Goal: Task Accomplishment & Management: Use online tool/utility

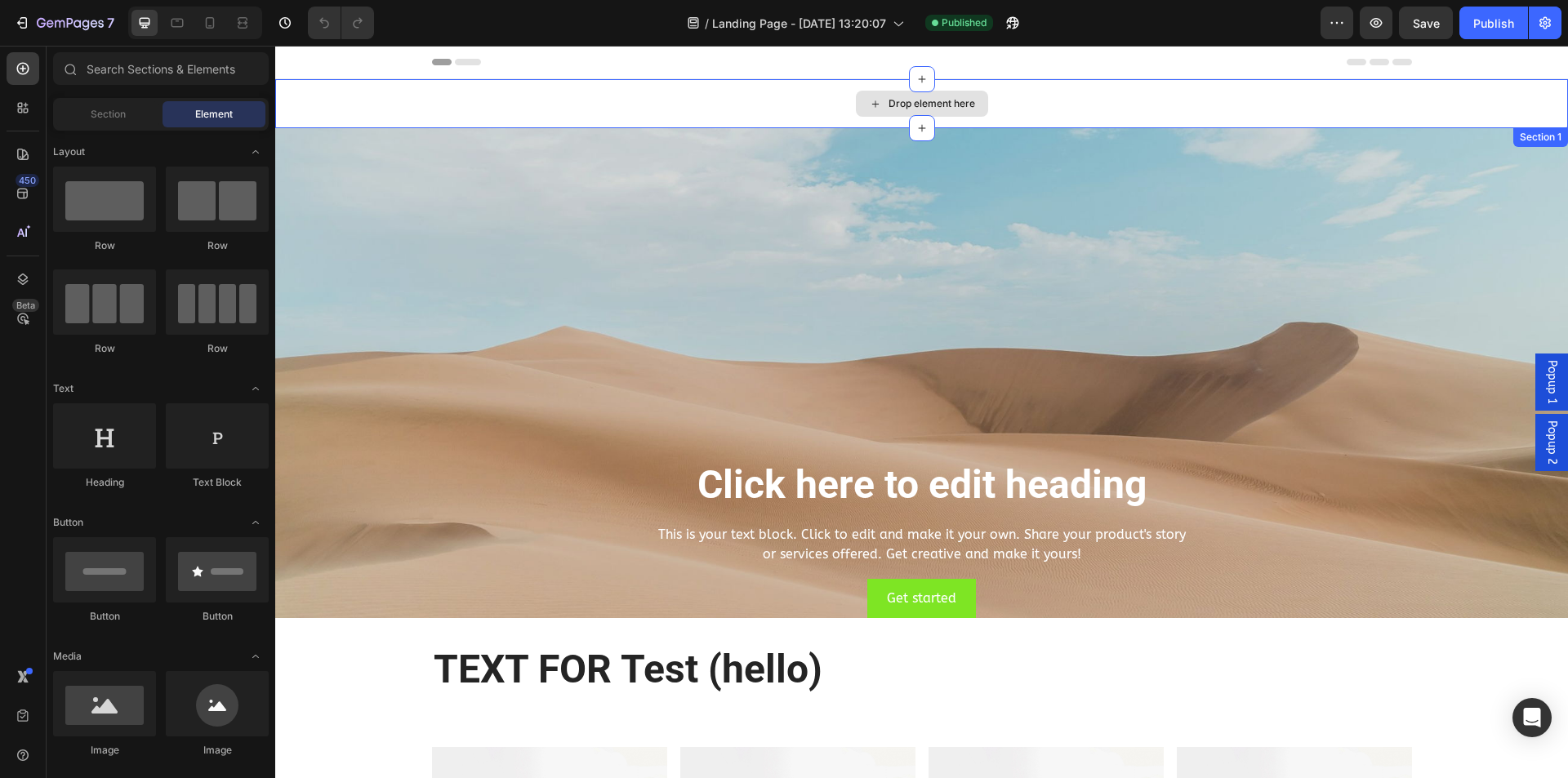
click at [498, 108] on div "Drop element here" at bounding box center [921, 103] width 1293 height 49
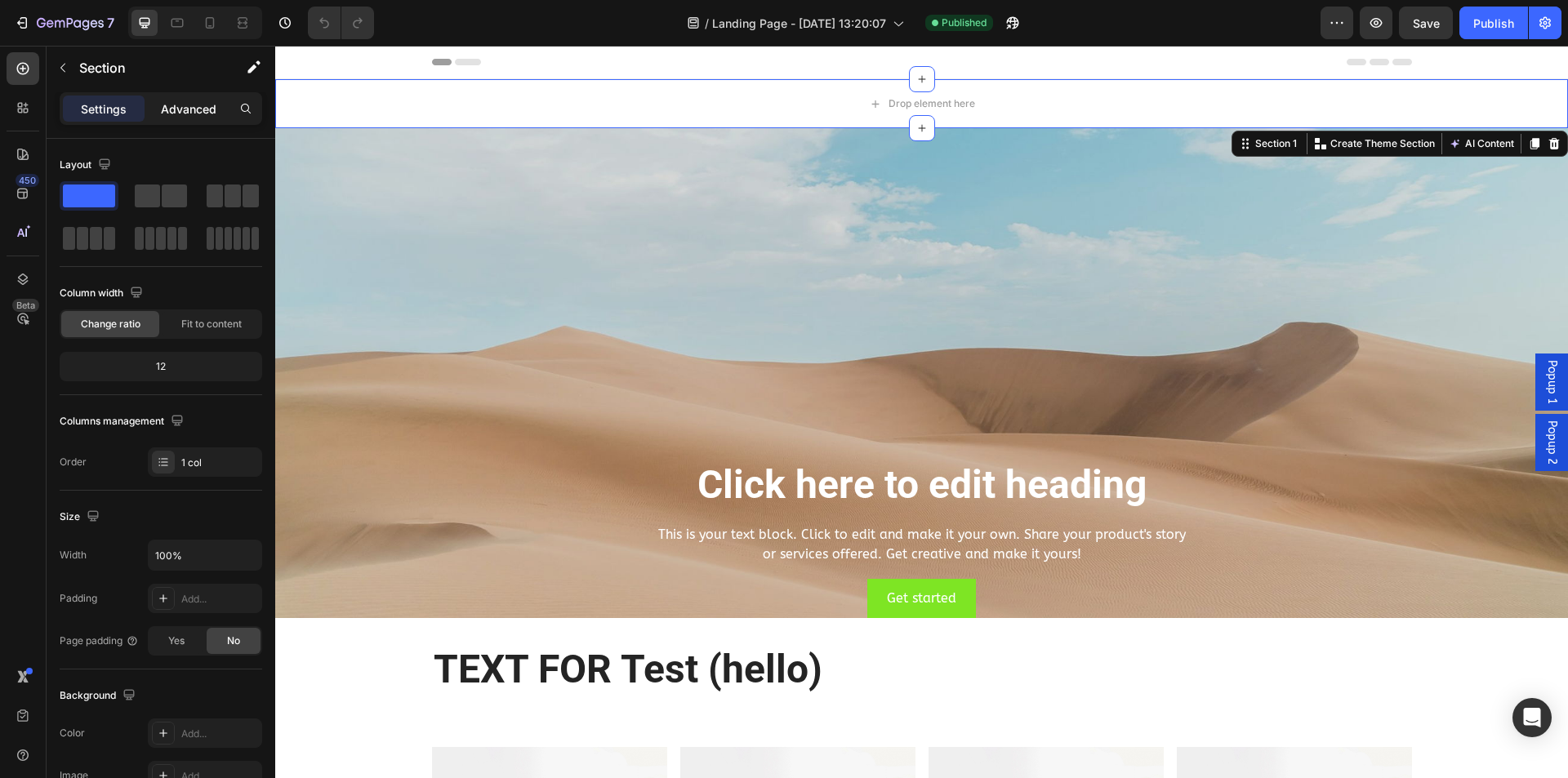
click at [180, 108] on p "Advanced" at bounding box center [188, 109] width 56 height 17
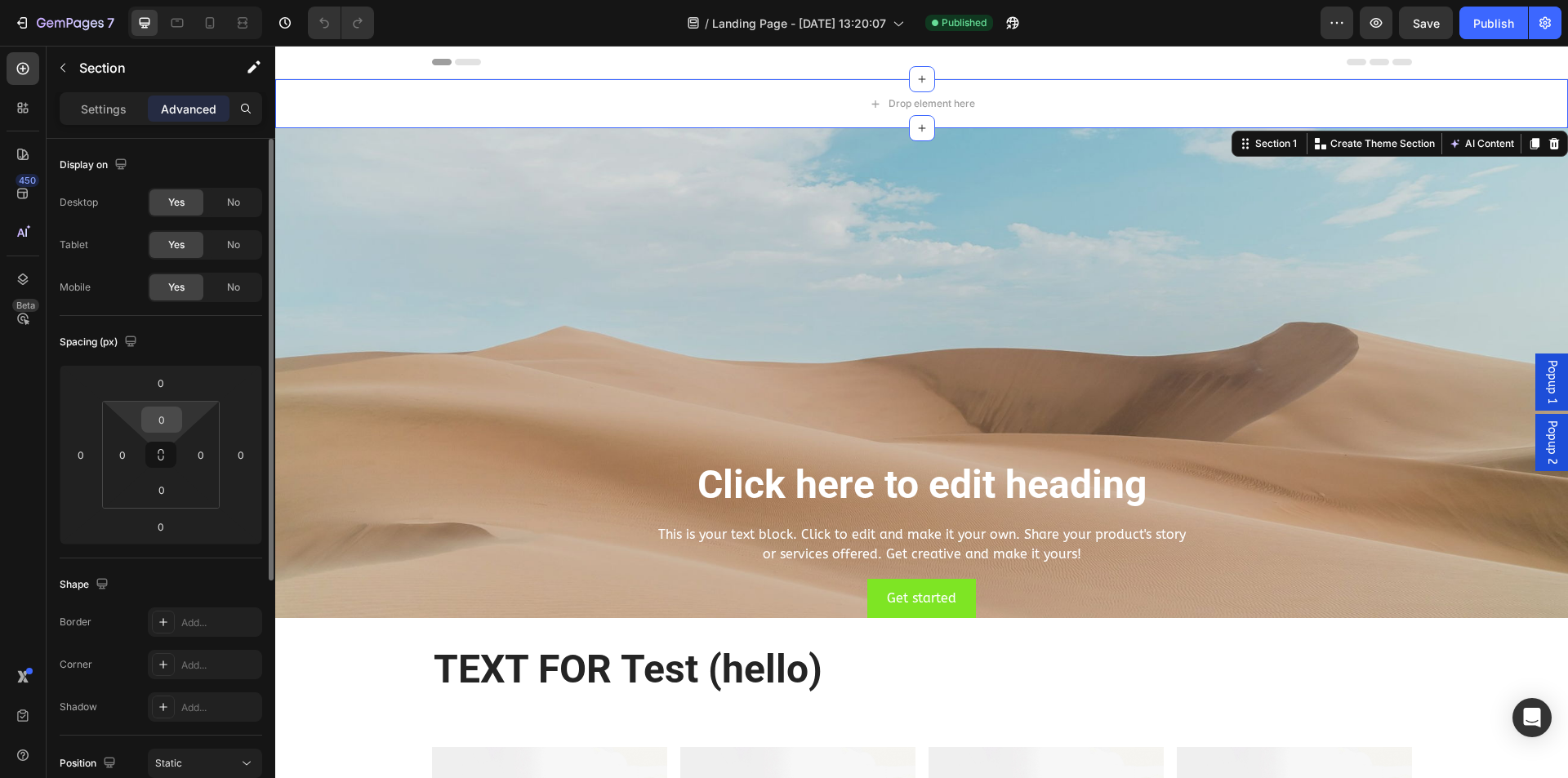
click at [169, 412] on input "0" at bounding box center [162, 419] width 33 height 25
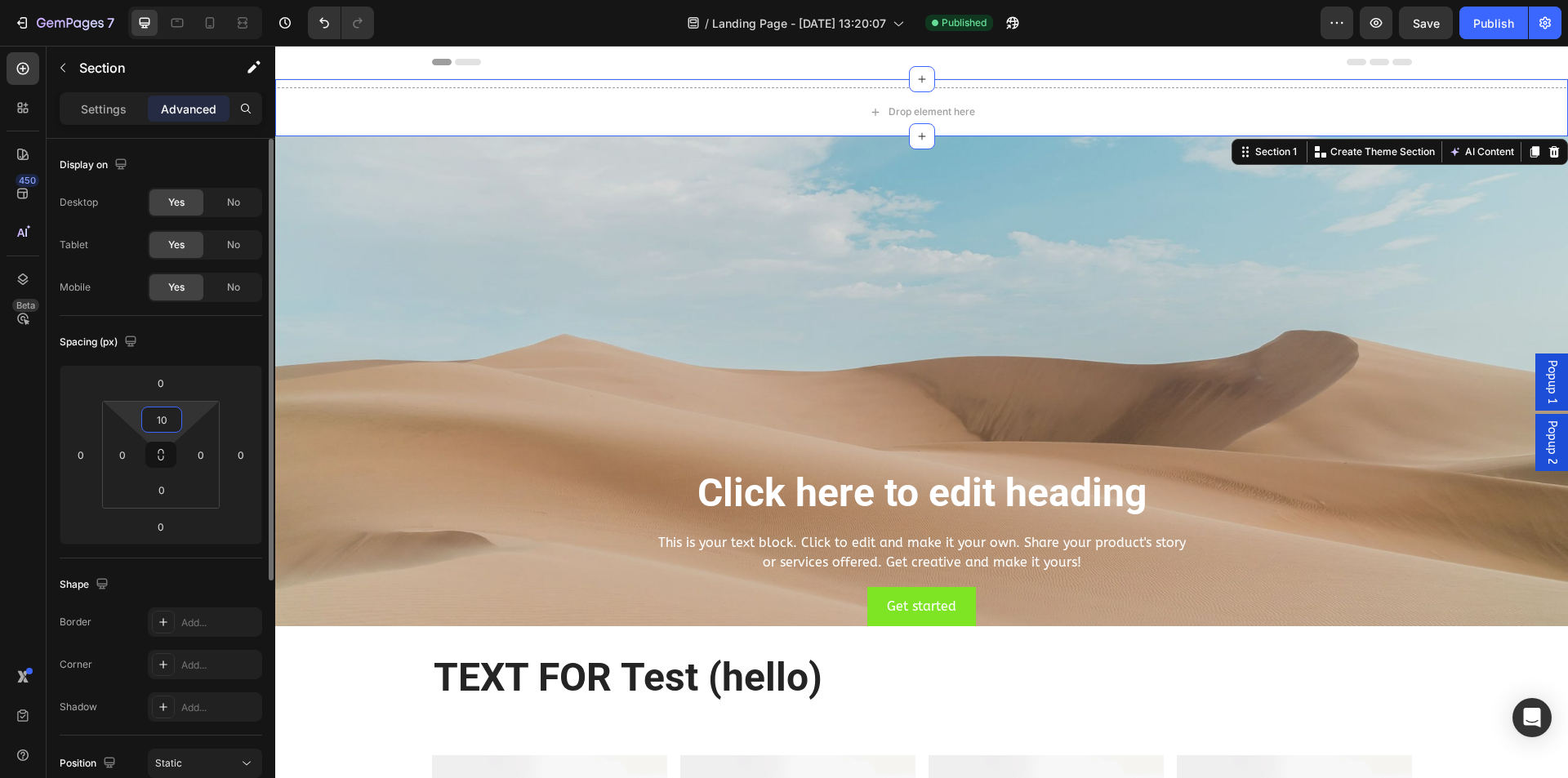
type input "100"
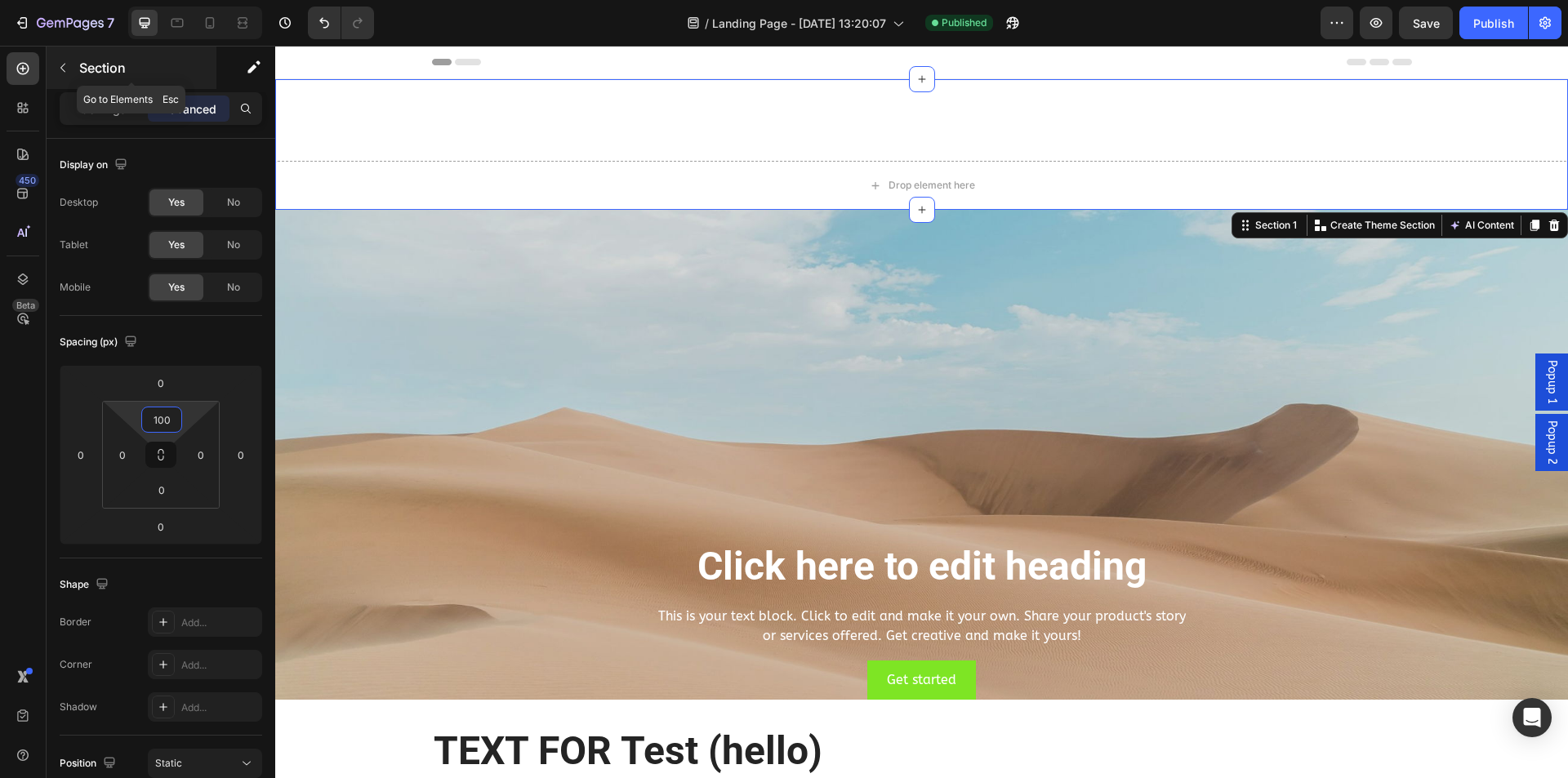
click at [66, 68] on icon "button" at bounding box center [62, 68] width 13 height 13
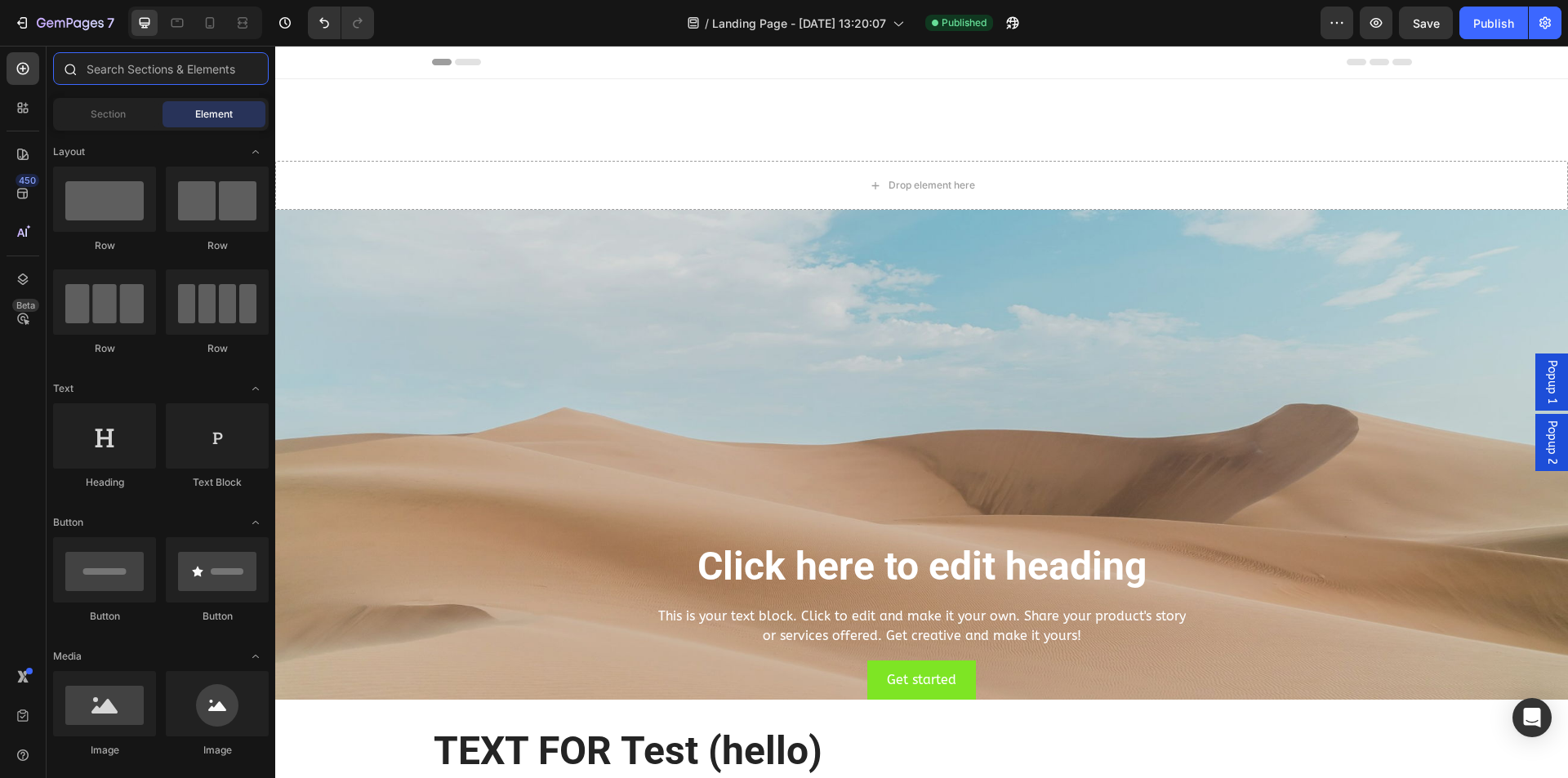
click at [133, 74] on input "text" at bounding box center [161, 68] width 216 height 32
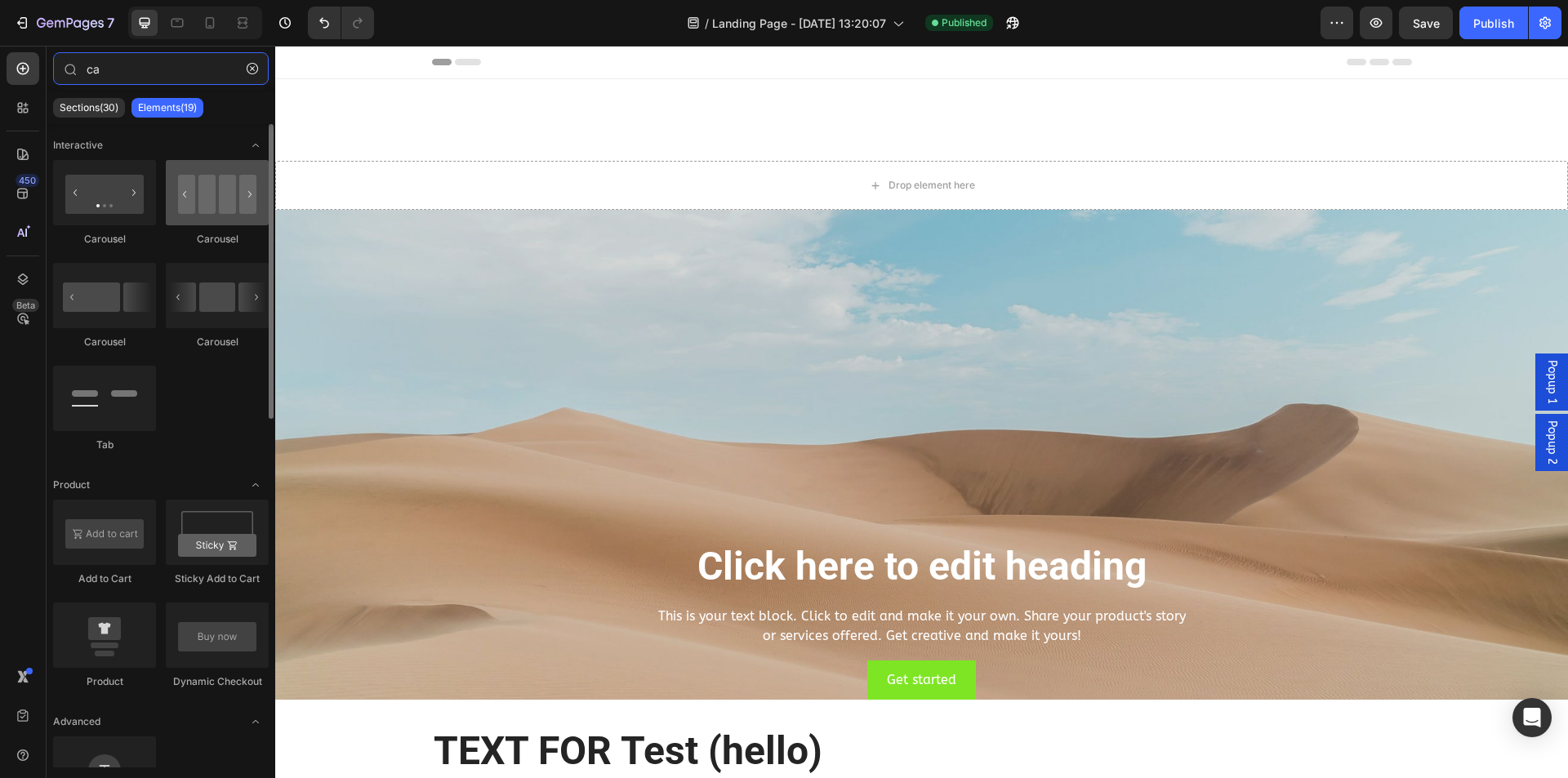
type input "ca"
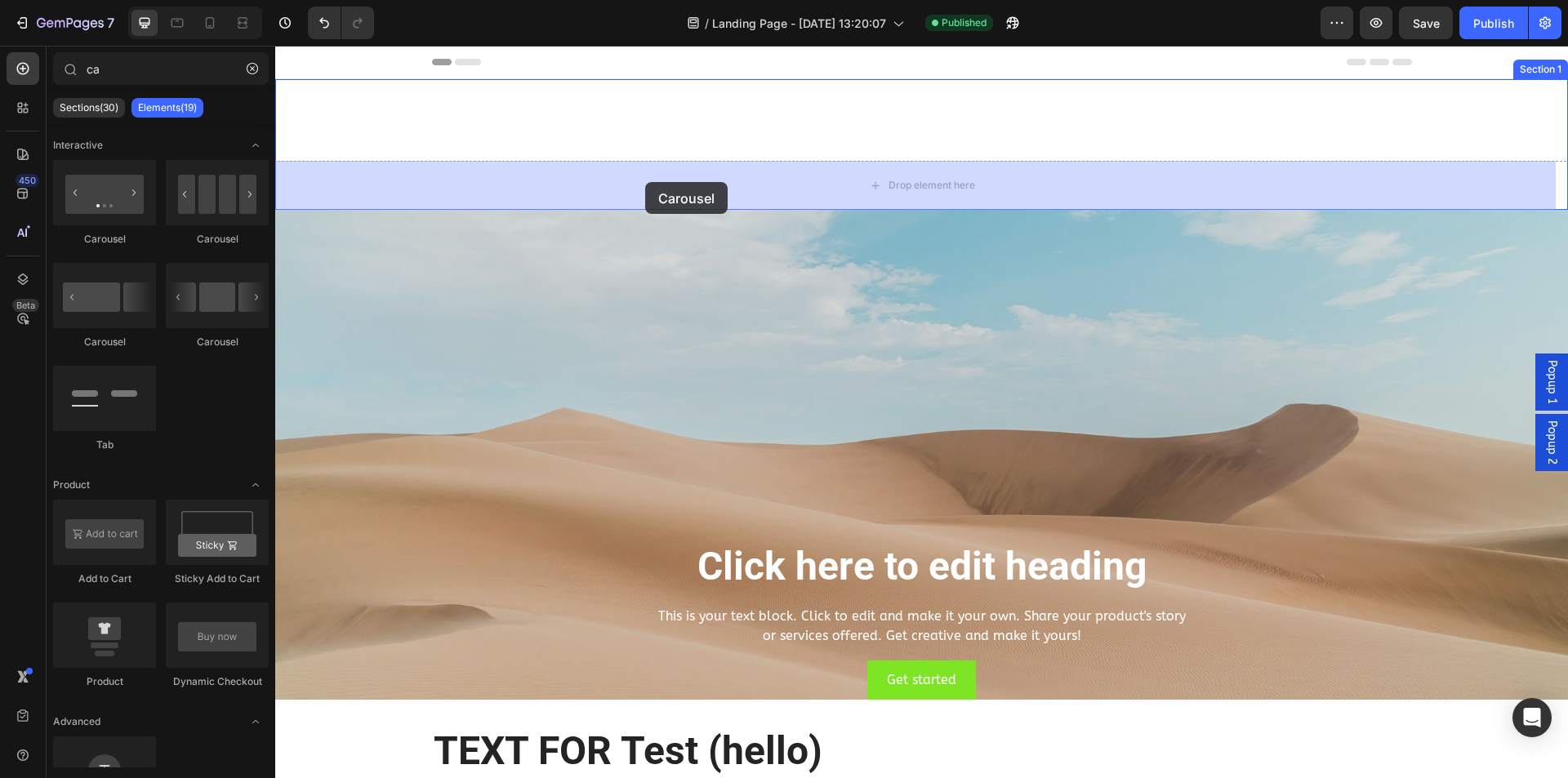
drag, startPoint x: 475, startPoint y: 235, endPoint x: 645, endPoint y: 182, distance: 178.1
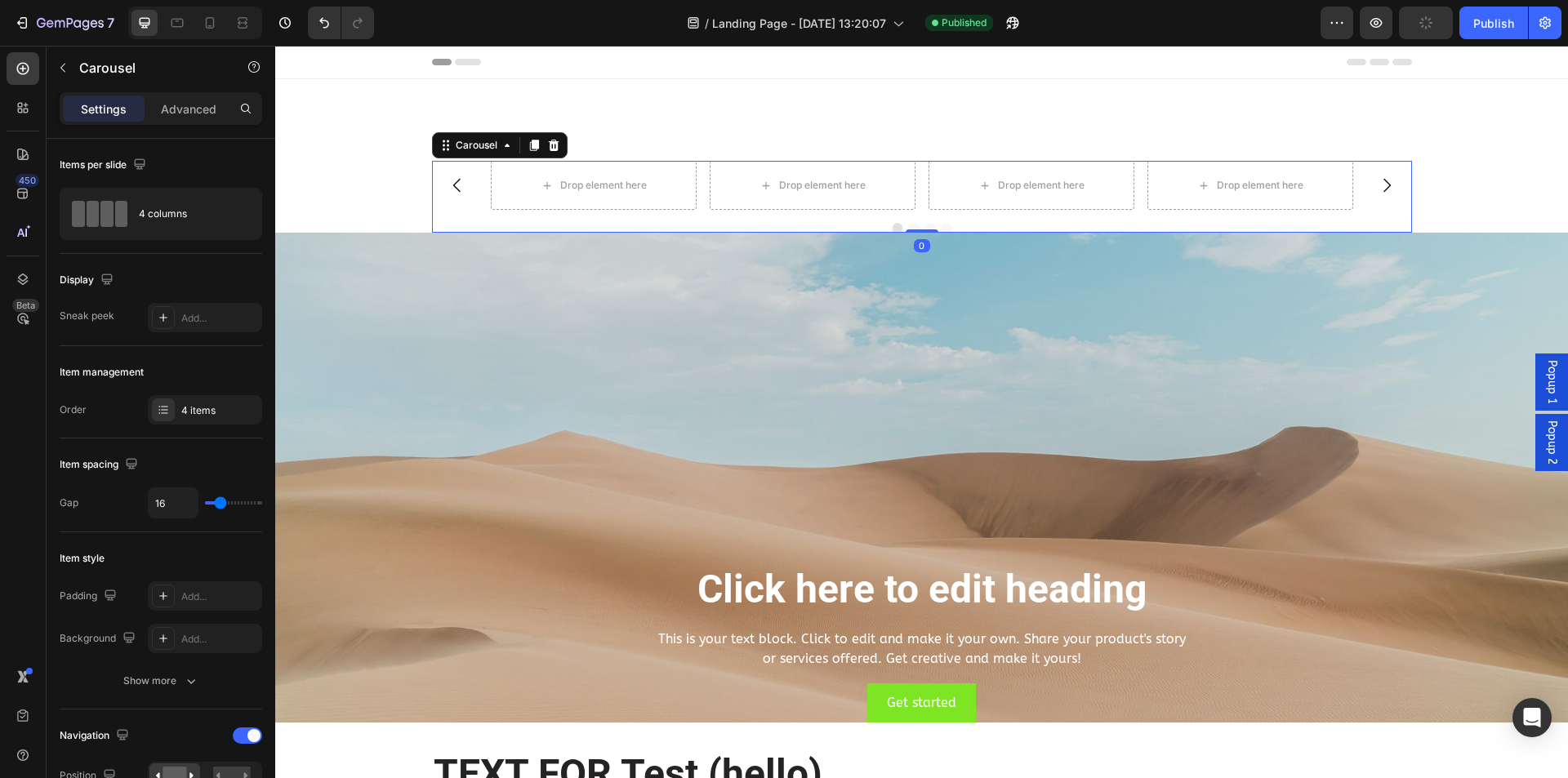
click at [1375, 201] on button "Carousel Next Arrow" at bounding box center [1386, 185] width 45 height 45
click at [66, 72] on icon "button" at bounding box center [62, 68] width 13 height 13
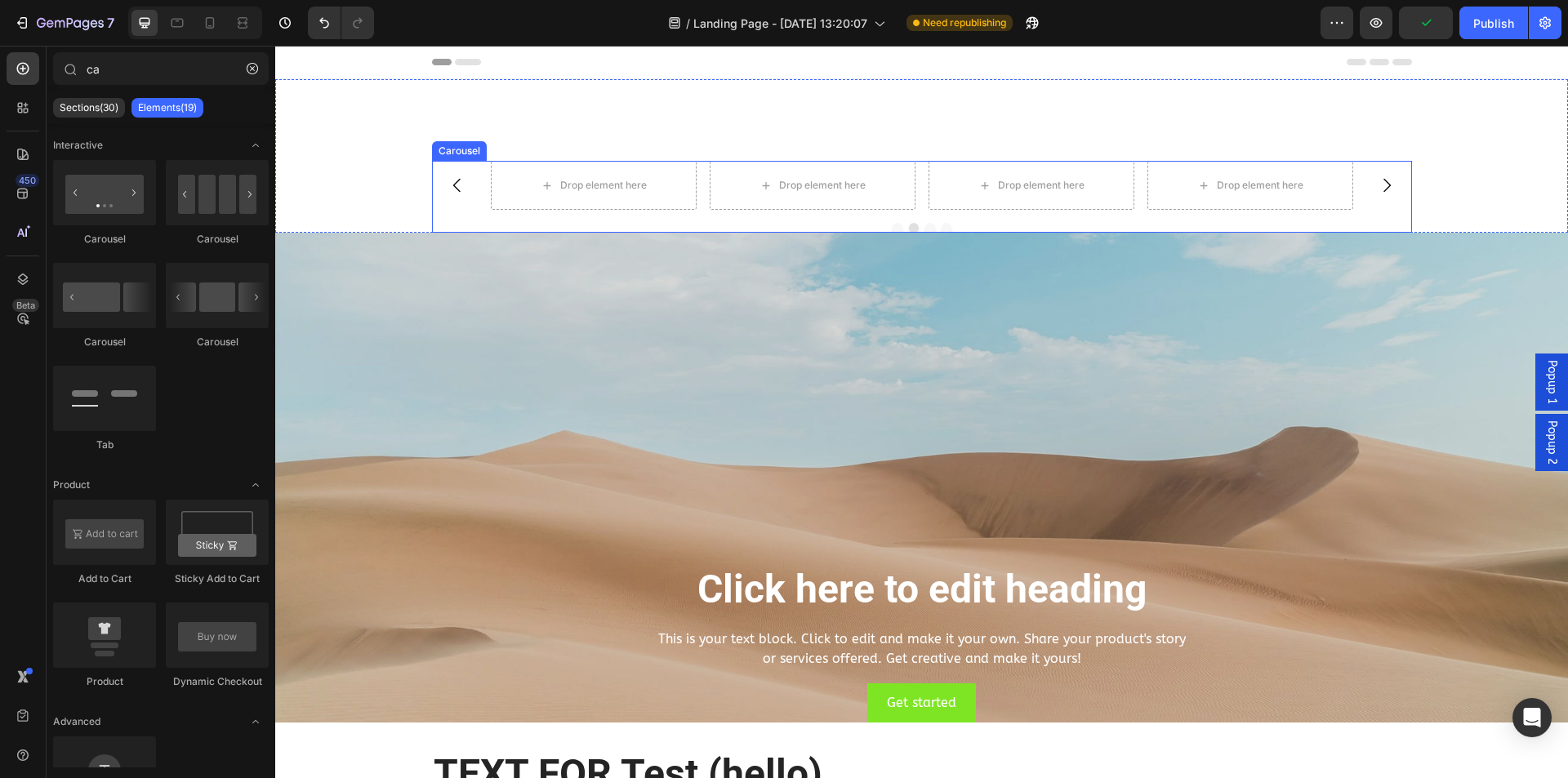
click at [692, 183] on div "Drop element here Drop element here Drop element here Drop element here" at bounding box center [922, 185] width 862 height 49
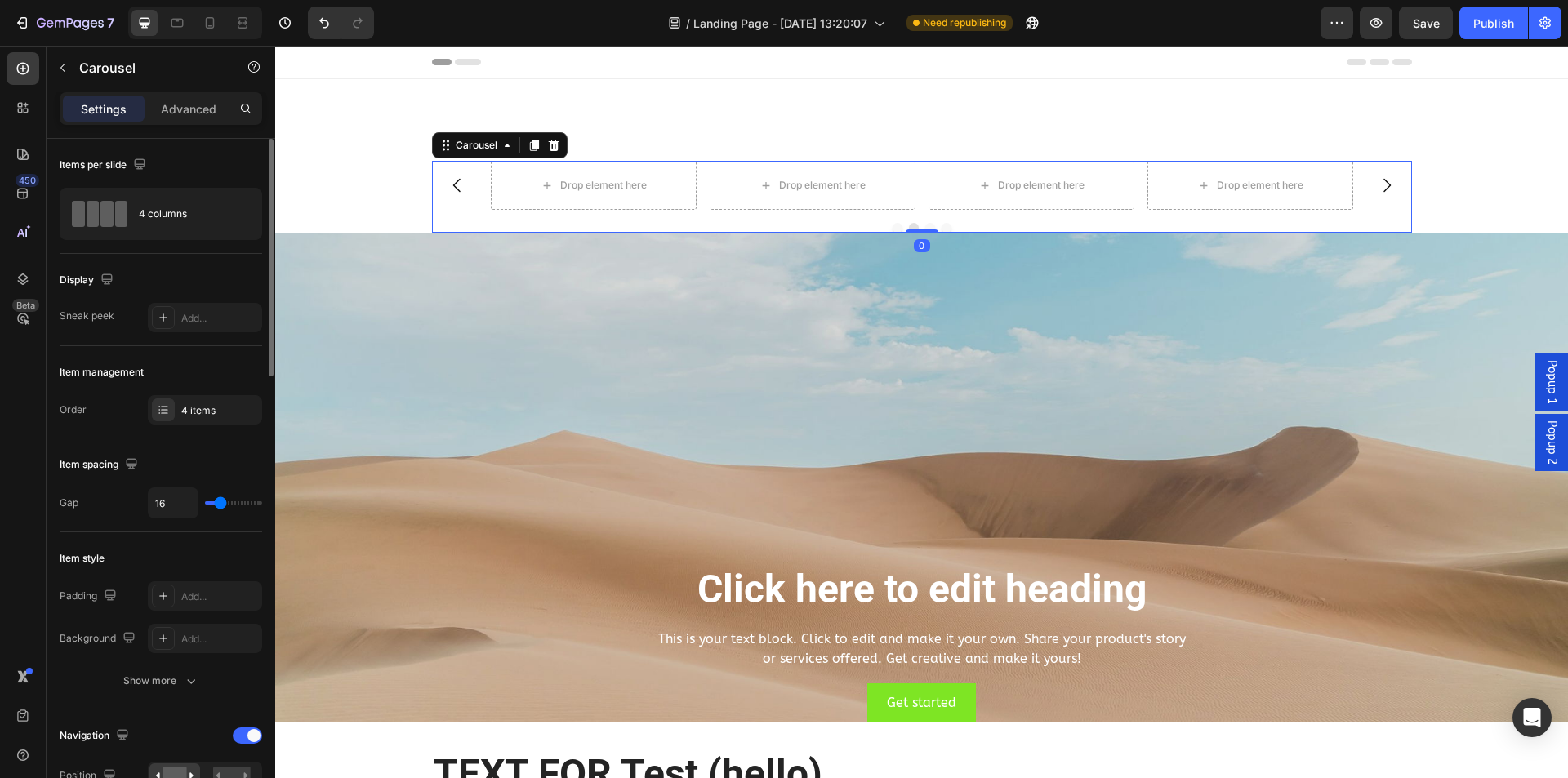
scroll to position [327, 0]
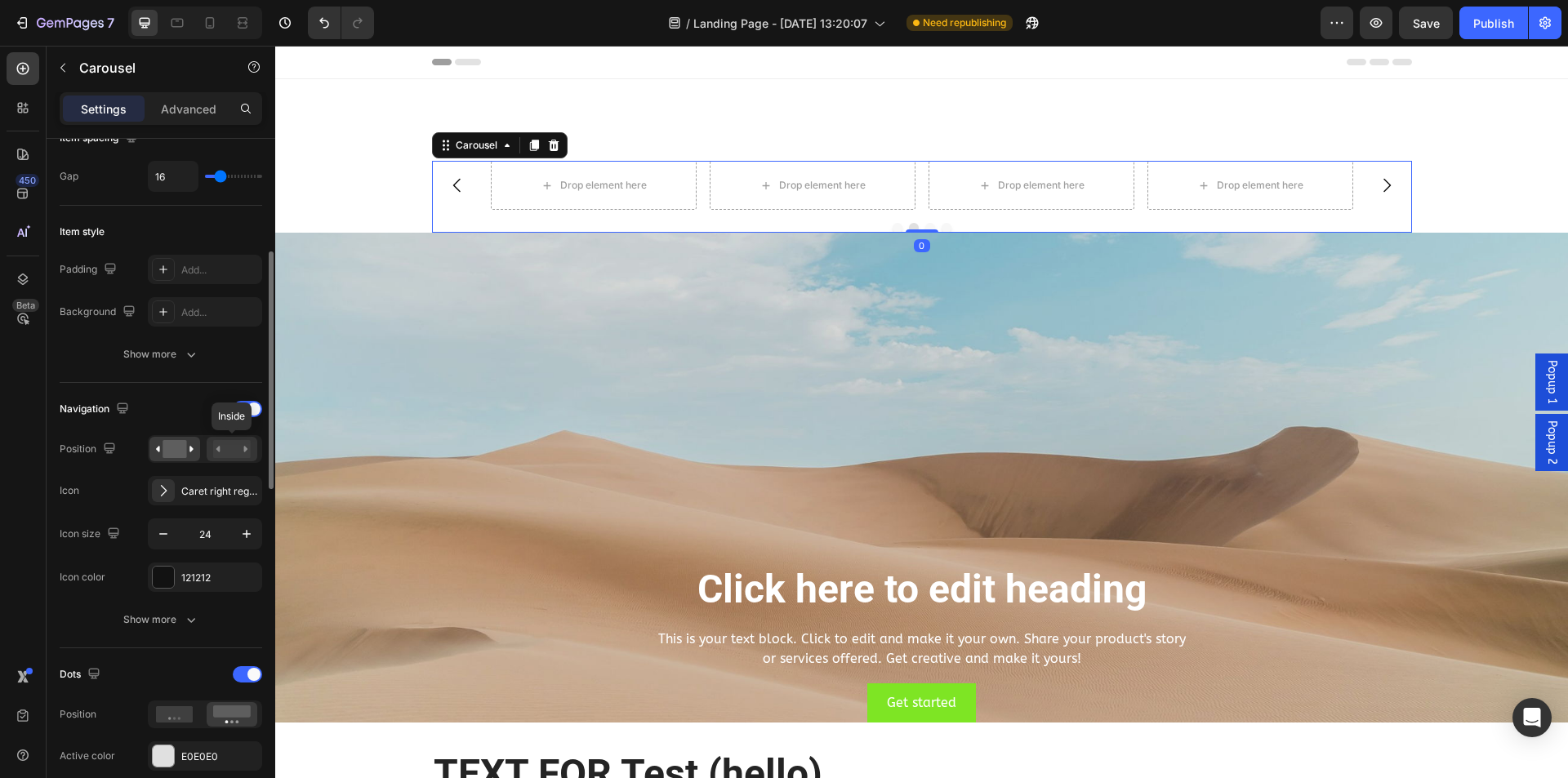
click at [232, 453] on rect at bounding box center [232, 449] width 38 height 18
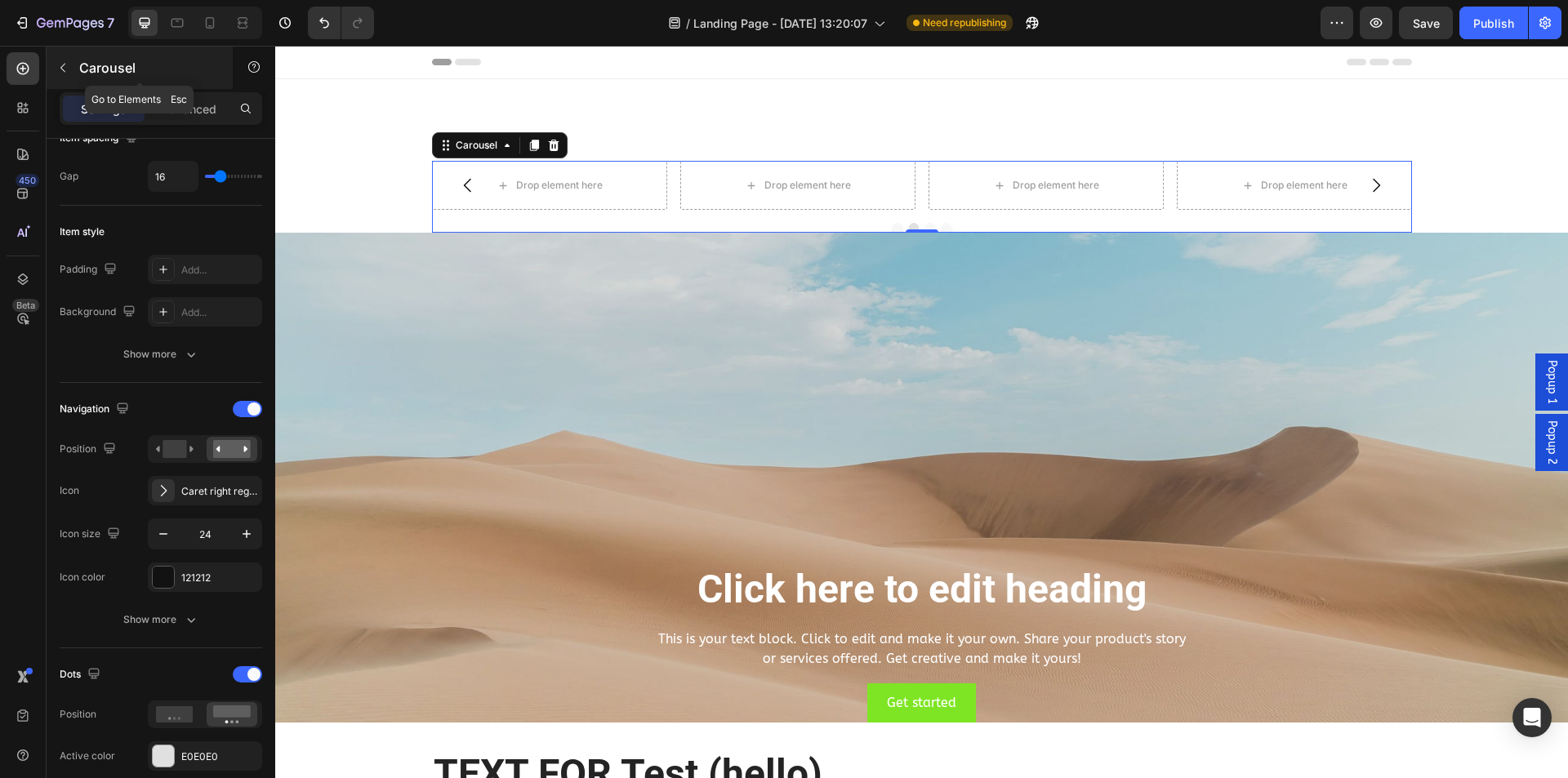
click at [62, 68] on icon "button" at bounding box center [63, 68] width 5 height 9
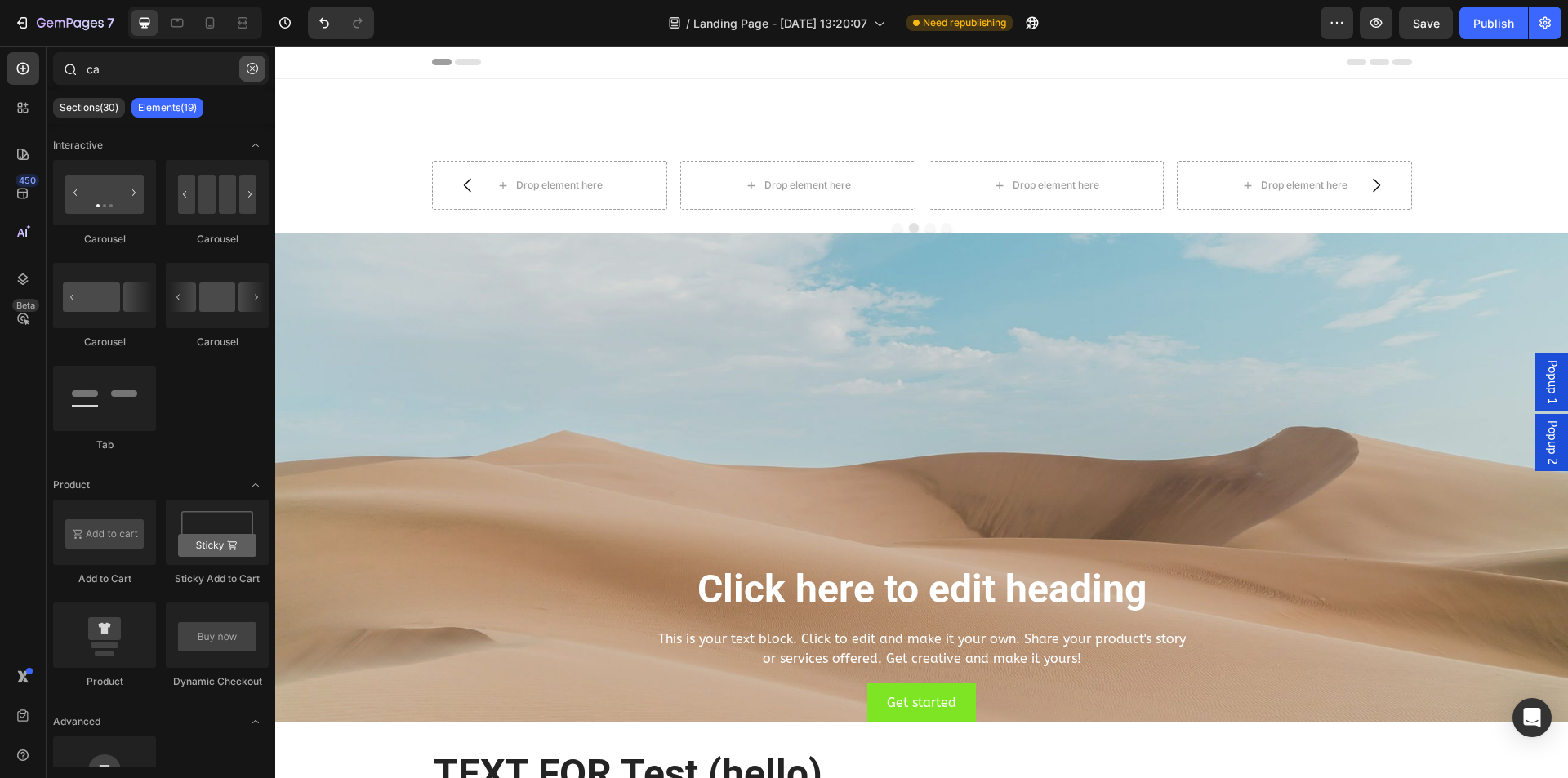
click at [252, 63] on icon "button" at bounding box center [251, 68] width 11 height 11
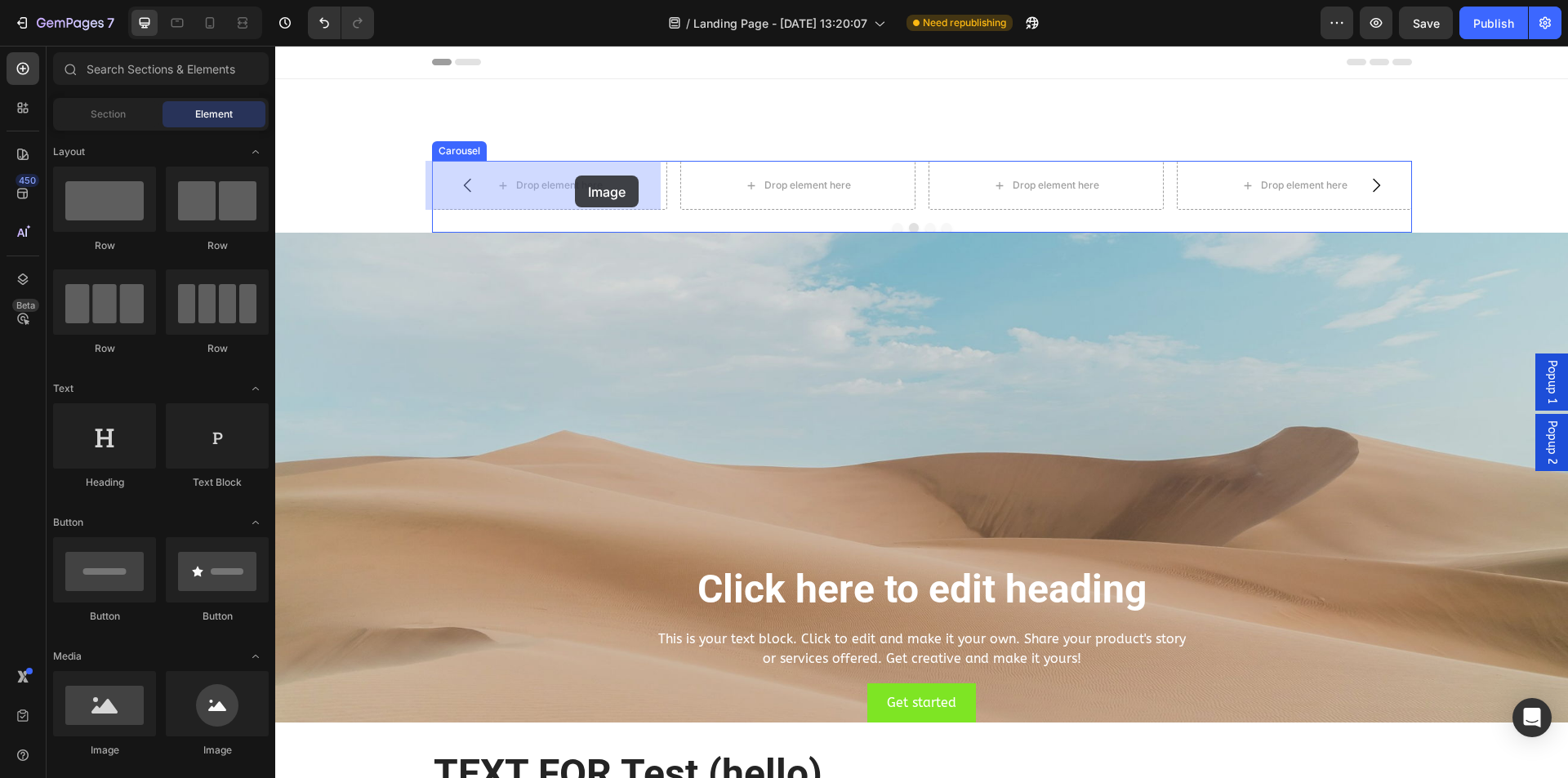
drag, startPoint x: 402, startPoint y: 757, endPoint x: 575, endPoint y: 175, distance: 607.2
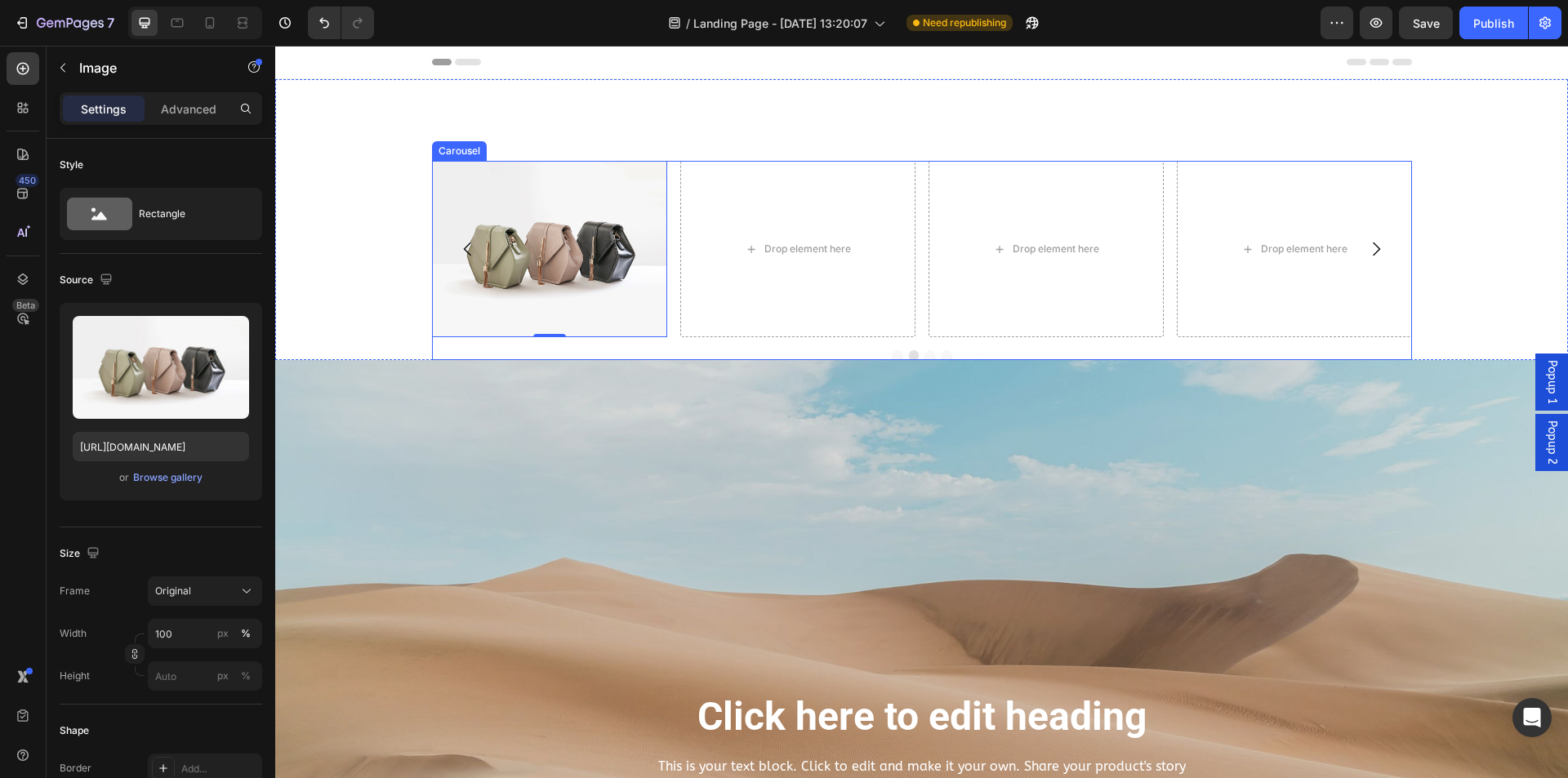
click at [668, 227] on div "Drop element here Image 0 Drop element here Drop element here" at bounding box center [922, 249] width 980 height 176
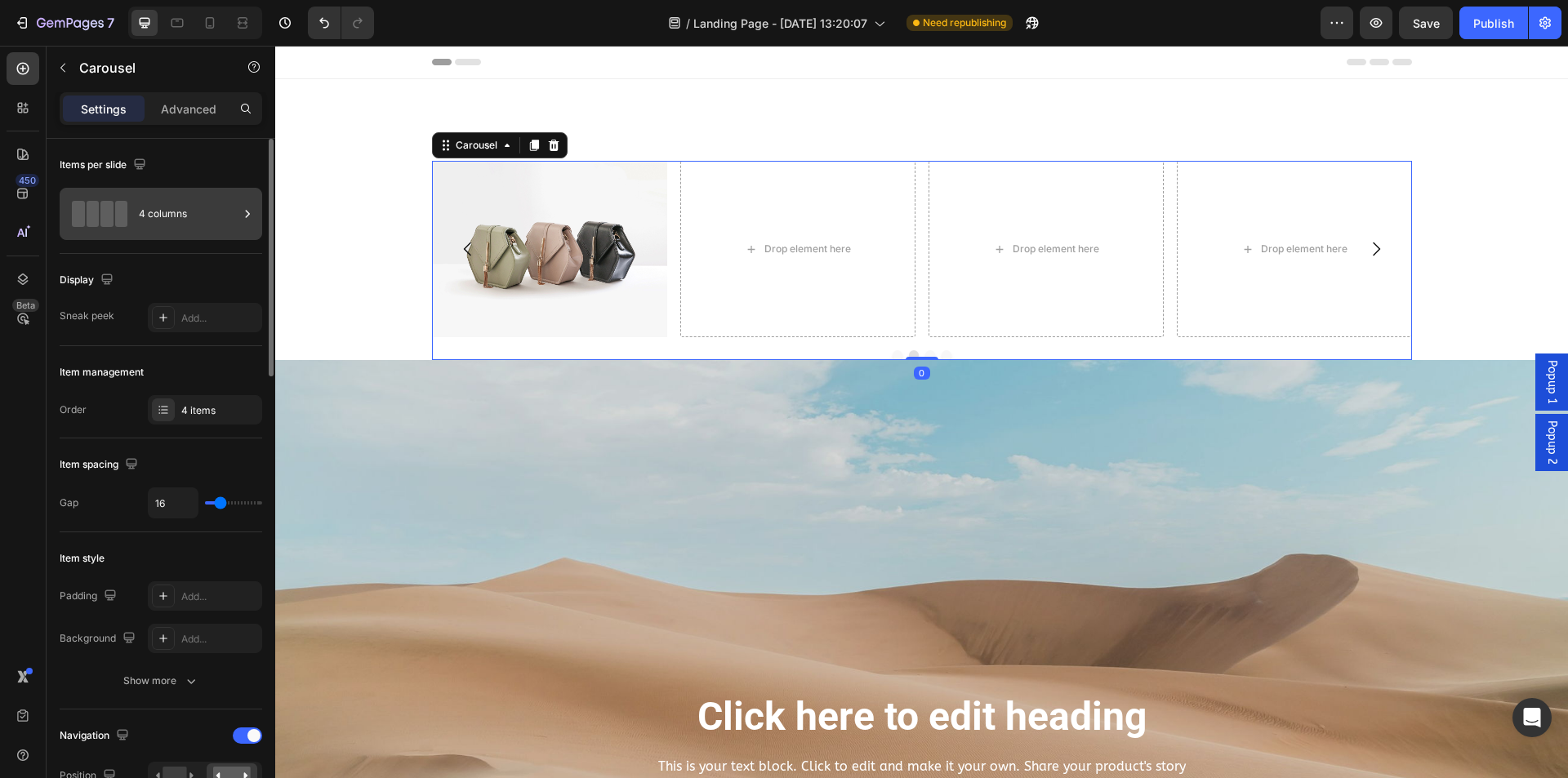
click at [175, 215] on div "4 columns" at bounding box center [188, 214] width 99 height 38
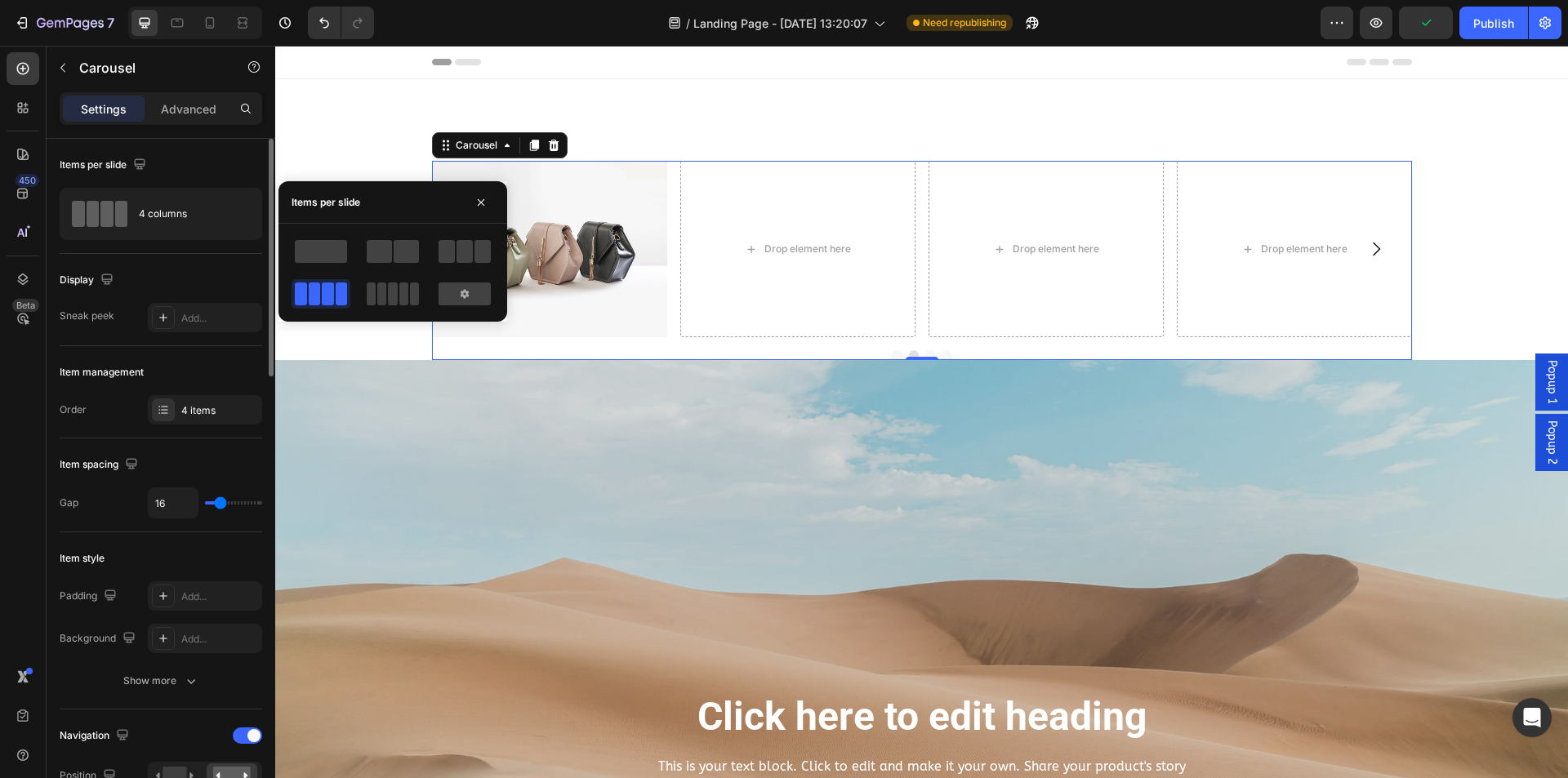
click at [234, 292] on div "Display" at bounding box center [161, 280] width 203 height 27
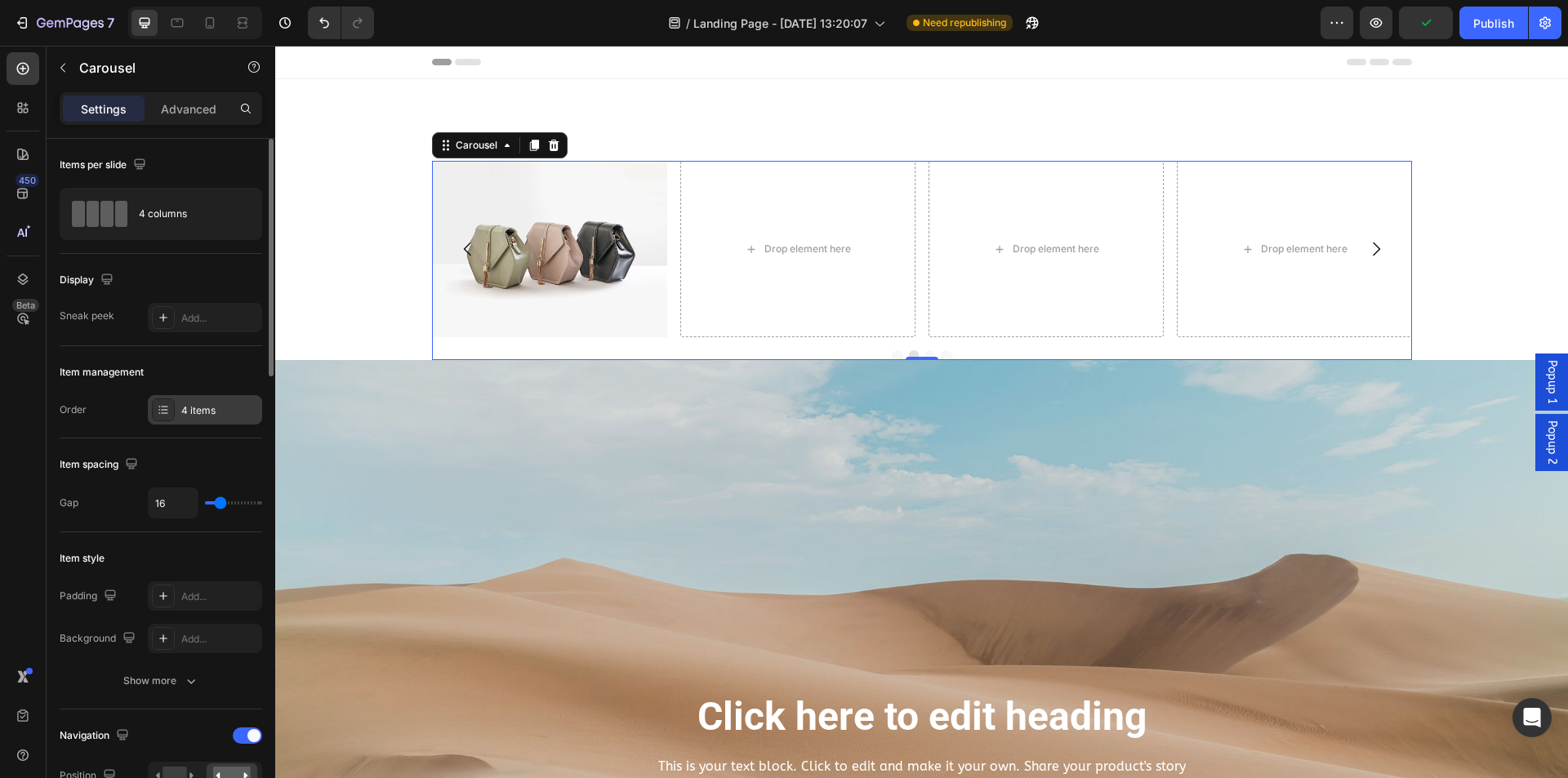
click at [224, 398] on div "4 items" at bounding box center [205, 410] width 115 height 29
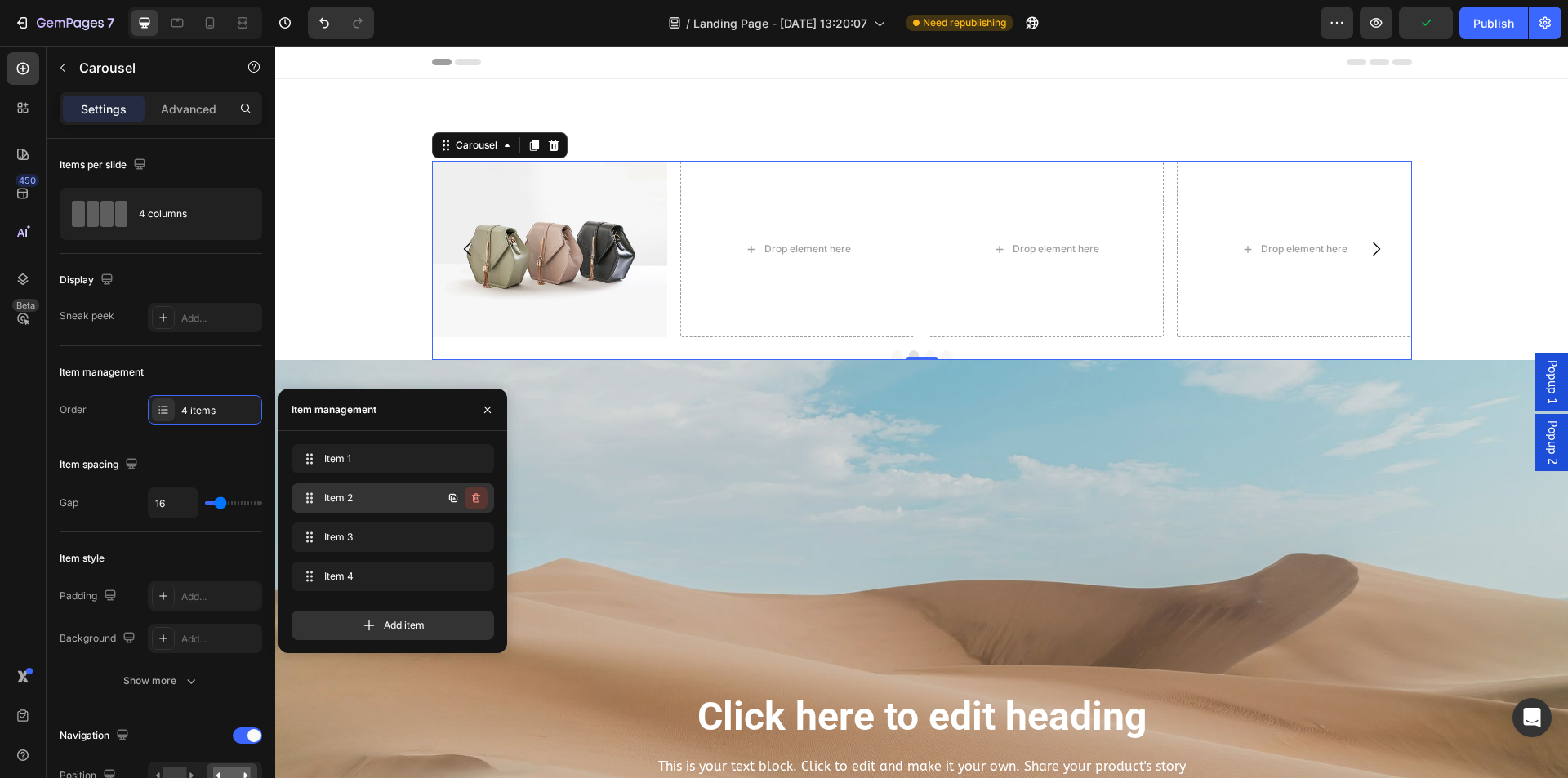
click at [482, 490] on button "button" at bounding box center [476, 498] width 23 height 23
click at [478, 498] on div "Delete" at bounding box center [464, 498] width 30 height 15
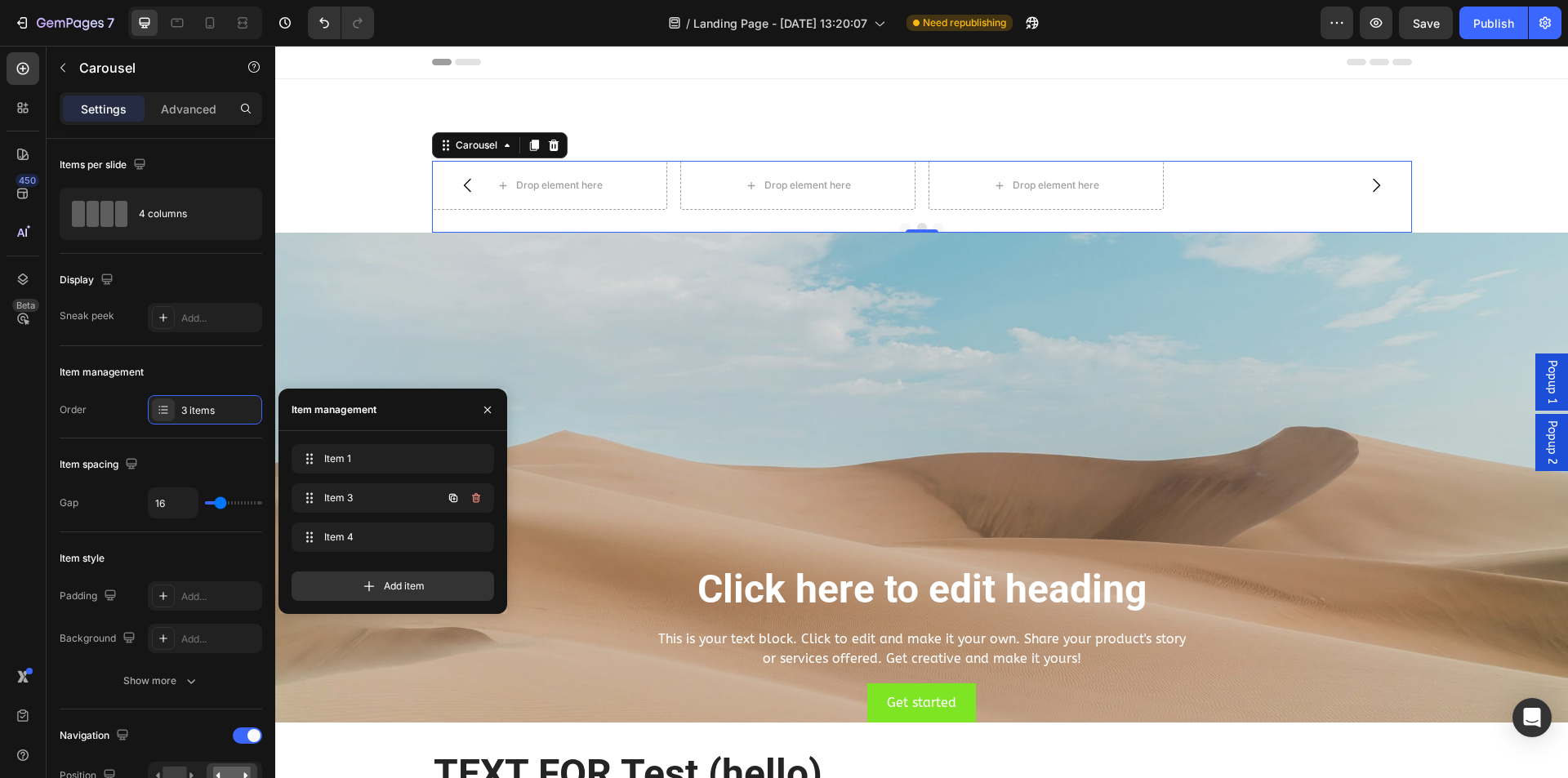
click at [481, 498] on icon "button" at bounding box center [476, 498] width 13 height 13
click at [481, 498] on button "Delete" at bounding box center [464, 498] width 45 height 23
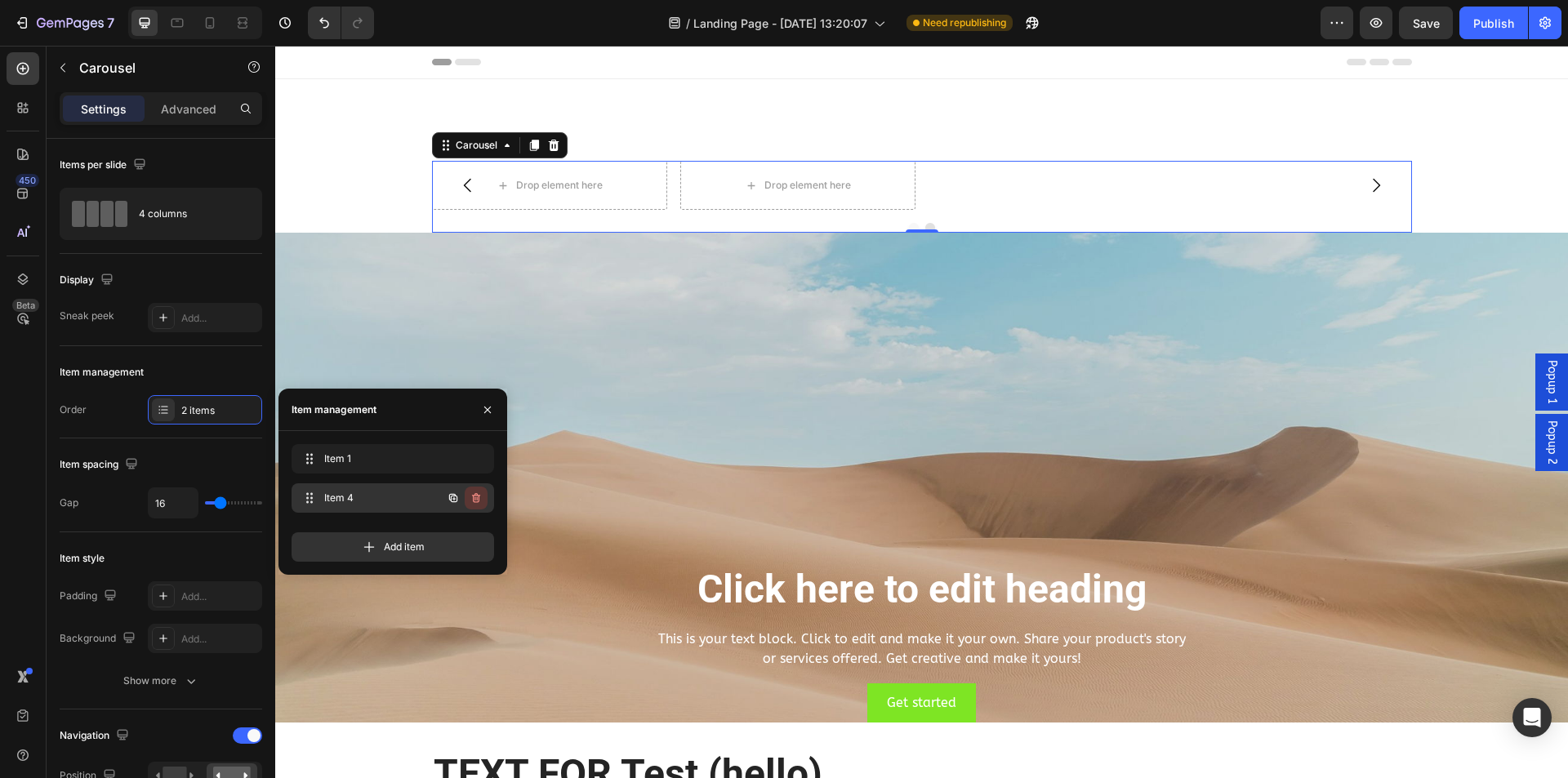
click at [477, 498] on icon "button" at bounding box center [477, 498] width 1 height 4
click at [477, 498] on div "Delete" at bounding box center [464, 498] width 30 height 15
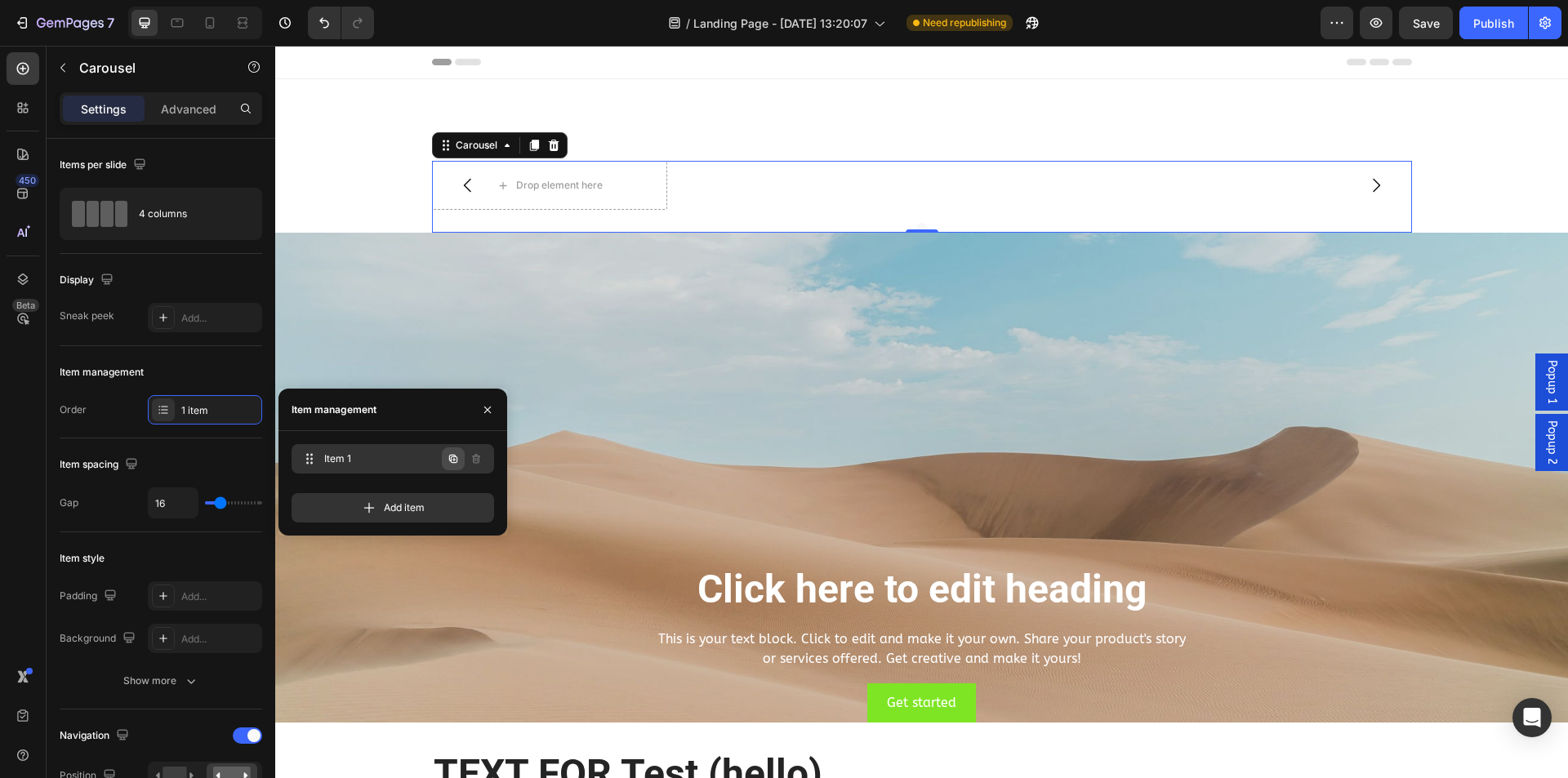
click at [450, 457] on icon "button" at bounding box center [453, 459] width 9 height 9
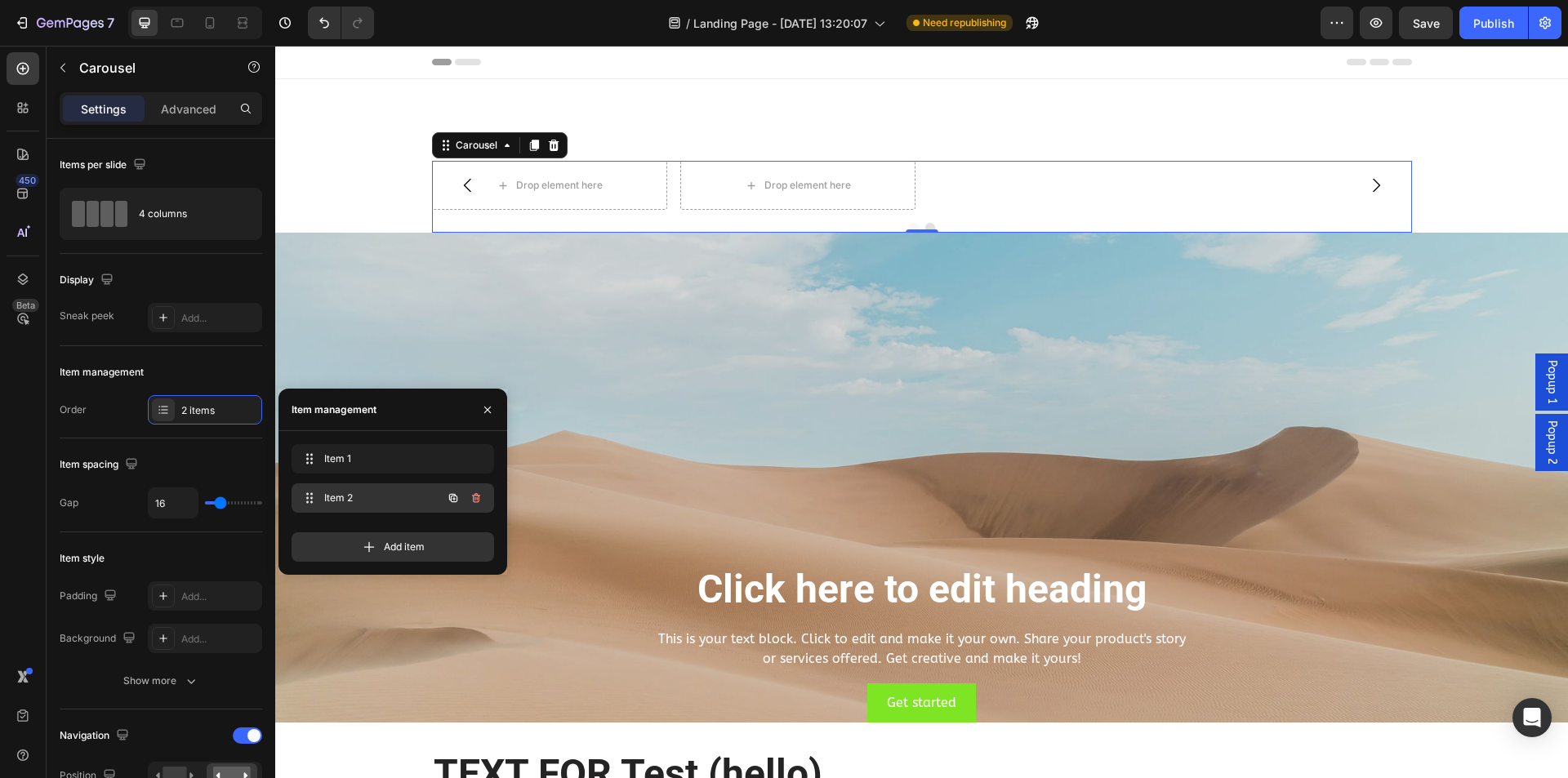
click at [481, 493] on icon "button" at bounding box center [476, 498] width 13 height 13
click at [478, 496] on div "Delete" at bounding box center [464, 498] width 30 height 15
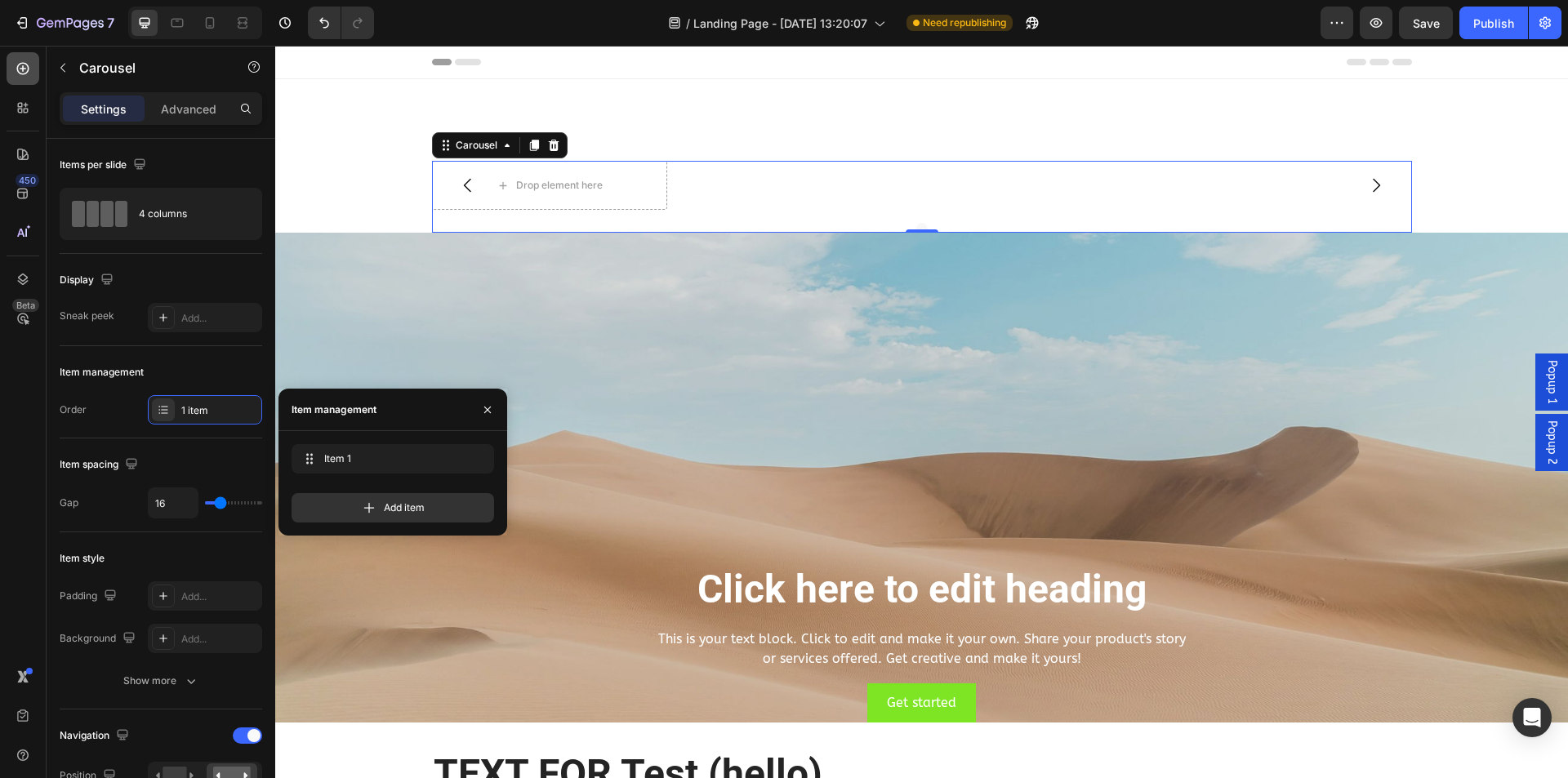
click at [25, 62] on icon at bounding box center [22, 68] width 16 height 16
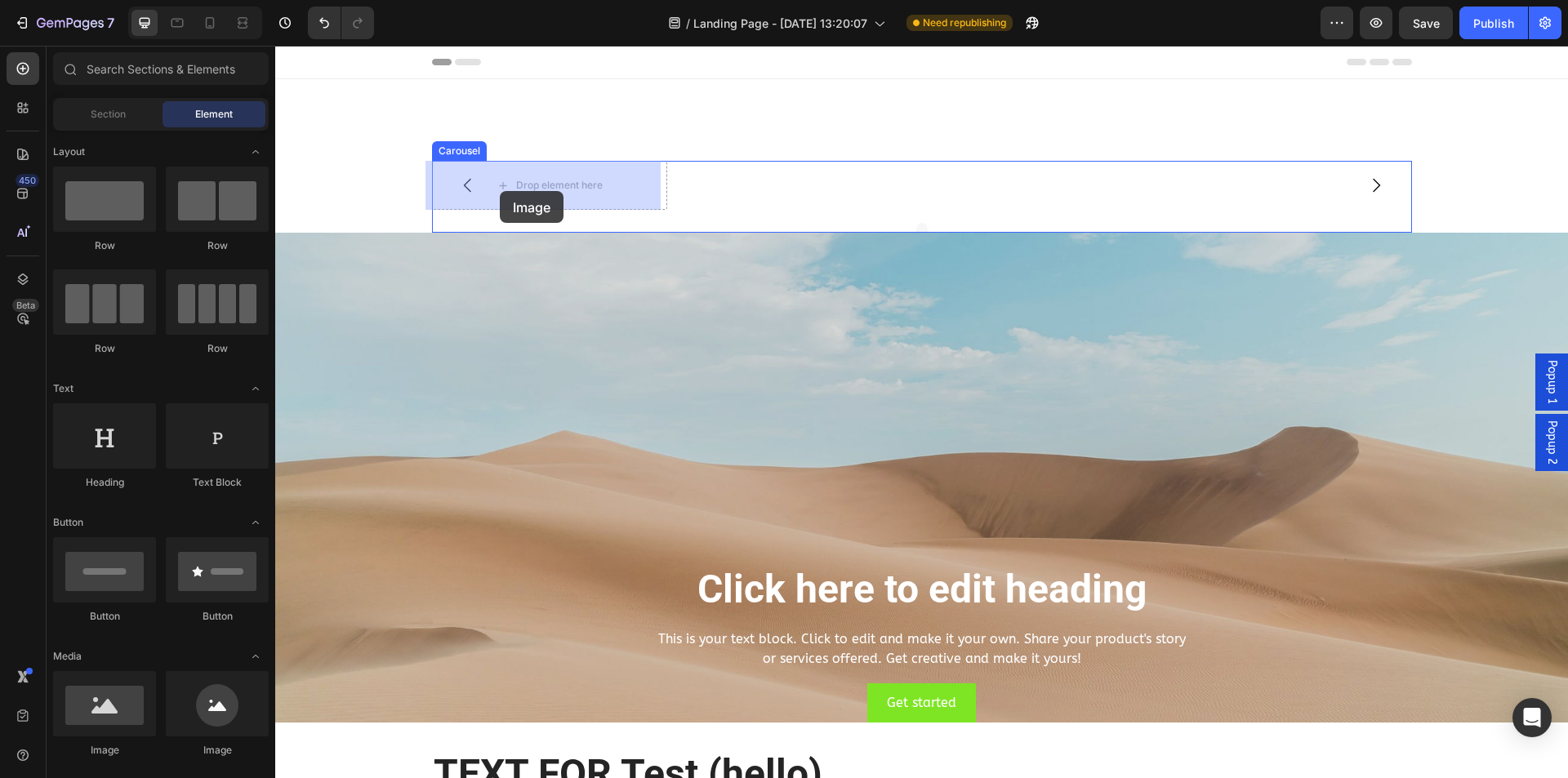
drag, startPoint x: 385, startPoint y: 753, endPoint x: 565, endPoint y: 167, distance: 613.0
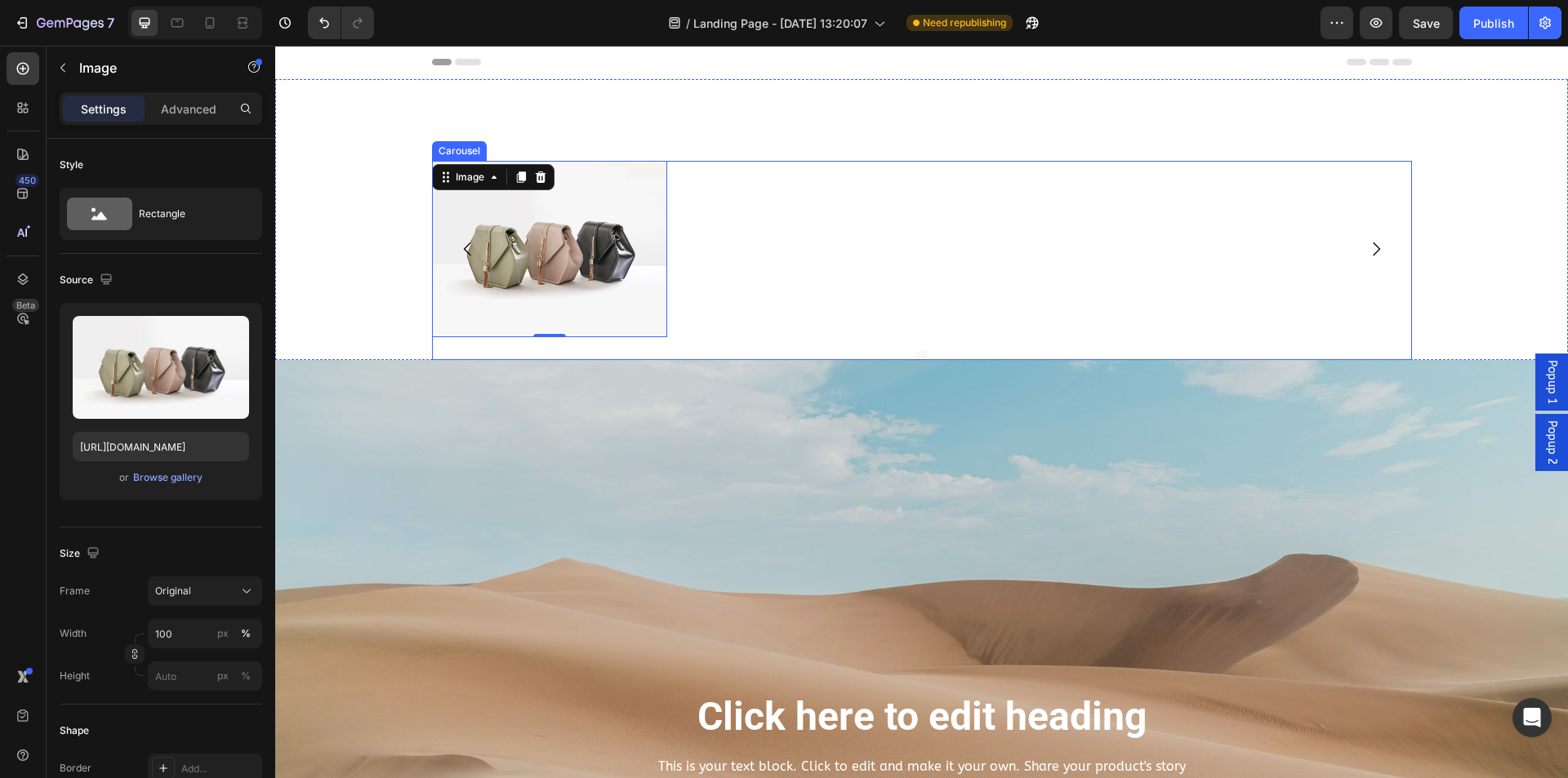
drag, startPoint x: 799, startPoint y: 208, endPoint x: 789, endPoint y: 209, distance: 10.0
click at [800, 209] on div "Image 0" at bounding box center [922, 249] width 980 height 176
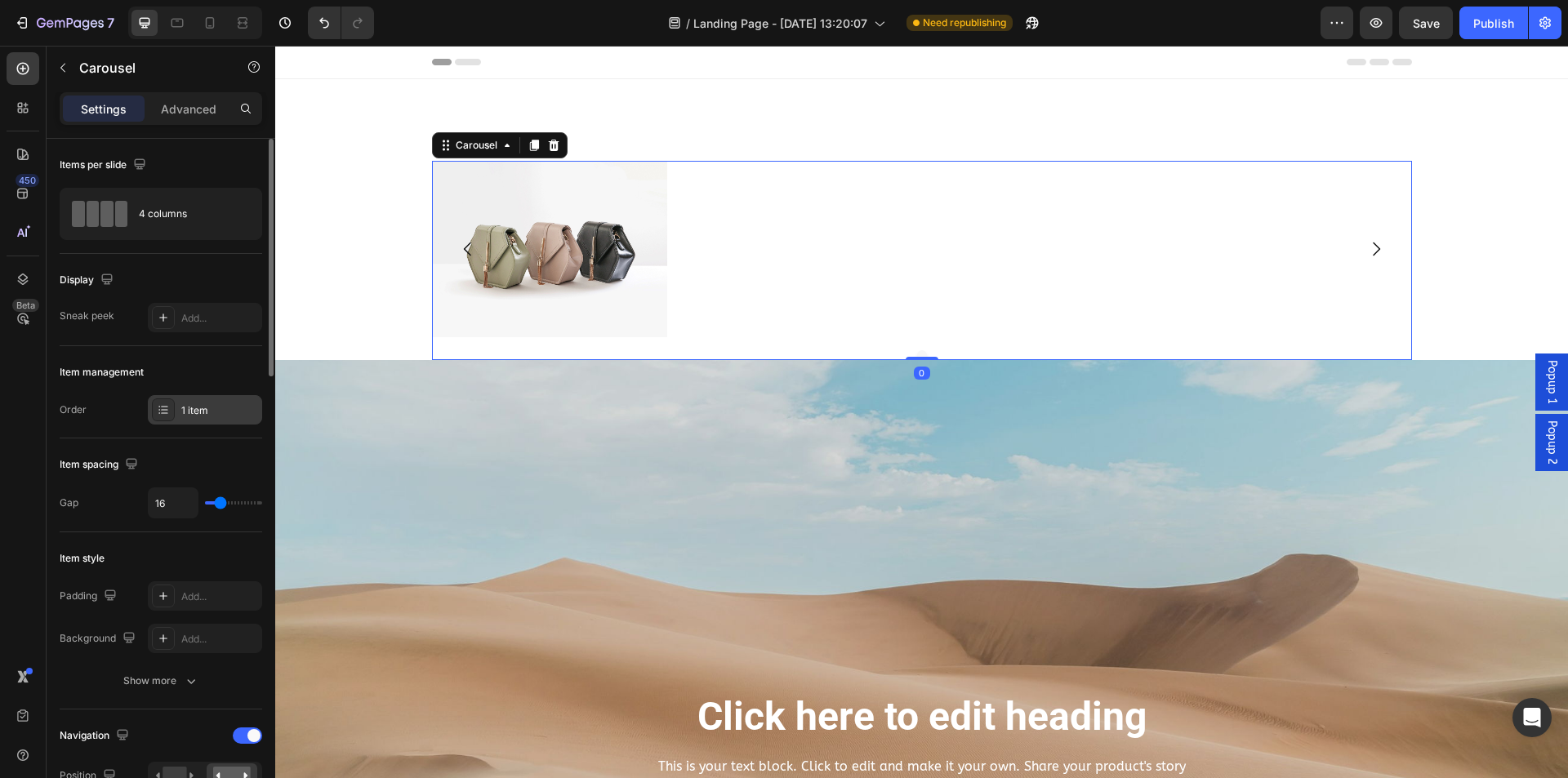
click at [205, 407] on div "1 item" at bounding box center [220, 410] width 77 height 15
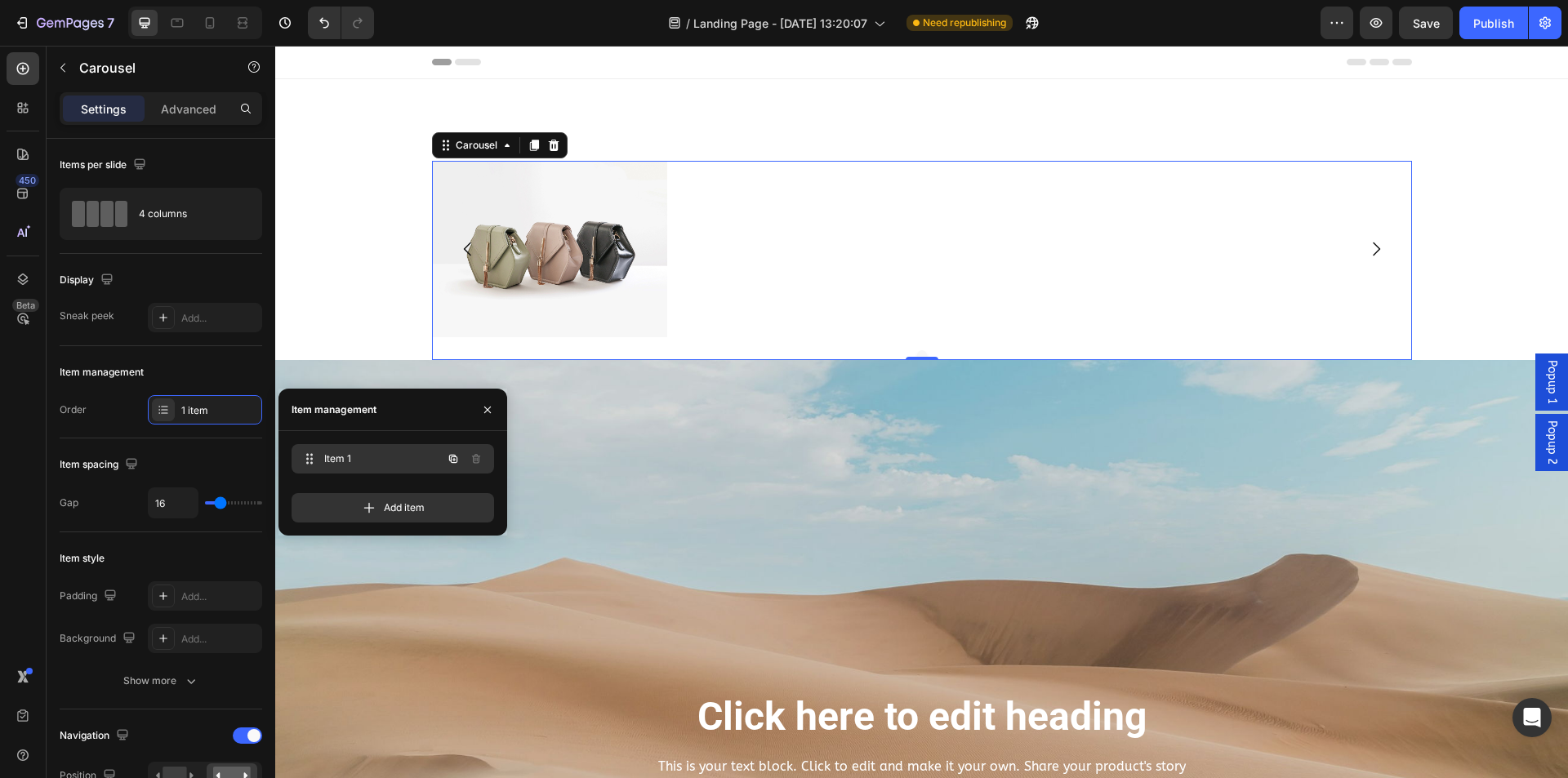
click at [454, 461] on icon "button" at bounding box center [454, 460] width 3 height 3
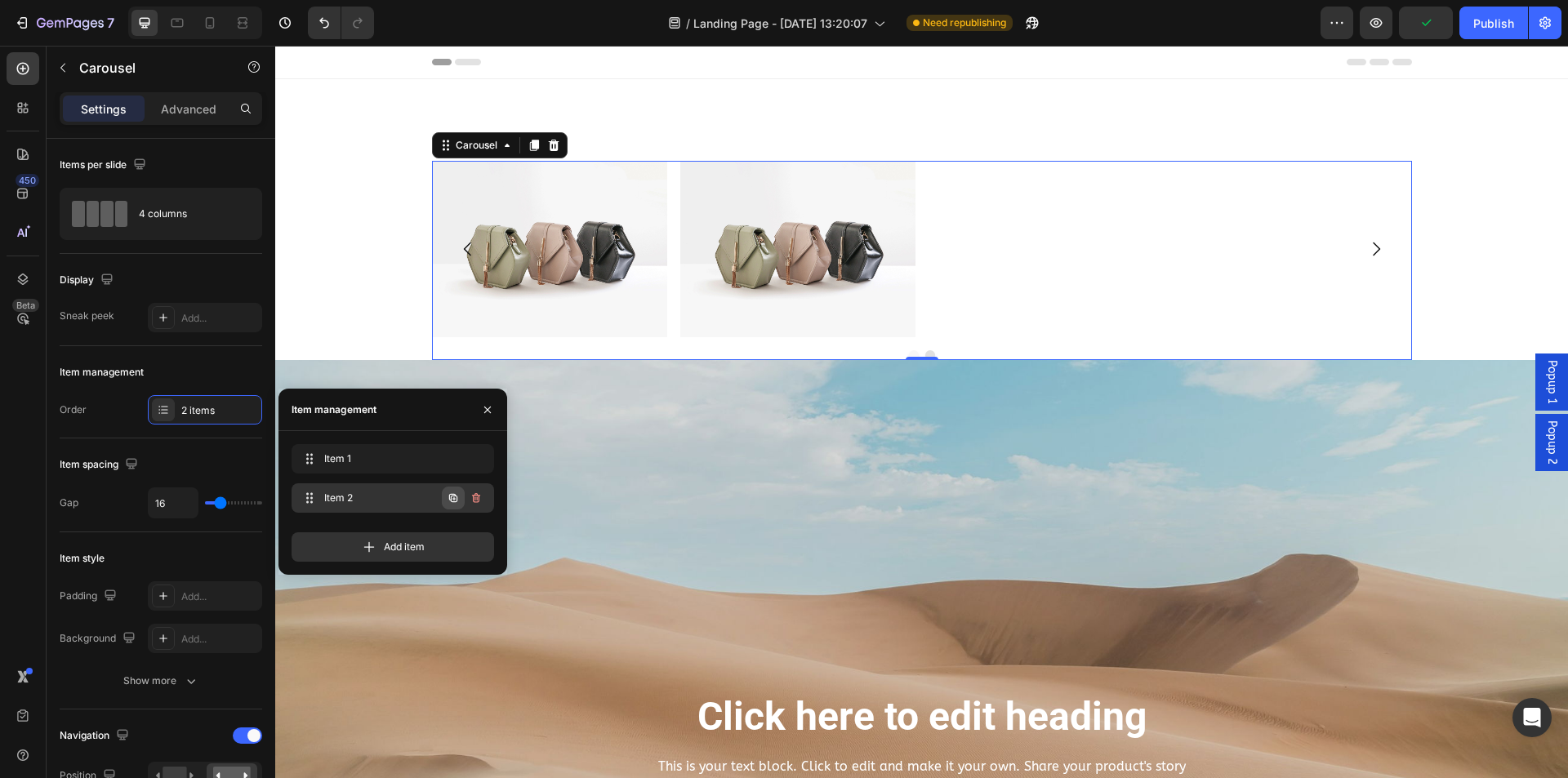
click at [455, 497] on icon "button" at bounding box center [453, 498] width 13 height 13
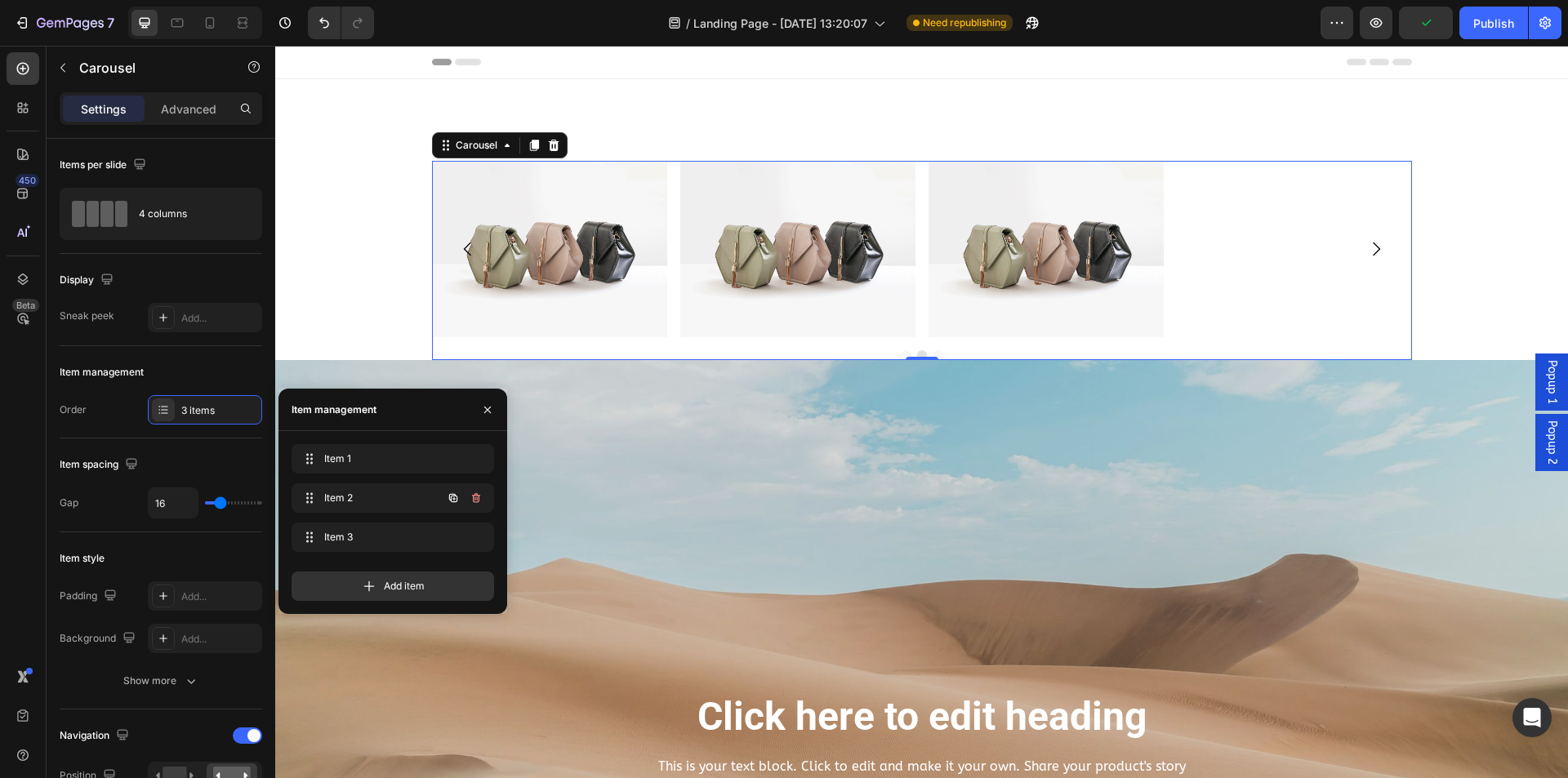
click at [453, 498] on icon "button" at bounding box center [453, 498] width 13 height 13
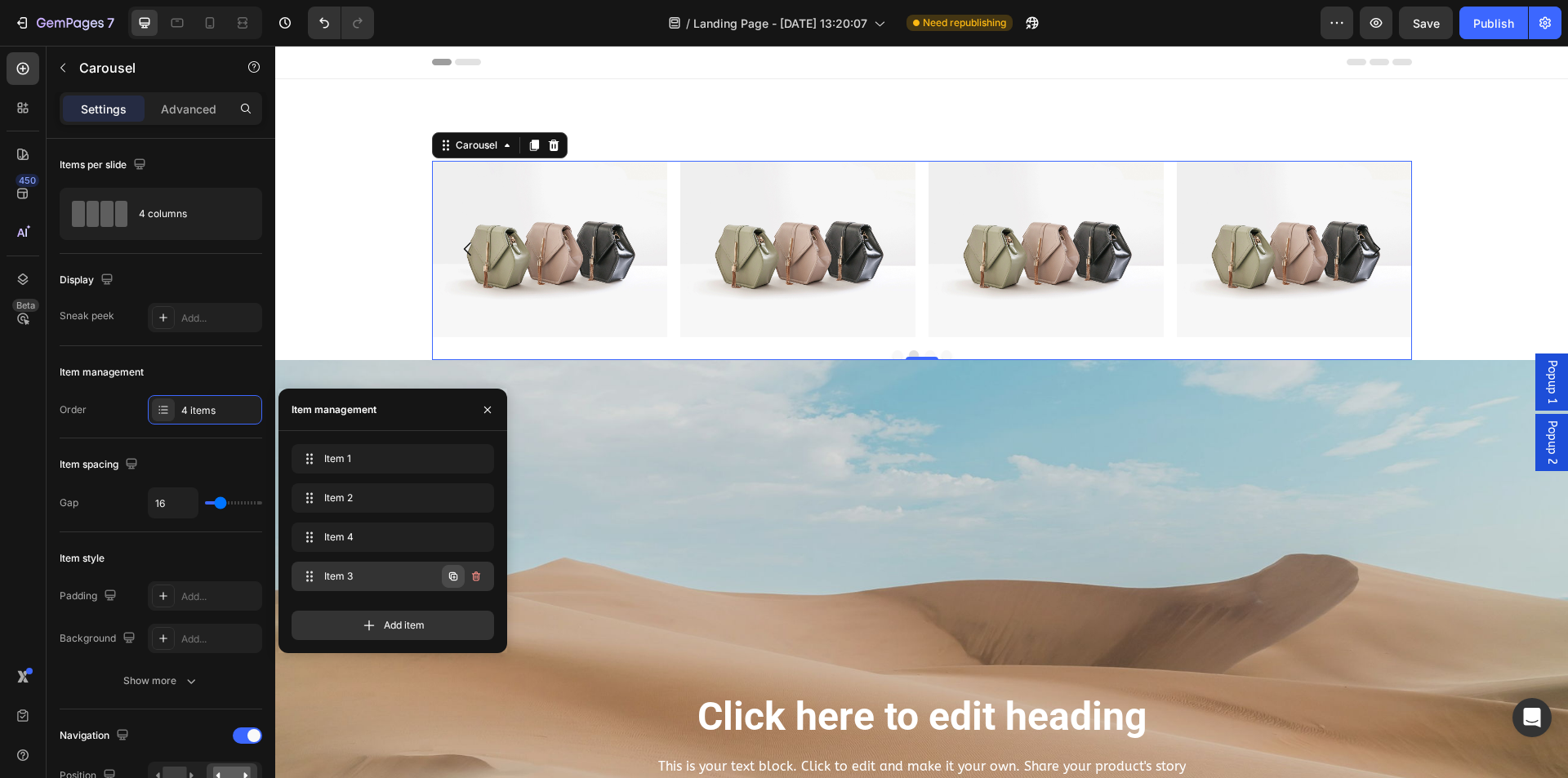
click at [454, 575] on icon "button" at bounding box center [454, 577] width 3 height 3
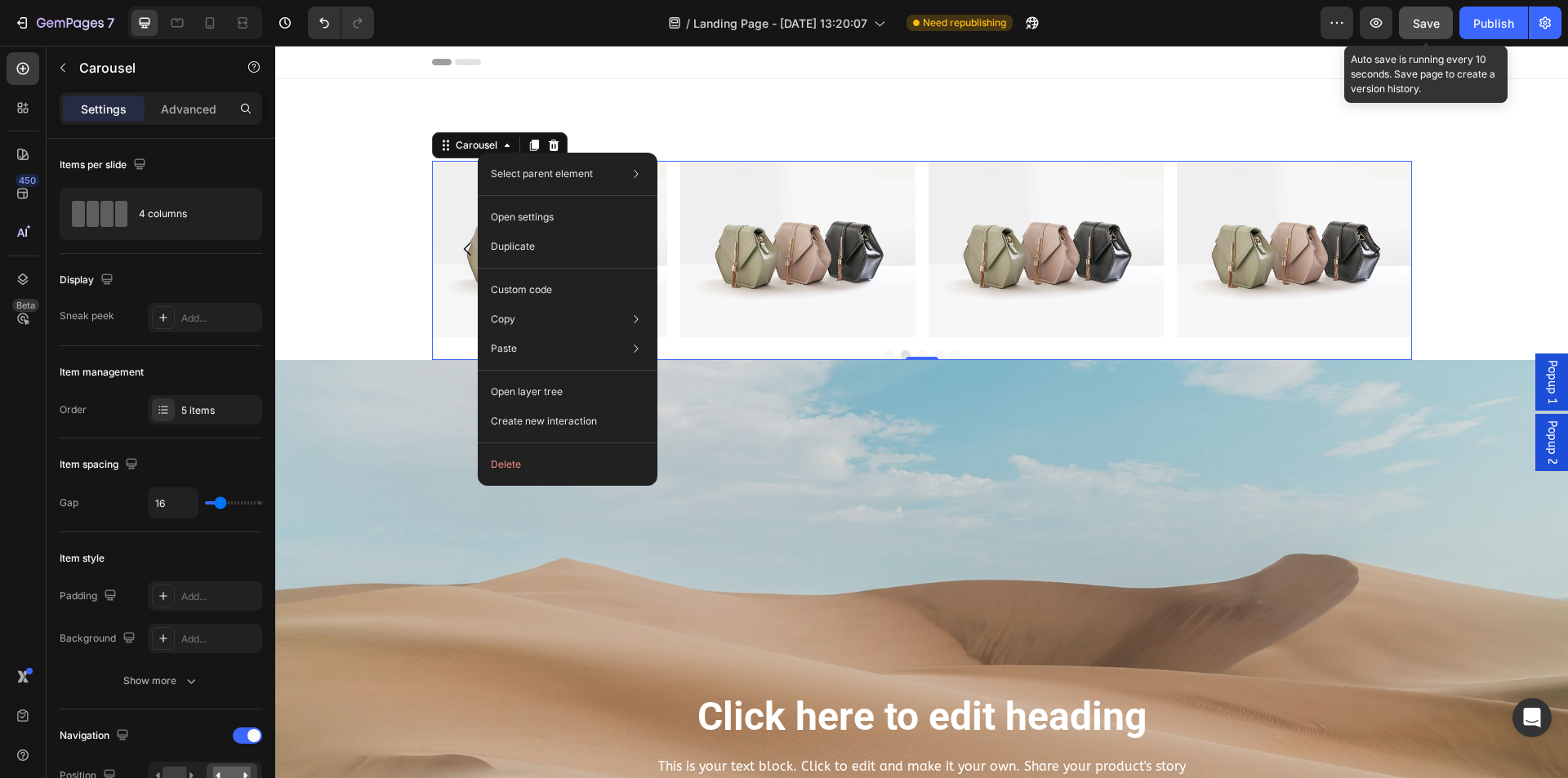
click at [1437, 20] on span "Save" at bounding box center [1427, 23] width 27 height 14
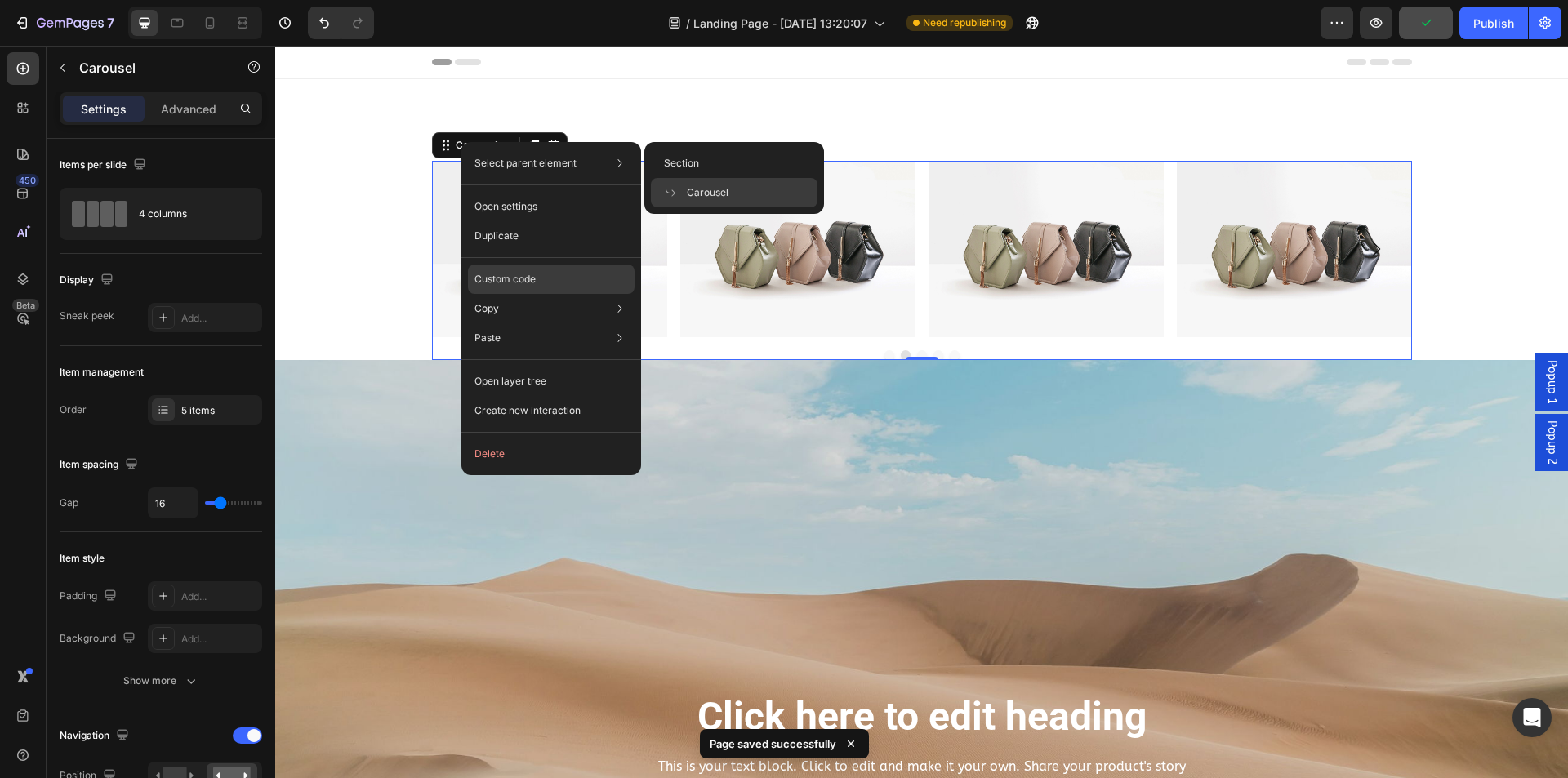
click at [535, 323] on div "Custom code" at bounding box center [551, 338] width 167 height 29
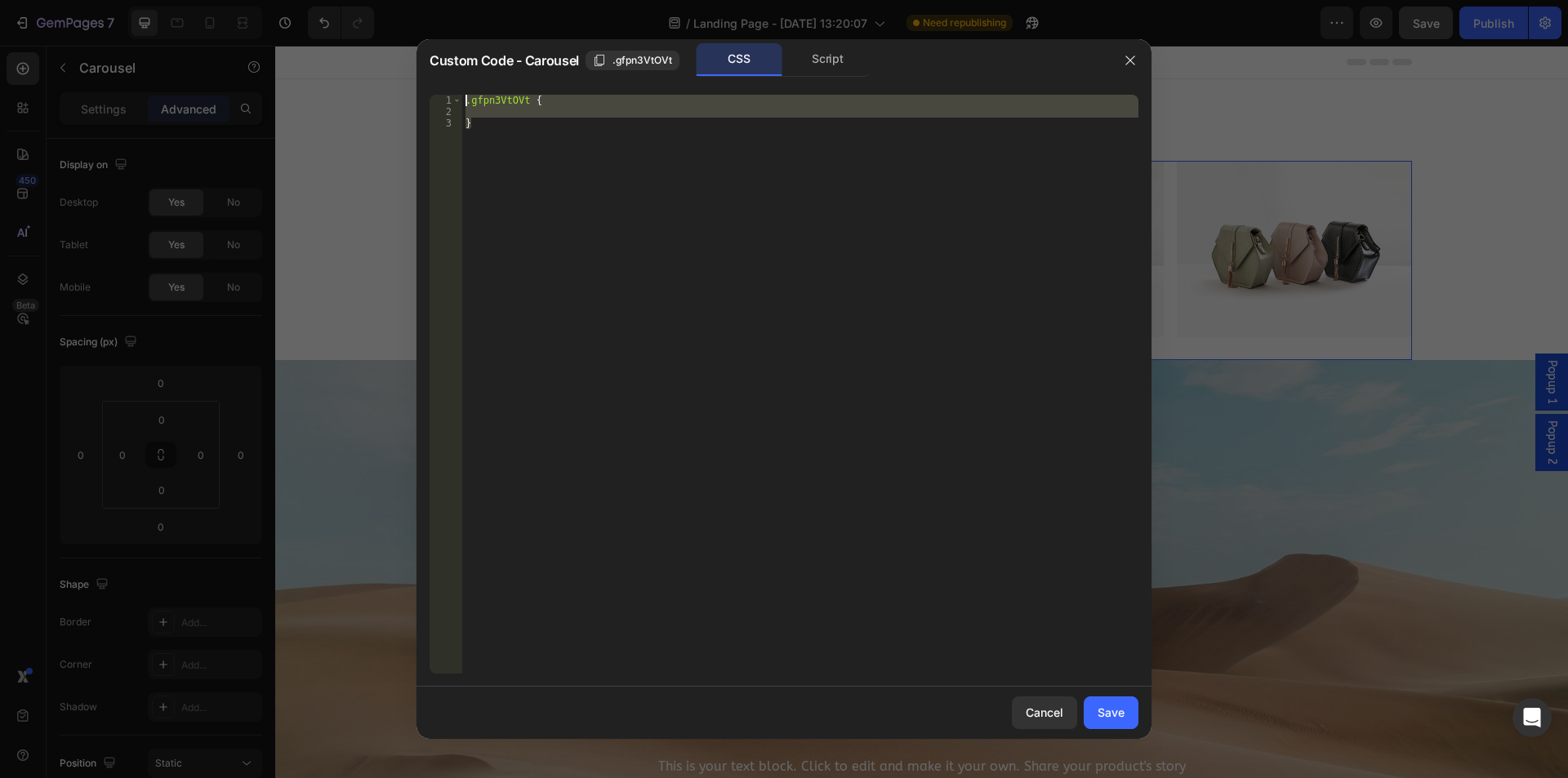
drag, startPoint x: 494, startPoint y: 131, endPoint x: 442, endPoint y: 92, distance: 65.0
click at [442, 92] on div "} 1 2 3 .gfpn3VtOVt { } ההההההההההההההההההההההההההההההההההההההההההההההההההההההה…" at bounding box center [784, 383] width 735 height 604
paste textarea "}"
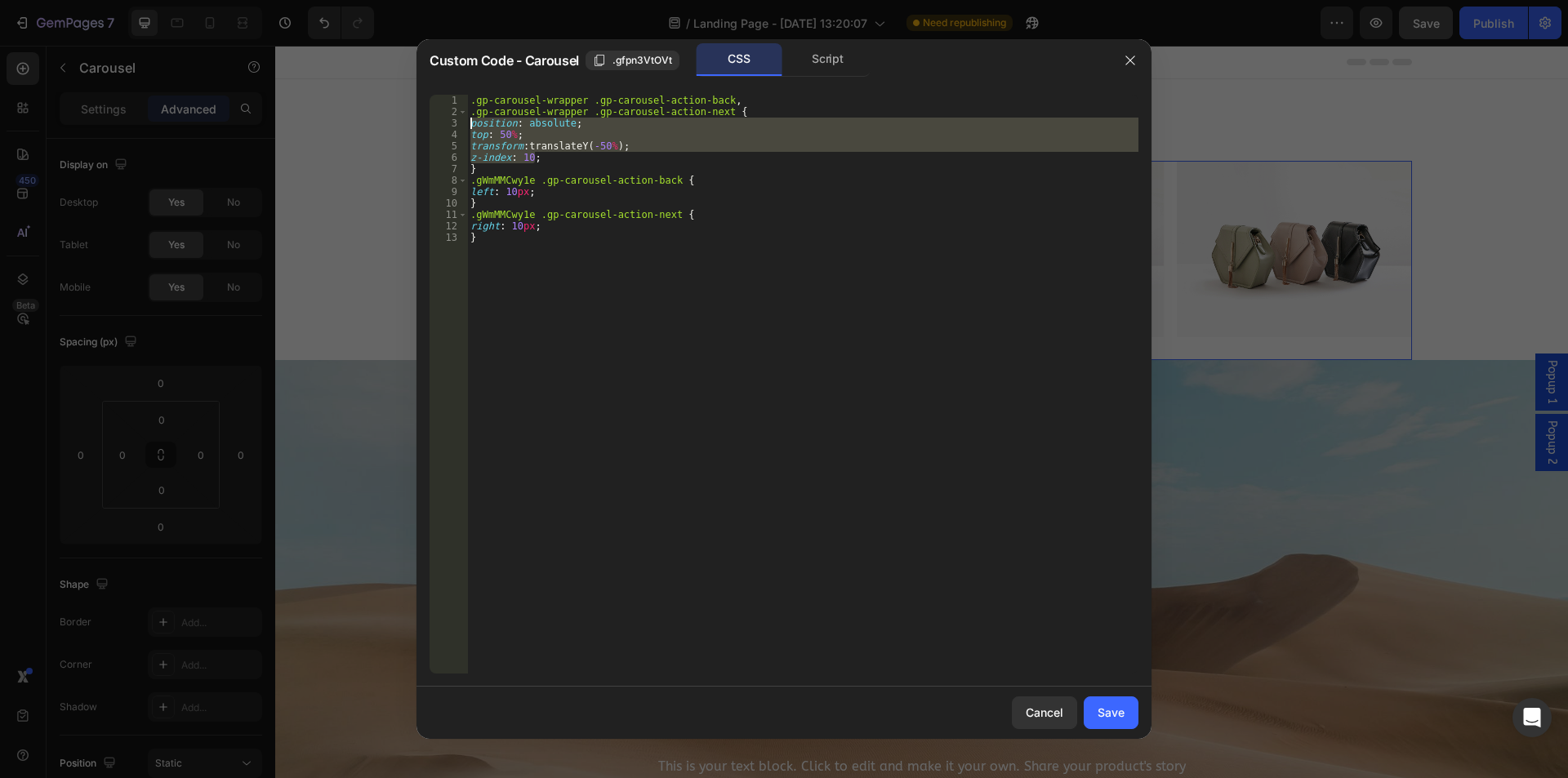
drag, startPoint x: 540, startPoint y: 159, endPoint x: 453, endPoint y: 127, distance: 92.7
click at [453, 127] on div "} 1 2 3 4 5 6 7 8 9 10 11 12 13 .gp-carousel-wrapper .gp-carousel-action-back ,…" at bounding box center [784, 384] width 709 height 579
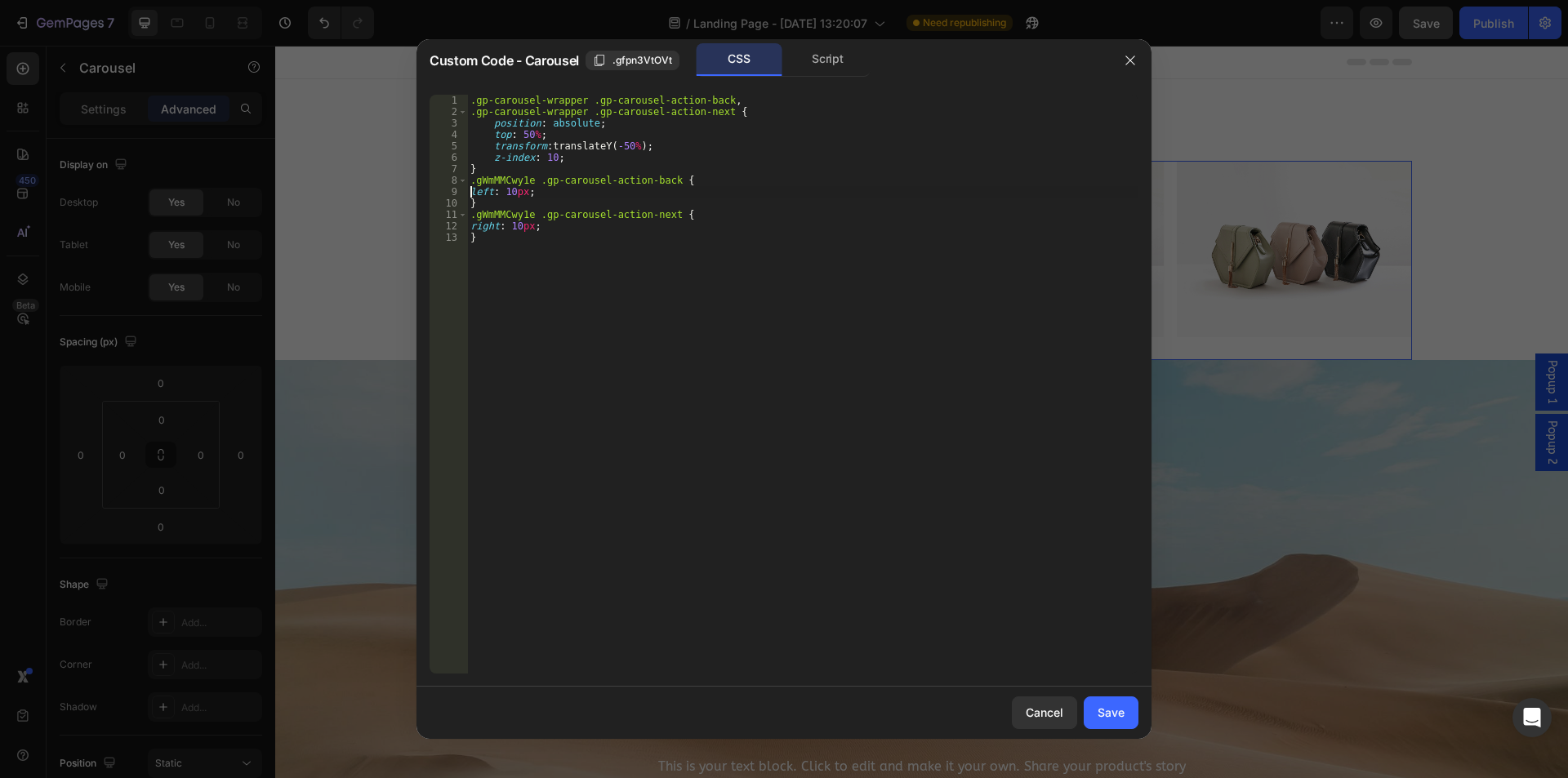
click at [470, 191] on div ".gp-carousel-wrapper .gp-carousel-action-back , .gp-carousel-wrapper .gp-carous…" at bounding box center [802, 396] width 672 height 602
click at [469, 226] on div ".gp-carousel-wrapper .gp-carousel-action-back , .gp-carousel-wrapper .gp-carous…" at bounding box center [802, 396] width 672 height 602
click at [802, 239] on div ".gp-carousel-wrapper .gp-carousel-action-back , .gp-carousel-wrapper .gp-carous…" at bounding box center [802, 396] width 672 height 602
type textarea "}"
drag, startPoint x: 1115, startPoint y: 717, endPoint x: 983, endPoint y: 392, distance: 350.8
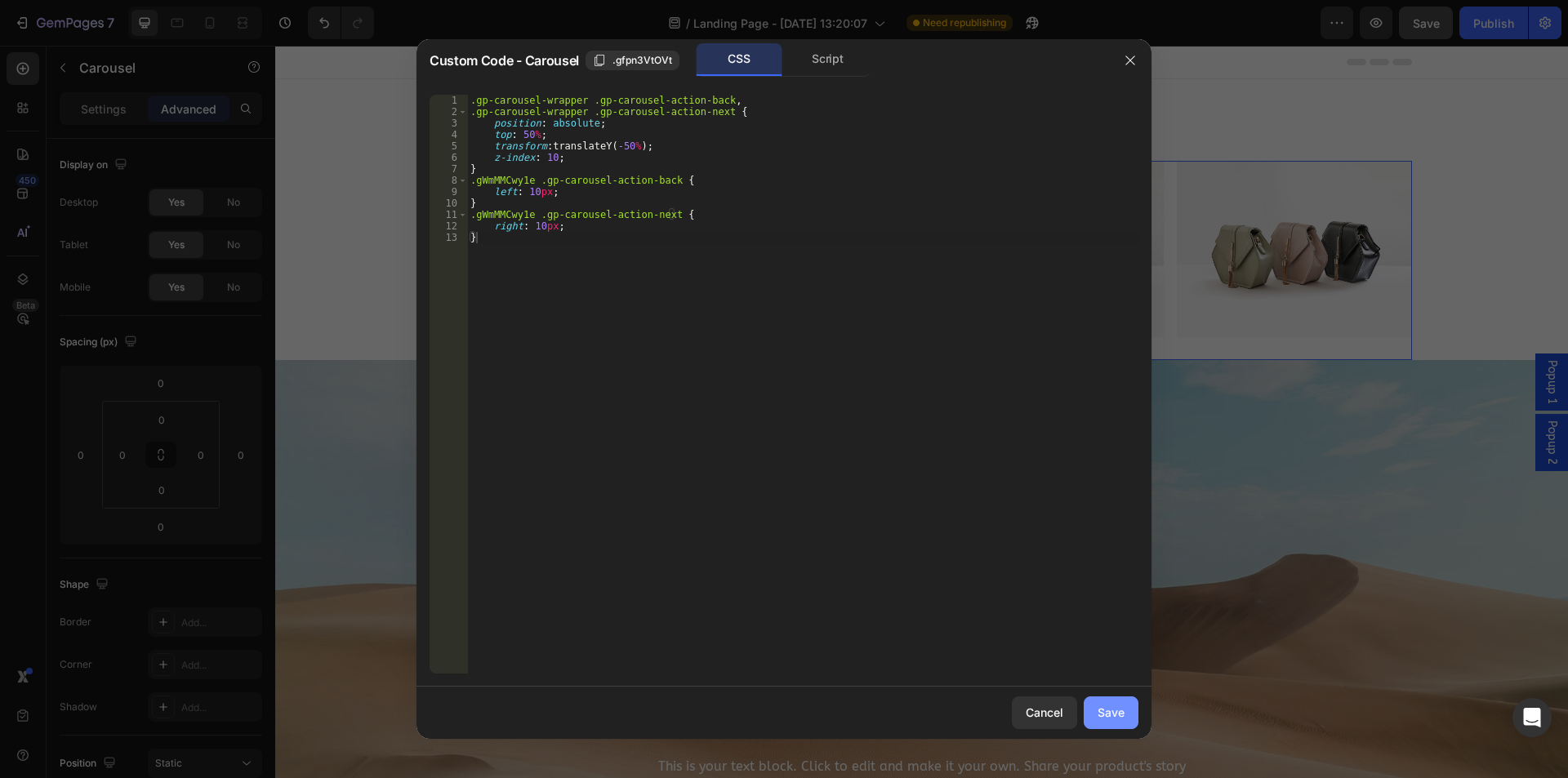
click at [1115, 717] on div "Save" at bounding box center [1111, 712] width 27 height 17
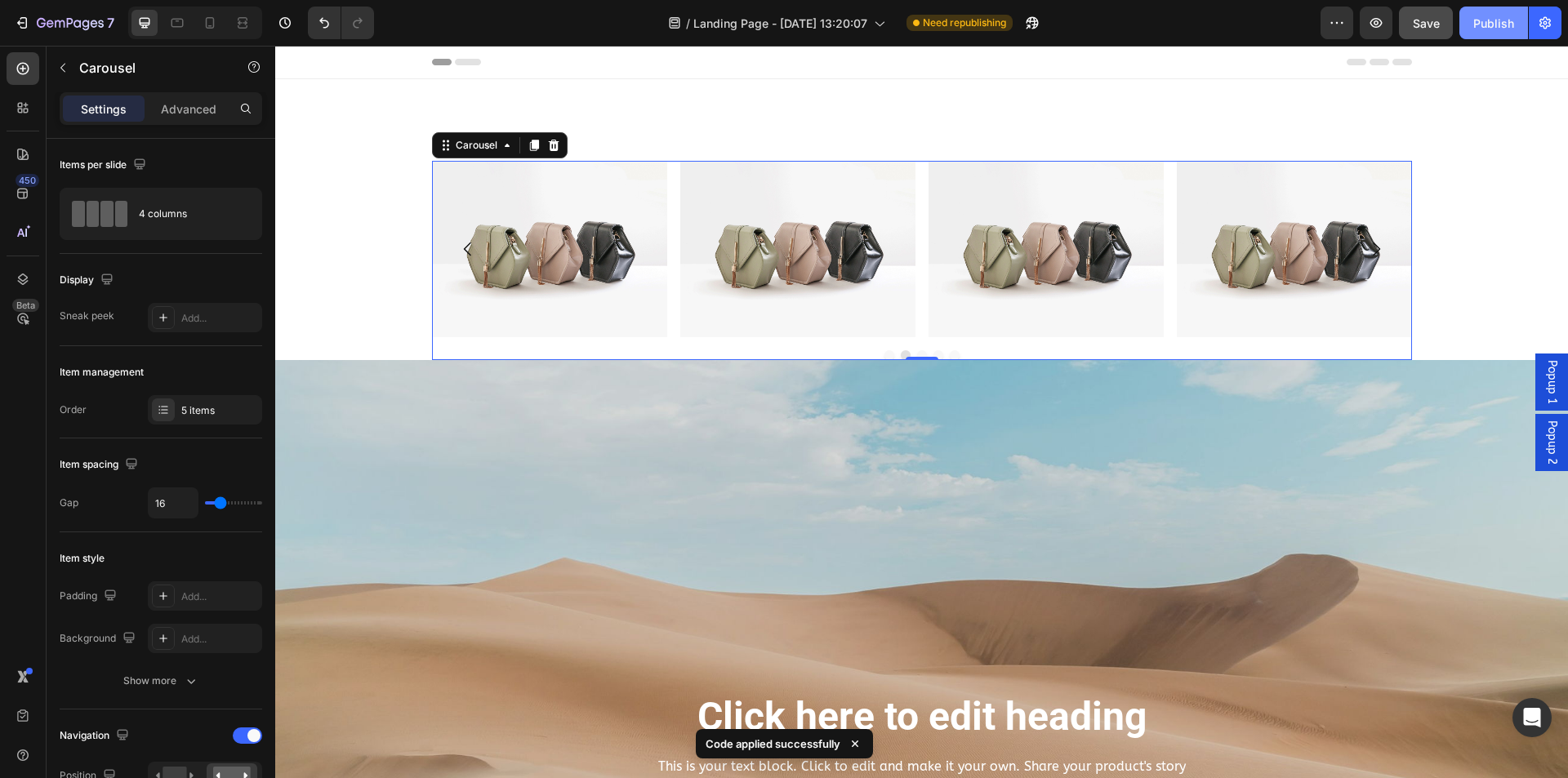
drag, startPoint x: 1487, startPoint y: 16, endPoint x: 1080, endPoint y: 140, distance: 425.5
click at [1487, 16] on div "Publish" at bounding box center [1494, 23] width 41 height 17
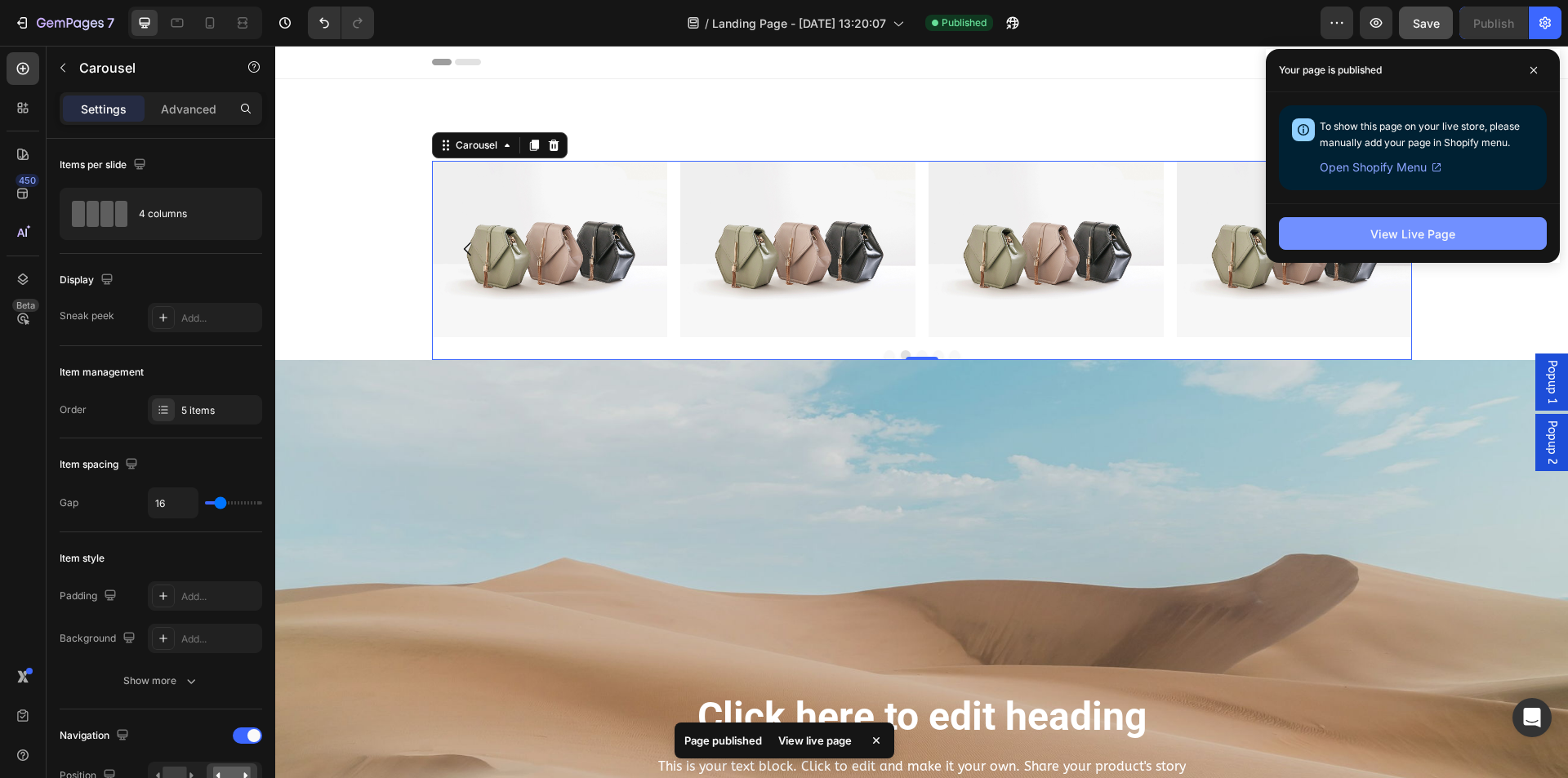
click at [1398, 238] on div "View Live Page" at bounding box center [1412, 234] width 85 height 17
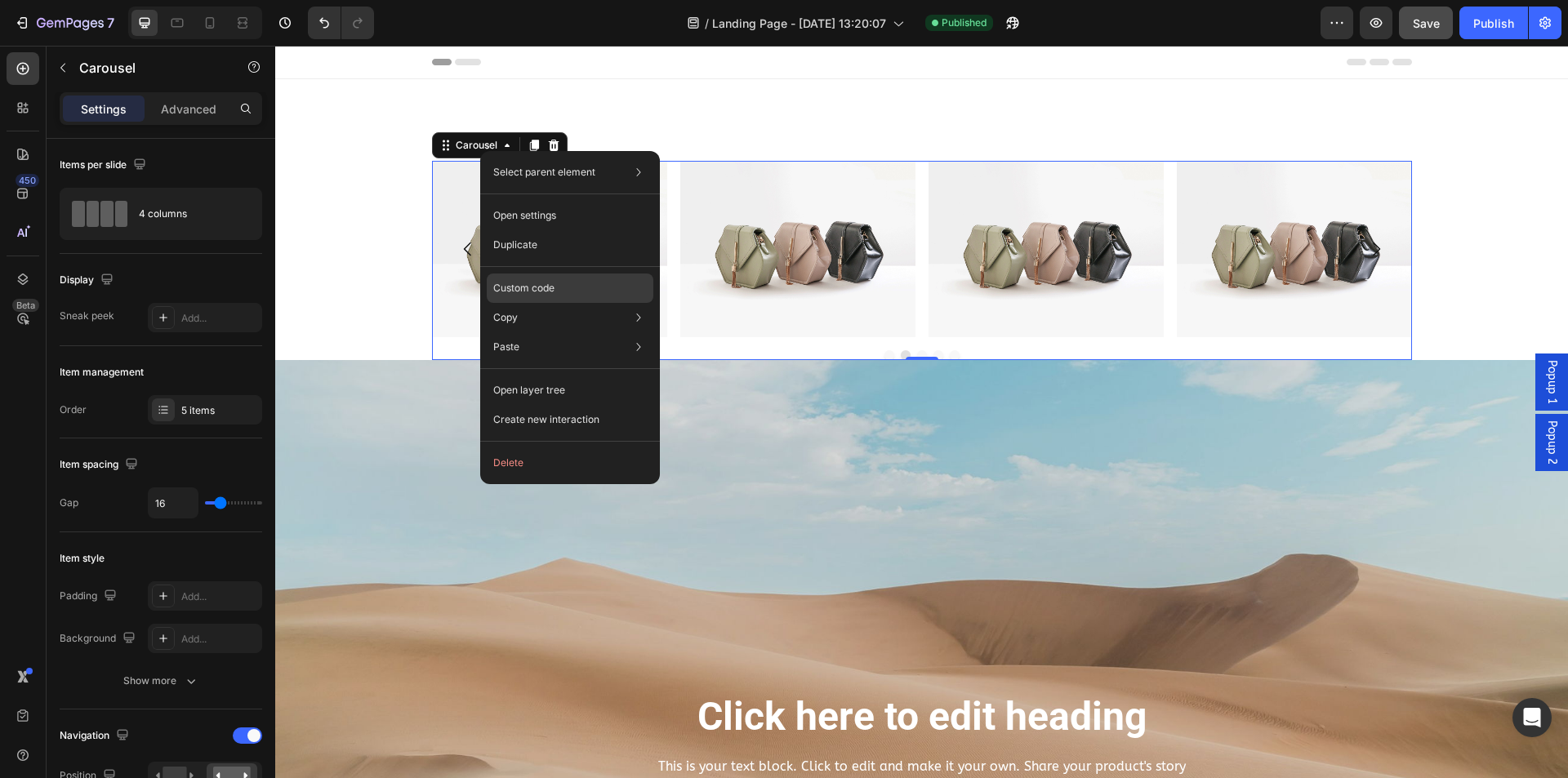
click at [565, 333] on div "Custom code" at bounding box center [570, 347] width 167 height 29
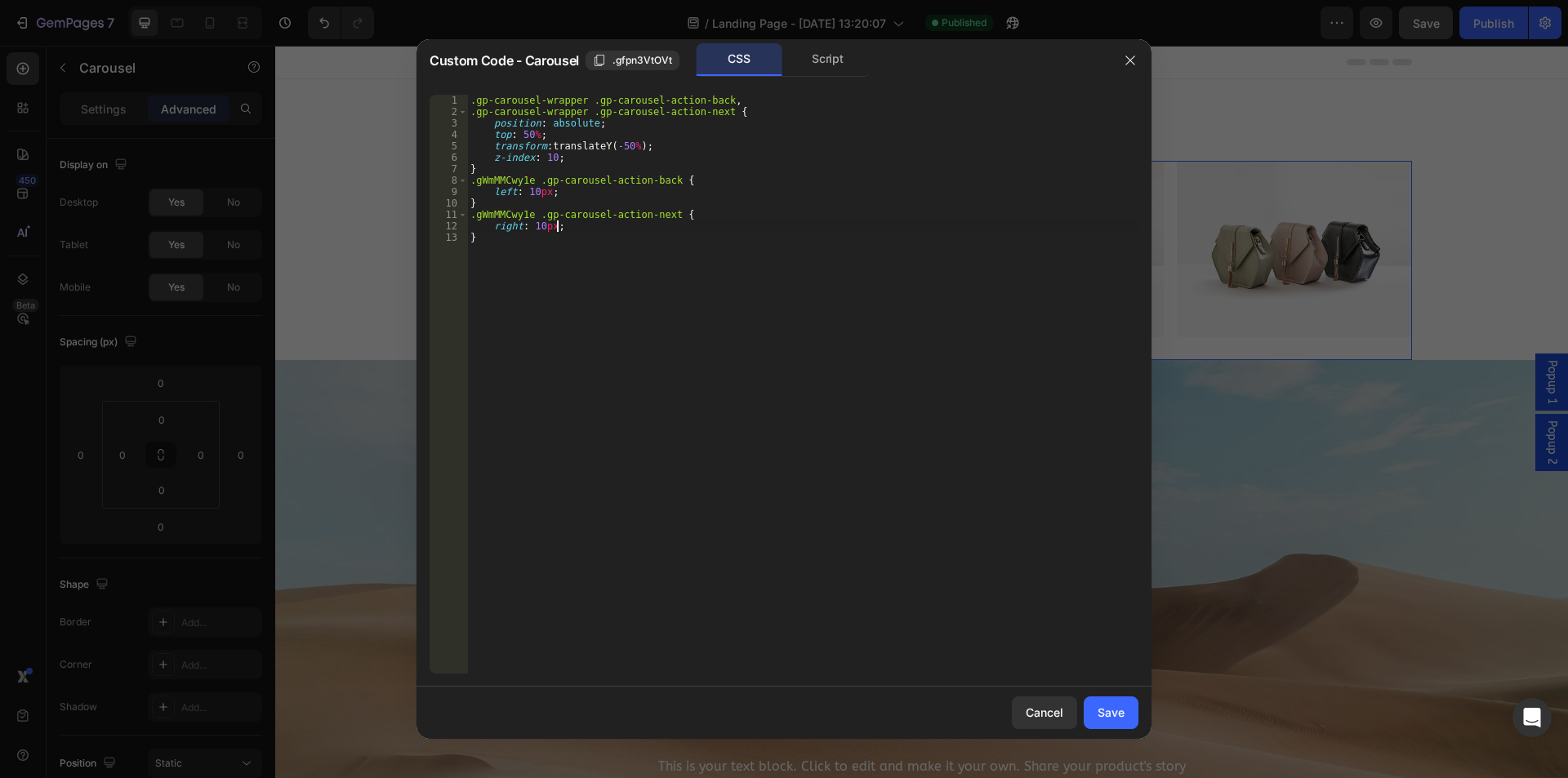
click at [641, 230] on div ".gp-carousel-wrapper .gp-carousel-action-back , .gp-carousel-wrapper .gp-carous…" at bounding box center [802, 396] width 672 height 602
drag, startPoint x: 663, startPoint y: 213, endPoint x: 533, endPoint y: 213, distance: 130.0
click at [533, 213] on div ".gp-carousel-wrapper .gp-carousel-action-back , .gp-carousel-wrapper .gp-carous…" at bounding box center [802, 396] width 672 height 602
click at [560, 213] on div ".gp-carousel-wrapper .gp-carousel-action-back , .gp-carousel-wrapper .gp-carous…" at bounding box center [802, 384] width 672 height 579
drag, startPoint x: 540, startPoint y: 213, endPoint x: 665, endPoint y: 211, distance: 125.0
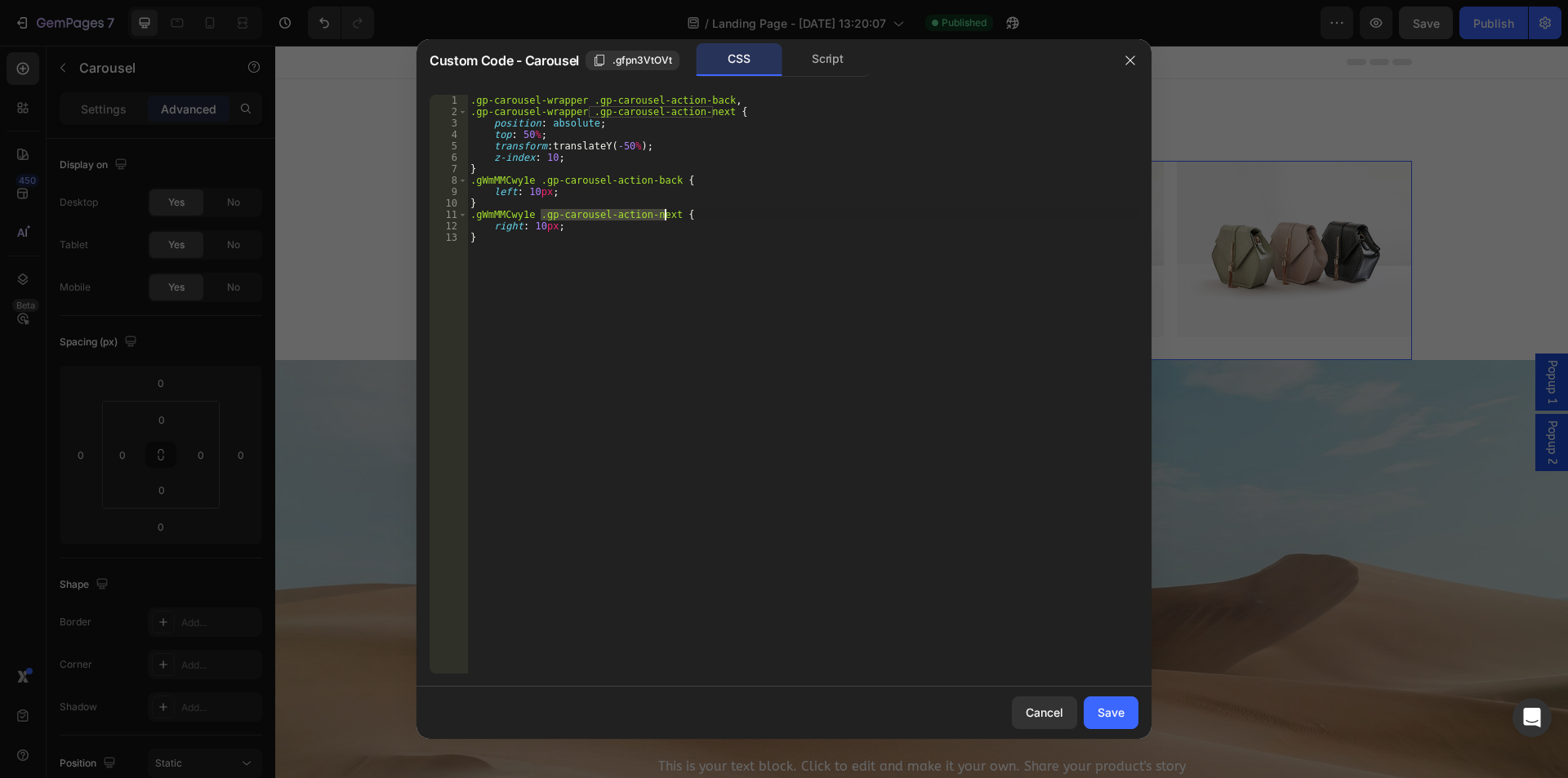
click at [665, 211] on div ".gp-carousel-wrapper .gp-carousel-action-back , .gp-carousel-wrapper .gp-carous…" at bounding box center [802, 396] width 672 height 602
paste textarea "em-slider"
drag, startPoint x: 594, startPoint y: 211, endPoint x: 541, endPoint y: 216, distance: 53.2
click at [541, 216] on div ".gp-carousel-wrapper .gp-carousel-action-back , .gp-carousel-wrapper .gp-carous…" at bounding box center [802, 396] width 672 height 602
drag, startPoint x: 540, startPoint y: 181, endPoint x: 665, endPoint y: 176, distance: 125.1
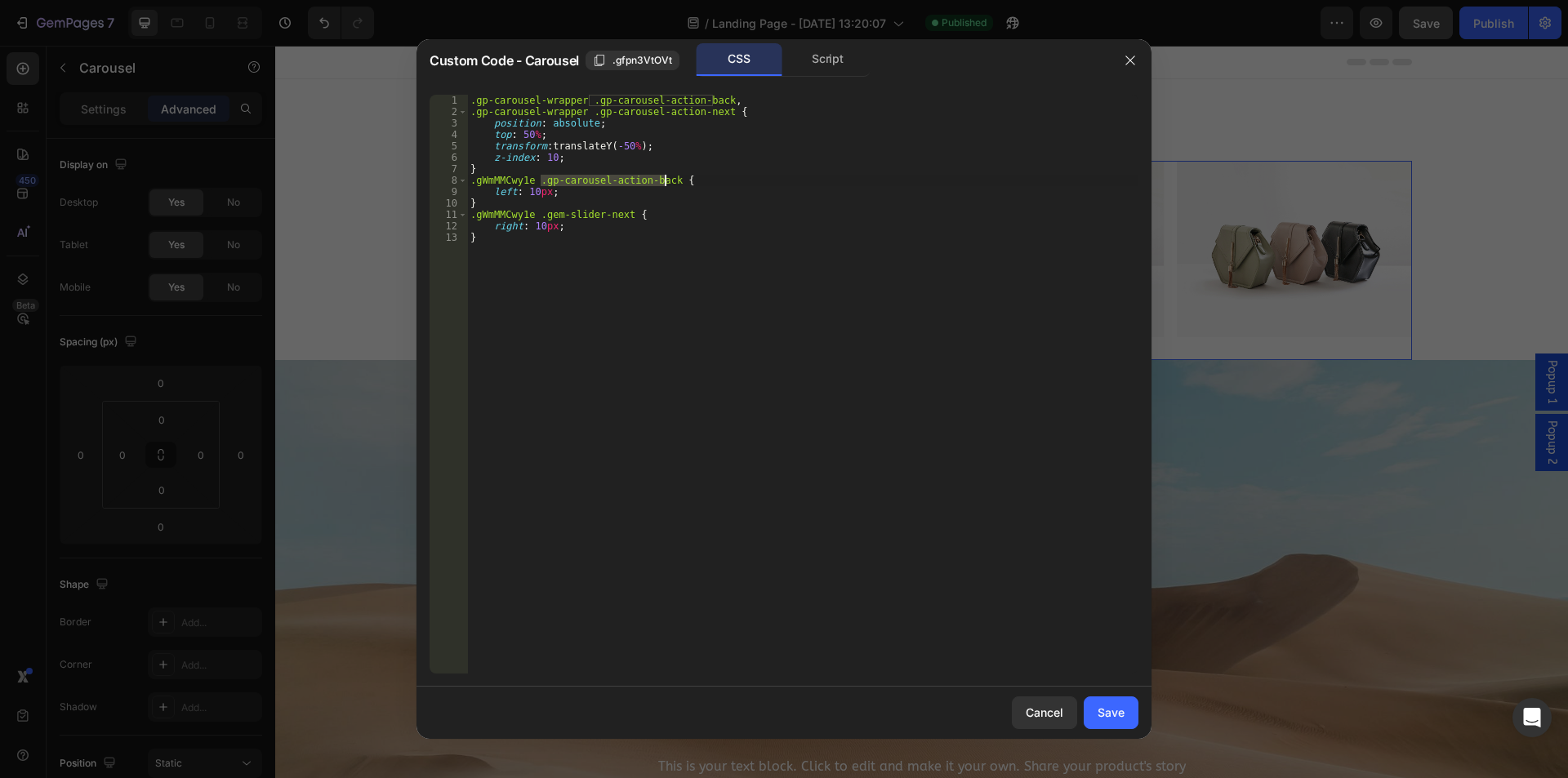
click at [665, 176] on div ".gp-carousel-wrapper .gp-carousel-action-back , .gp-carousel-wrapper .gp-carous…" at bounding box center [802, 396] width 672 height 602
paste textarea "em-slider"
click at [579, 180] on div ".gp-carousel-wrapper .gp-carousel-action-back , .gp-carousel-wrapper .gp-carous…" at bounding box center [802, 396] width 672 height 602
click at [595, 180] on div ".gp-carousel-wrapper .gp-carousel-action-back , .gp-carousel-wrapper .gp-carous…" at bounding box center [802, 396] width 672 height 602
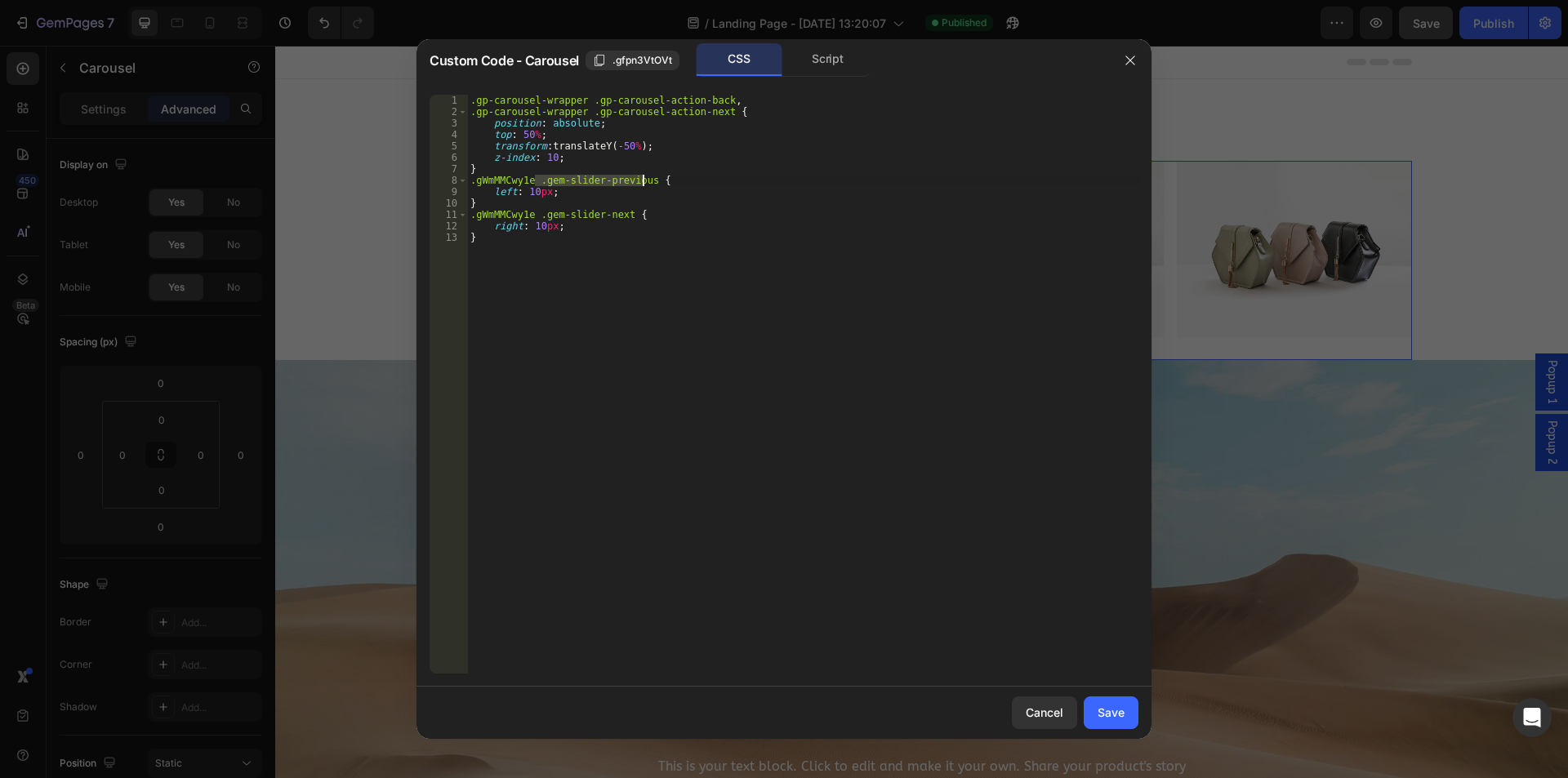
drag, startPoint x: 534, startPoint y: 181, endPoint x: 643, endPoint y: 186, distance: 109.1
click at [643, 186] on div ".gp-carousel-wrapper .gp-carousel-action-back , .gp-carousel-wrapper .gp-carous…" at bounding box center [802, 396] width 672 height 602
drag, startPoint x: 584, startPoint y: 101, endPoint x: 712, endPoint y: 97, distance: 128.1
click at [712, 97] on div ".gp-carousel-wrapper .gp-carousel-action-back , .gp-carousel-wrapper .gp-carous…" at bounding box center [802, 396] width 672 height 602
paste textarea "em-slider-previous"
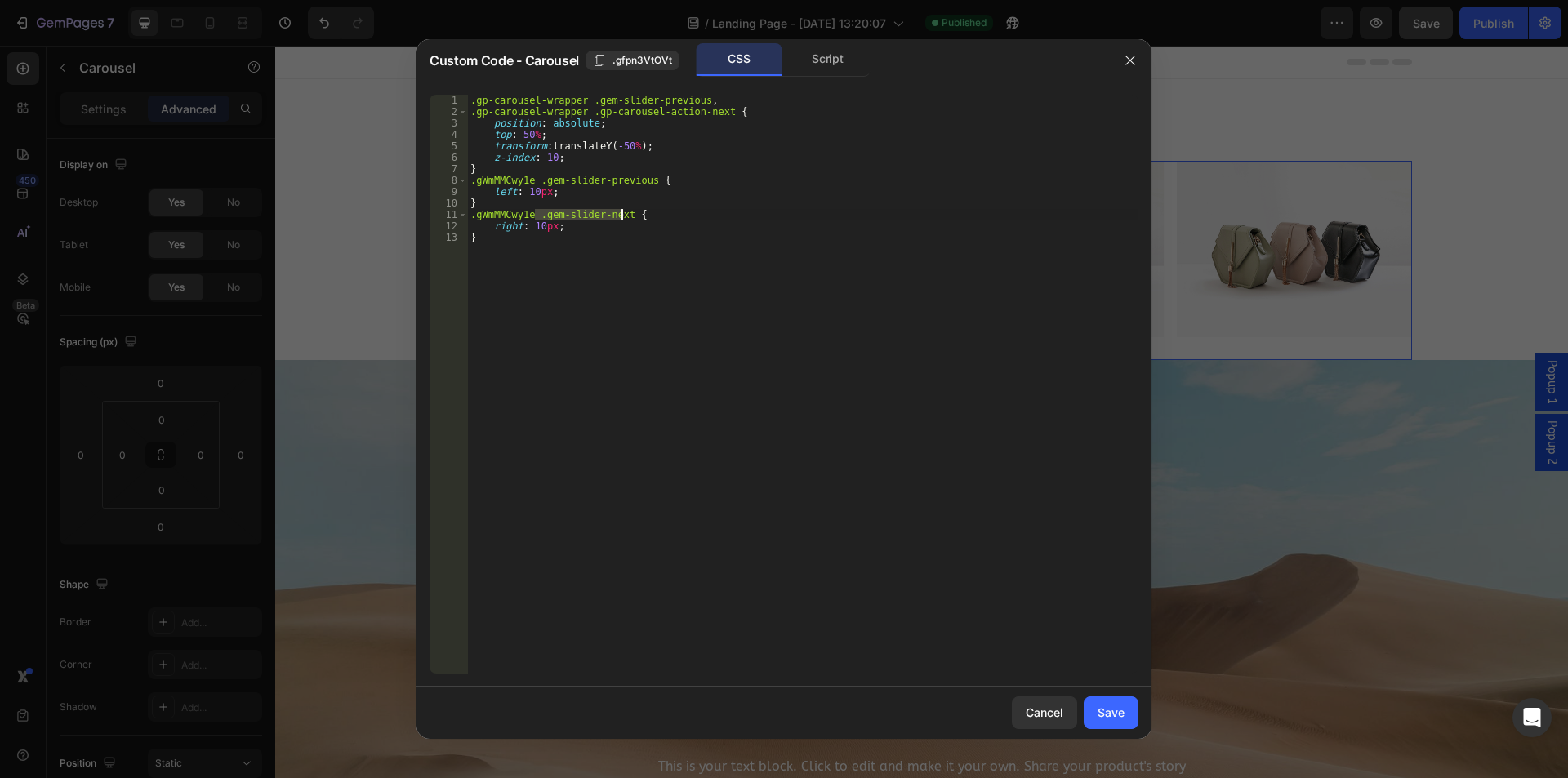
drag, startPoint x: 535, startPoint y: 215, endPoint x: 621, endPoint y: 212, distance: 86.1
click at [621, 212] on div ".gp-carousel-wrapper .gem-slider-previous , .gp-carousel-wrapper .gp-carousel-a…" at bounding box center [802, 396] width 672 height 602
drag, startPoint x: 583, startPoint y: 112, endPoint x: 713, endPoint y: 112, distance: 130.0
click at [713, 112] on div ".gp-carousel-wrapper .gem-slider-previous , .gp-carousel-wrapper .gp-carousel-a…" at bounding box center [802, 396] width 672 height 602
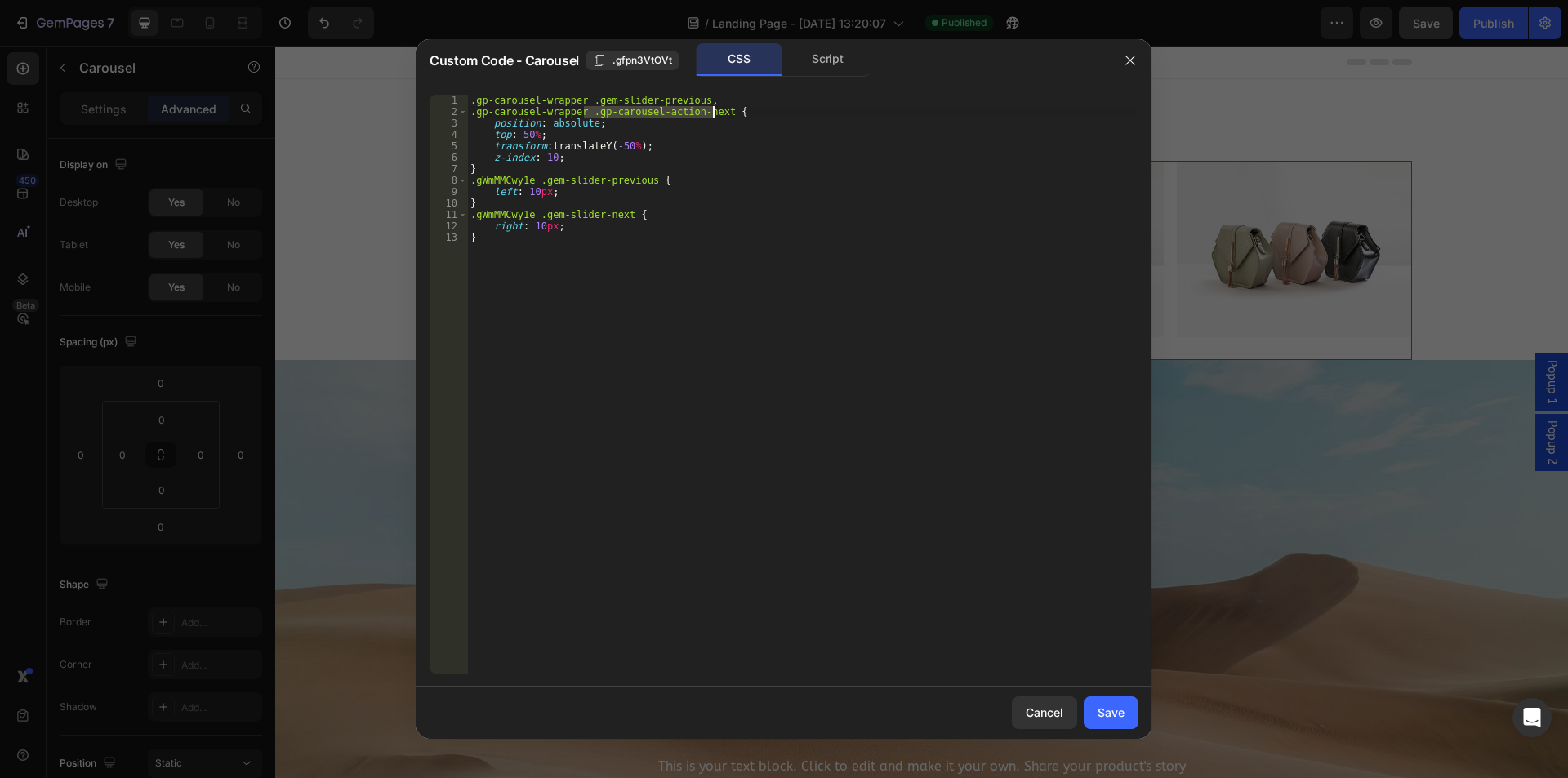
paste textarea "em-slider"
click at [583, 121] on div ".gp-carousel-wrapper .gem-slider-previous , .gp-carousel-wrapper .gem-slider-ne…" at bounding box center [802, 396] width 672 height 602
click at [517, 132] on div ".gp-carousel-wrapper .gem-slider-previous , .gp-carousel-wrapper .gem-slider-ne…" at bounding box center [802, 396] width 672 height 602
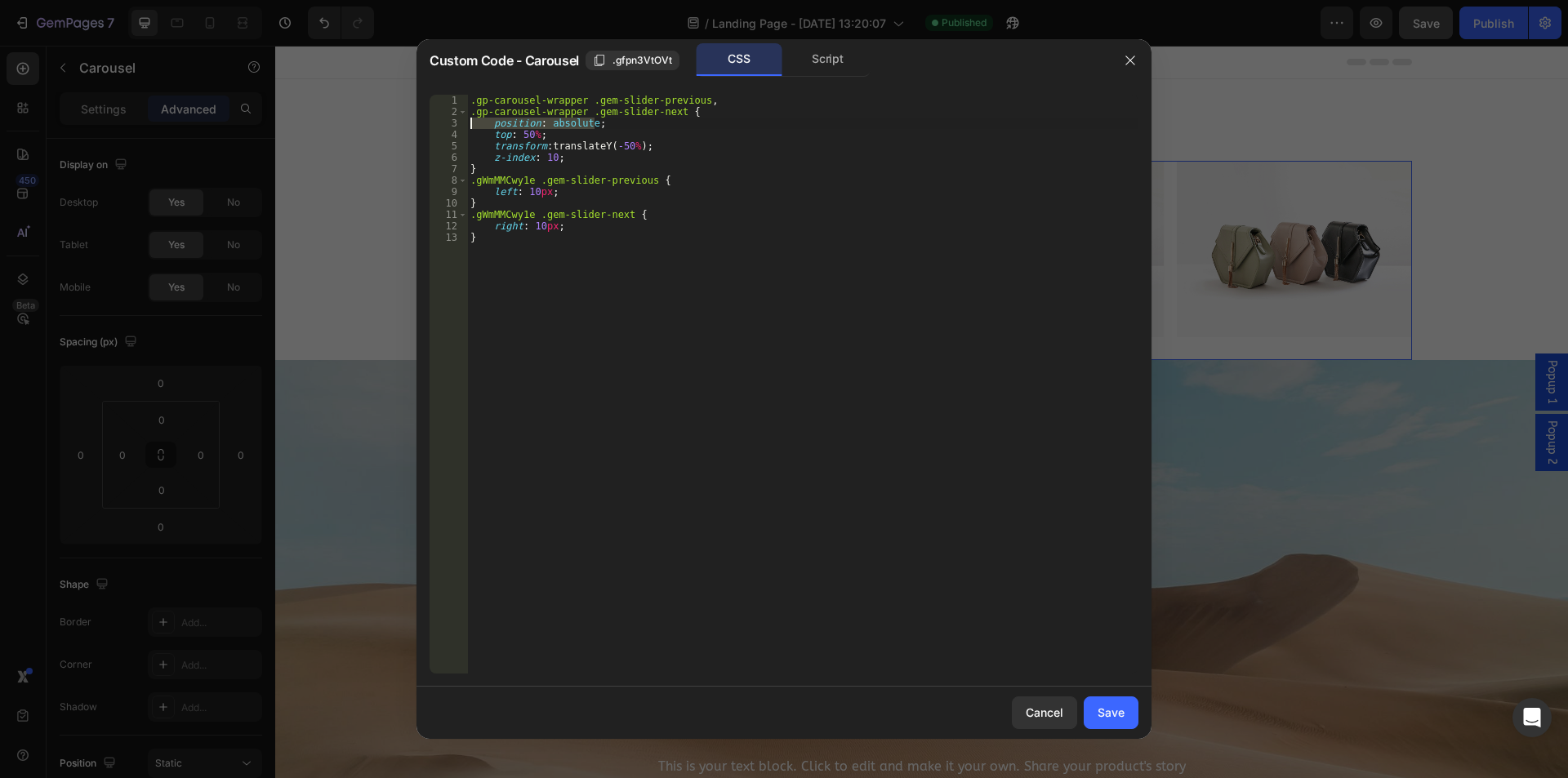
drag, startPoint x: 606, startPoint y: 121, endPoint x: 435, endPoint y: 117, distance: 171.0
click at [435, 117] on div "top: 50%; 1 2 3 4 5 6 7 8 9 10 11 12 13 .gp-carousel-wrapper .gem-slider-previo…" at bounding box center [784, 384] width 709 height 579
type textarea "position: absolute;"
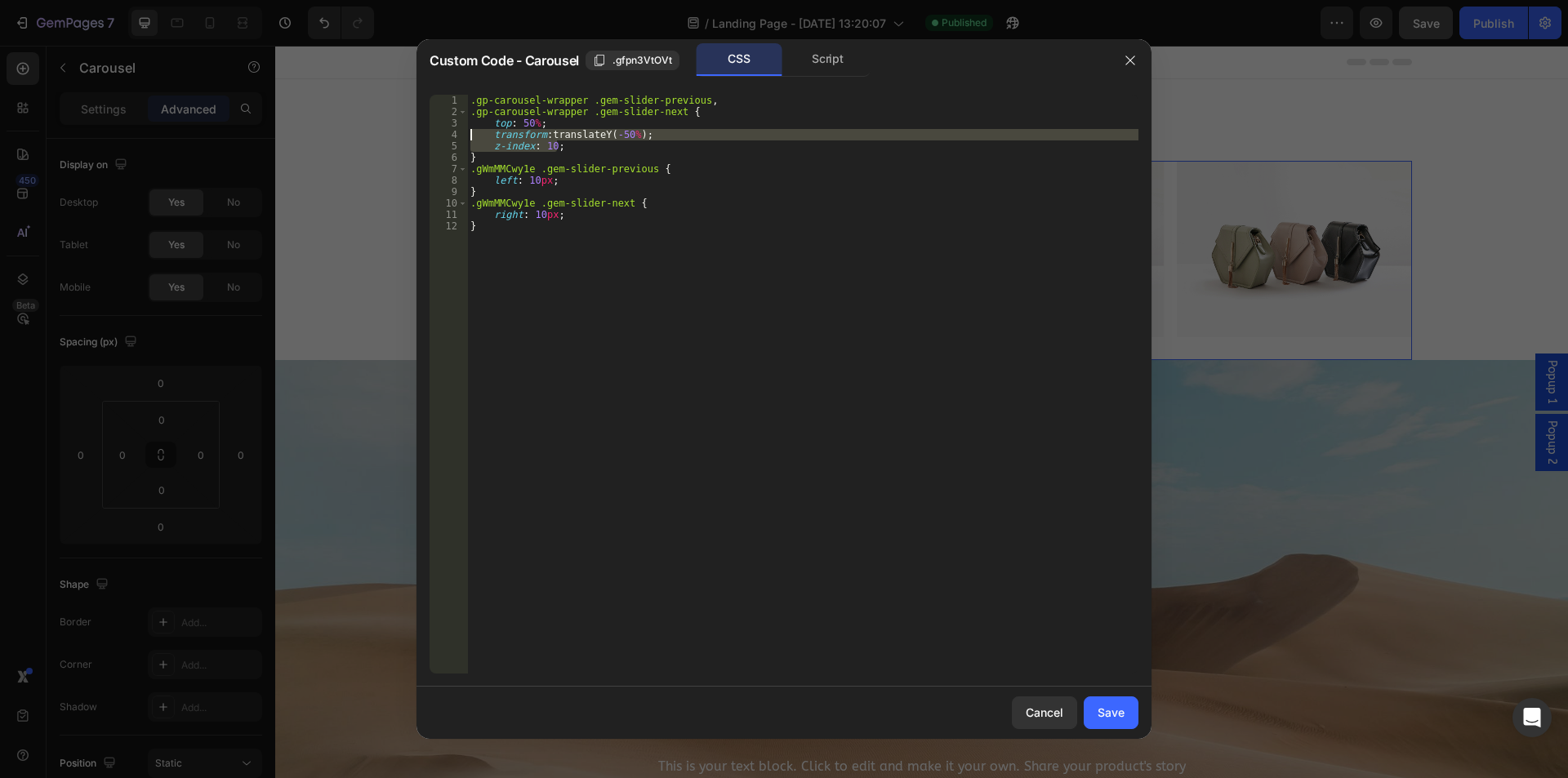
drag, startPoint x: 561, startPoint y: 144, endPoint x: 423, endPoint y: 134, distance: 138.4
click at [423, 134] on div ".gp-carousel-wrapper .gem-slider-next { 1 2 3 4 5 6 7 8 9 10 11 12 .gp-carousel…" at bounding box center [784, 383] width 735 height 604
type textarea "transform: translateY(-50%); z-index: 10;"
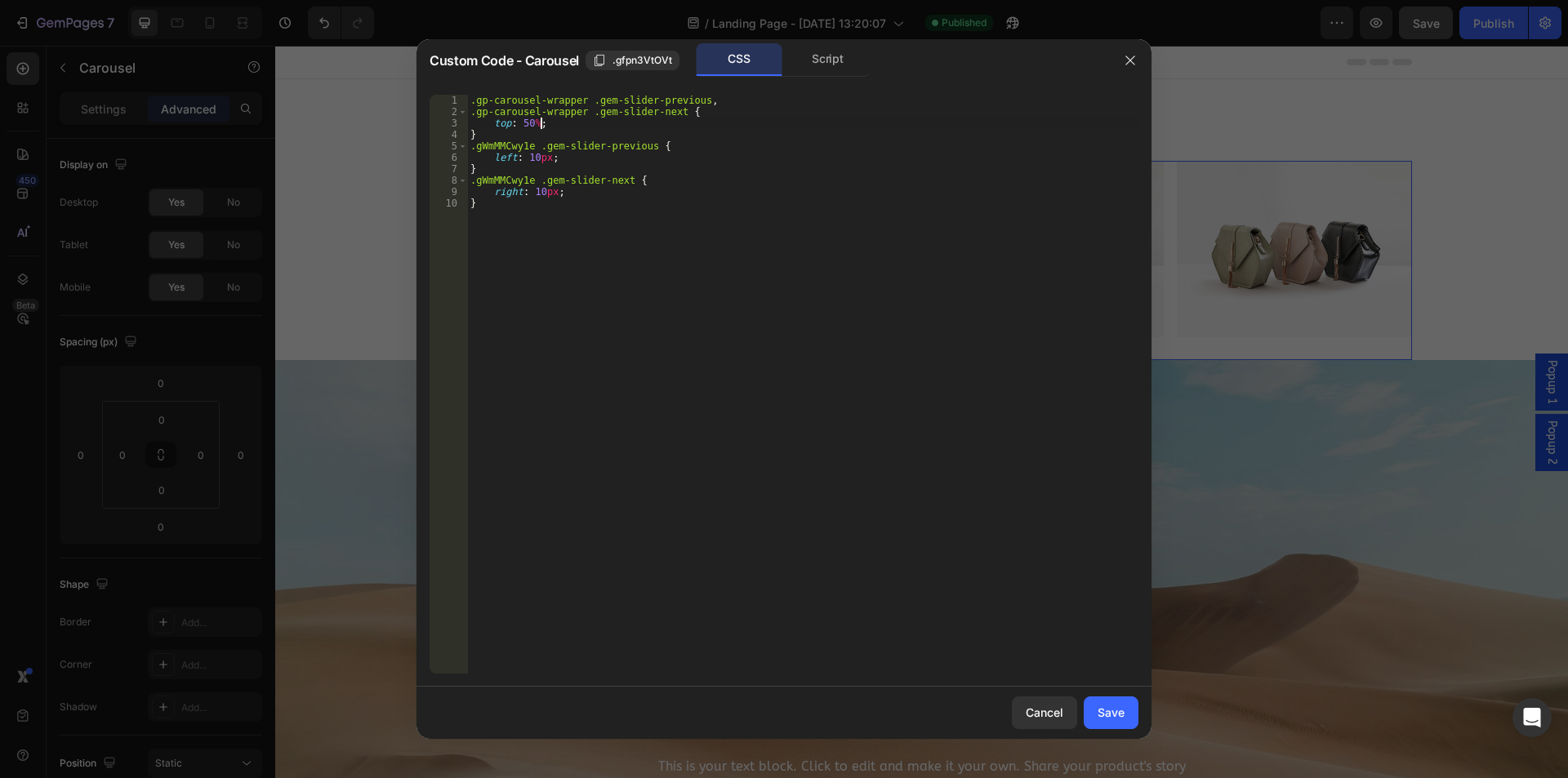
click at [537, 120] on div ".gp-carousel-wrapper .gem-slider-previous , .gp-carousel-wrapper .gem-slider-ne…" at bounding box center [802, 396] width 672 height 602
click at [630, 150] on div ".gp-carousel-wrapper .gem-slider-previous , .gp-carousel-wrapper .gem-slider-ne…" at bounding box center [802, 396] width 672 height 602
click at [506, 156] on div ".gp-carousel-wrapper .gem-slider-previous , .gp-carousel-wrapper .gem-slider-ne…" at bounding box center [802, 396] width 672 height 602
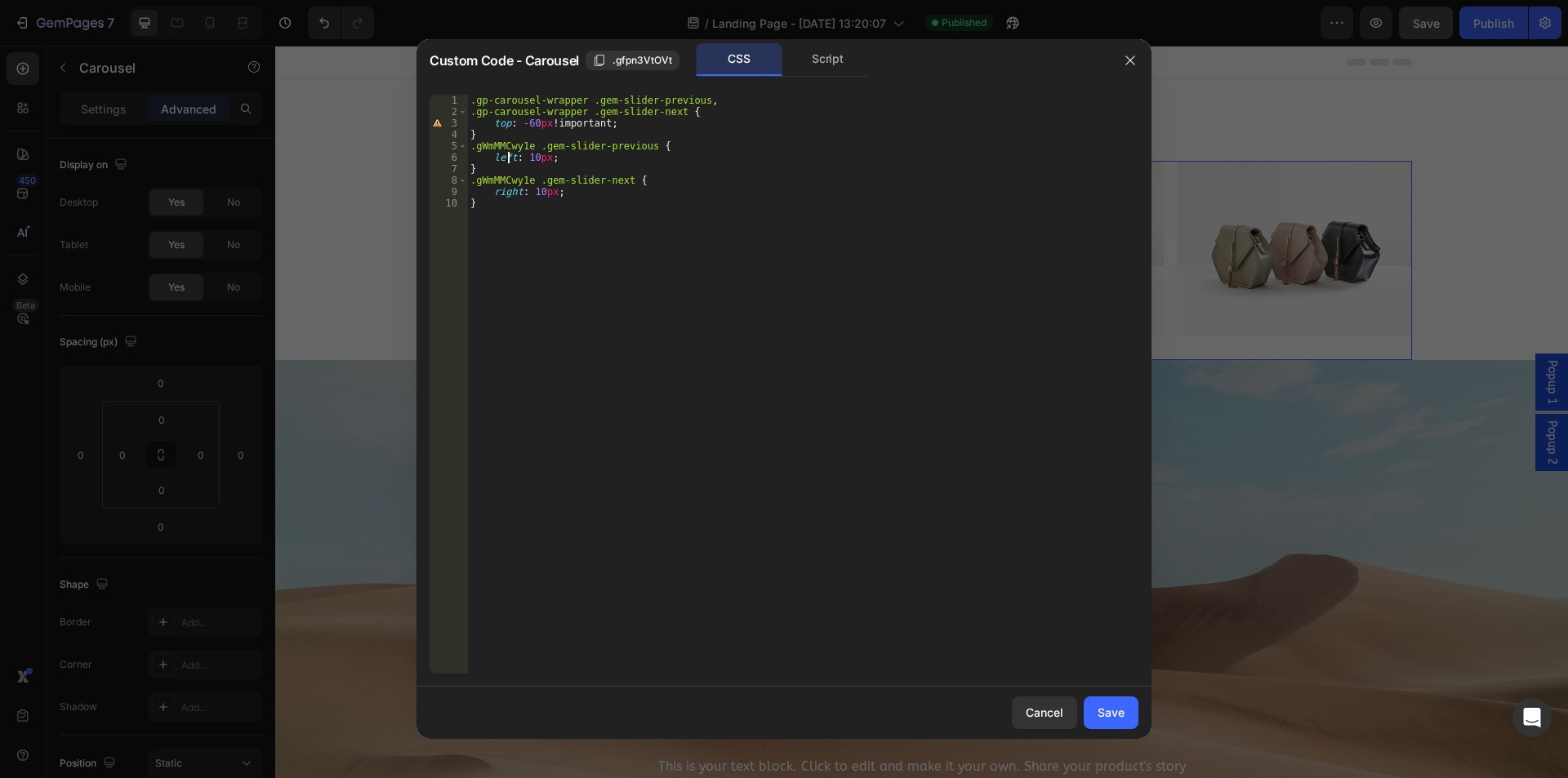
scroll to position [0, 6]
click at [506, 156] on div ".gp-carousel-wrapper .gem-slider-previous , .gp-carousel-wrapper .gem-slider-ne…" at bounding box center [802, 396] width 672 height 602
click at [553, 157] on div ".gp-carousel-wrapper .gem-slider-previous , .gp-carousel-wrapper .gem-slider-ne…" at bounding box center [802, 396] width 672 height 602
drag, startPoint x: 524, startPoint y: 157, endPoint x: 547, endPoint y: 157, distance: 23.0
click at [547, 157] on div ".gp-carousel-wrapper .gem-slider-previous , .gp-carousel-wrapper .gem-slider-ne…" at bounding box center [802, 396] width 672 height 602
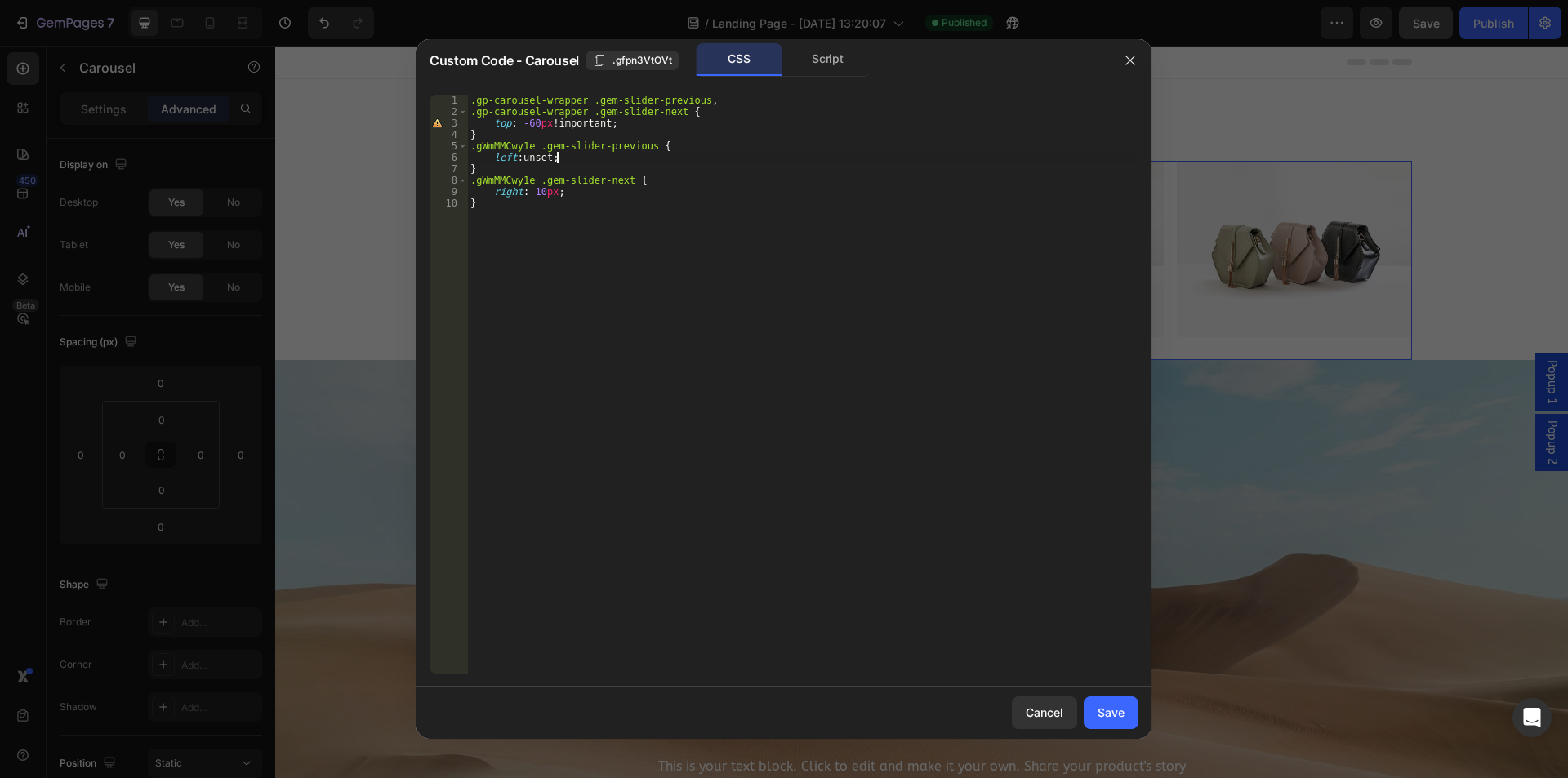
scroll to position [0, 7]
click at [588, 140] on div ".gp-carousel-wrapper .gem-slider-previous , .gp-carousel-wrapper .gem-slider-ne…" at bounding box center [802, 396] width 672 height 602
click at [660, 155] on div ".gp-carousel-wrapper .gem-slider-previous , .gp-carousel-wrapper .gem-slider-ne…" at bounding box center [802, 396] width 672 height 602
type textarea "left: unset !important;"
type textarea "right: 30px !"
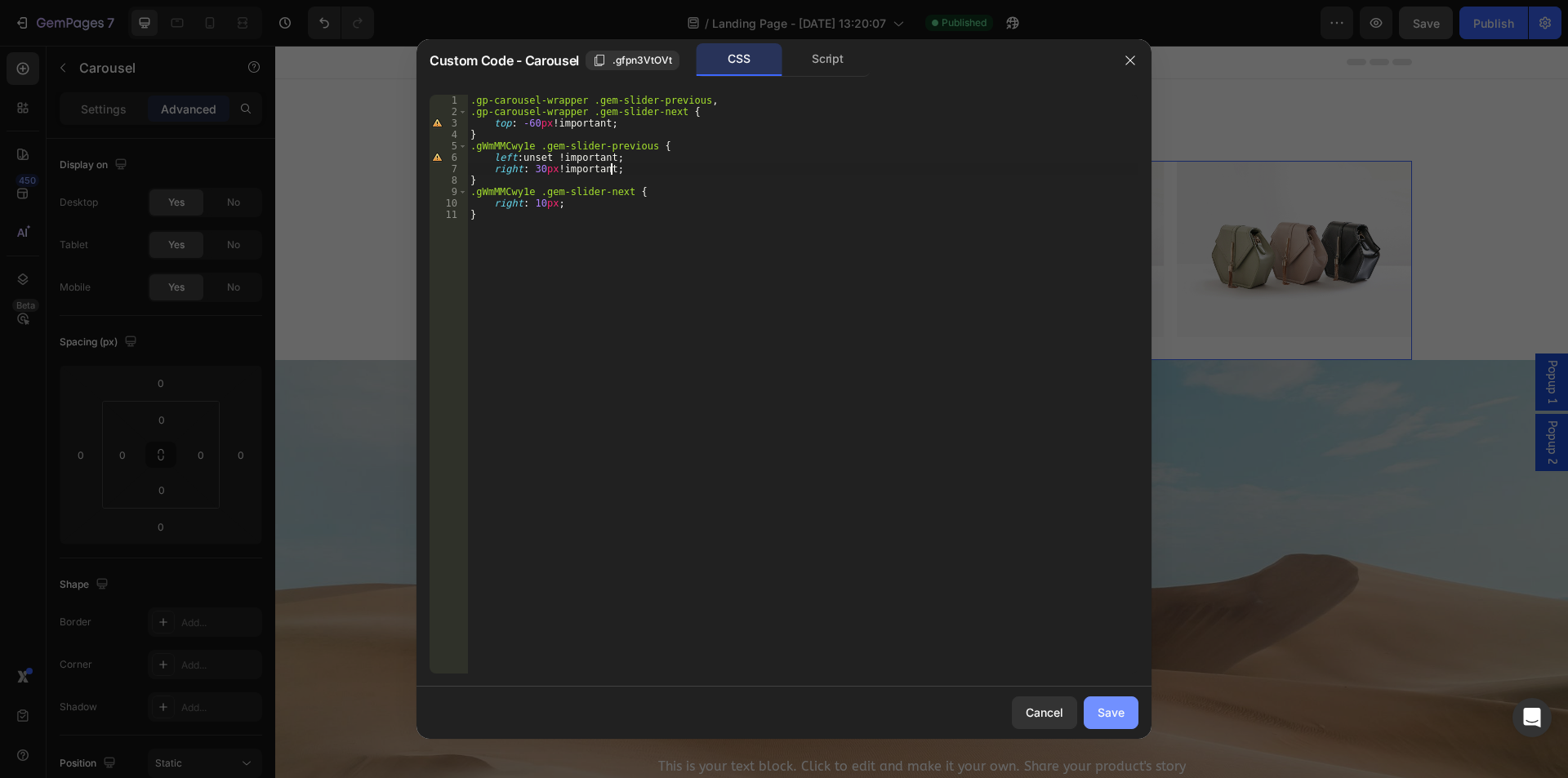
click at [1111, 711] on div "Save" at bounding box center [1111, 712] width 27 height 17
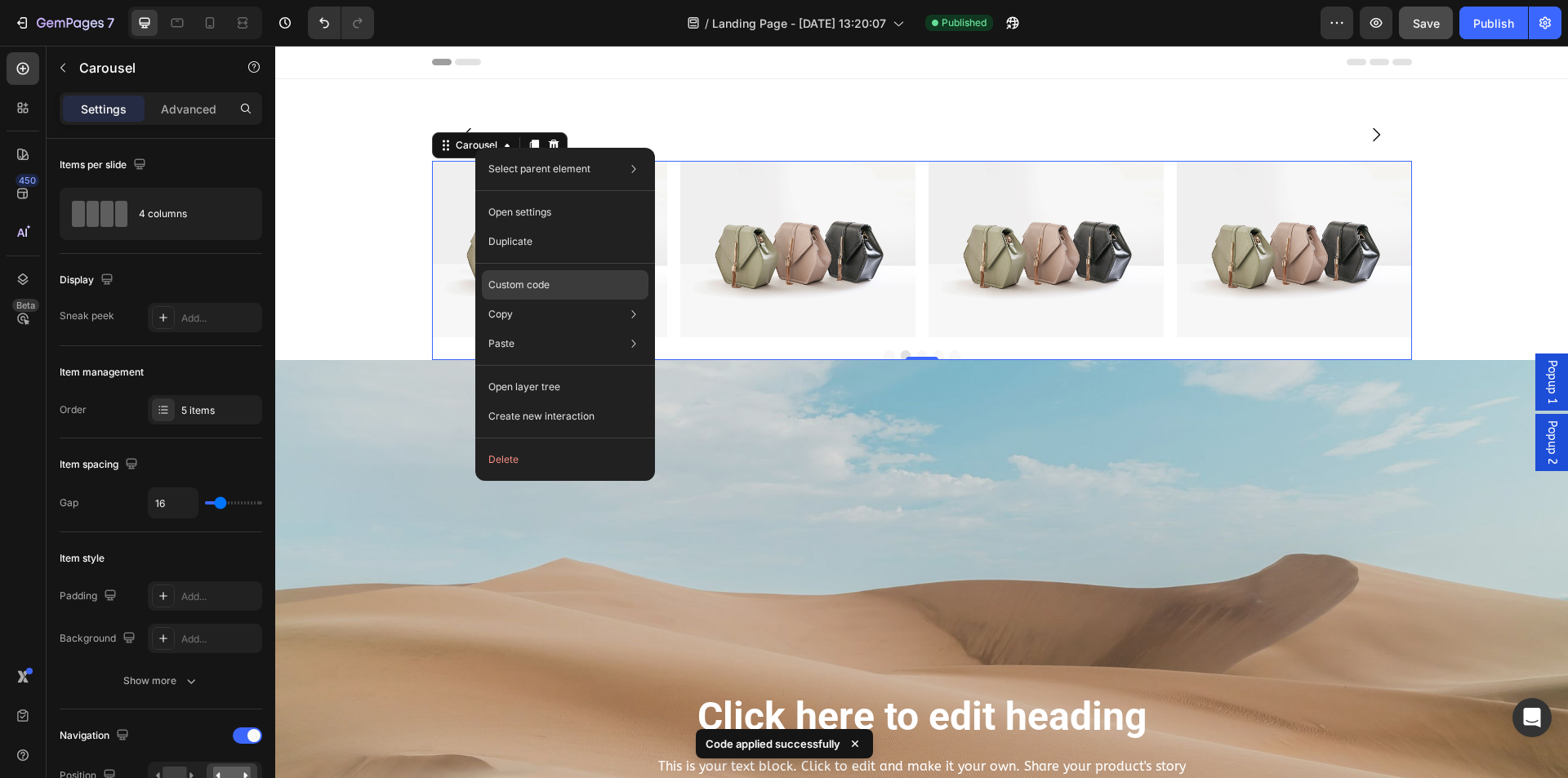
click at [530, 288] on p "Custom code" at bounding box center [519, 285] width 62 height 15
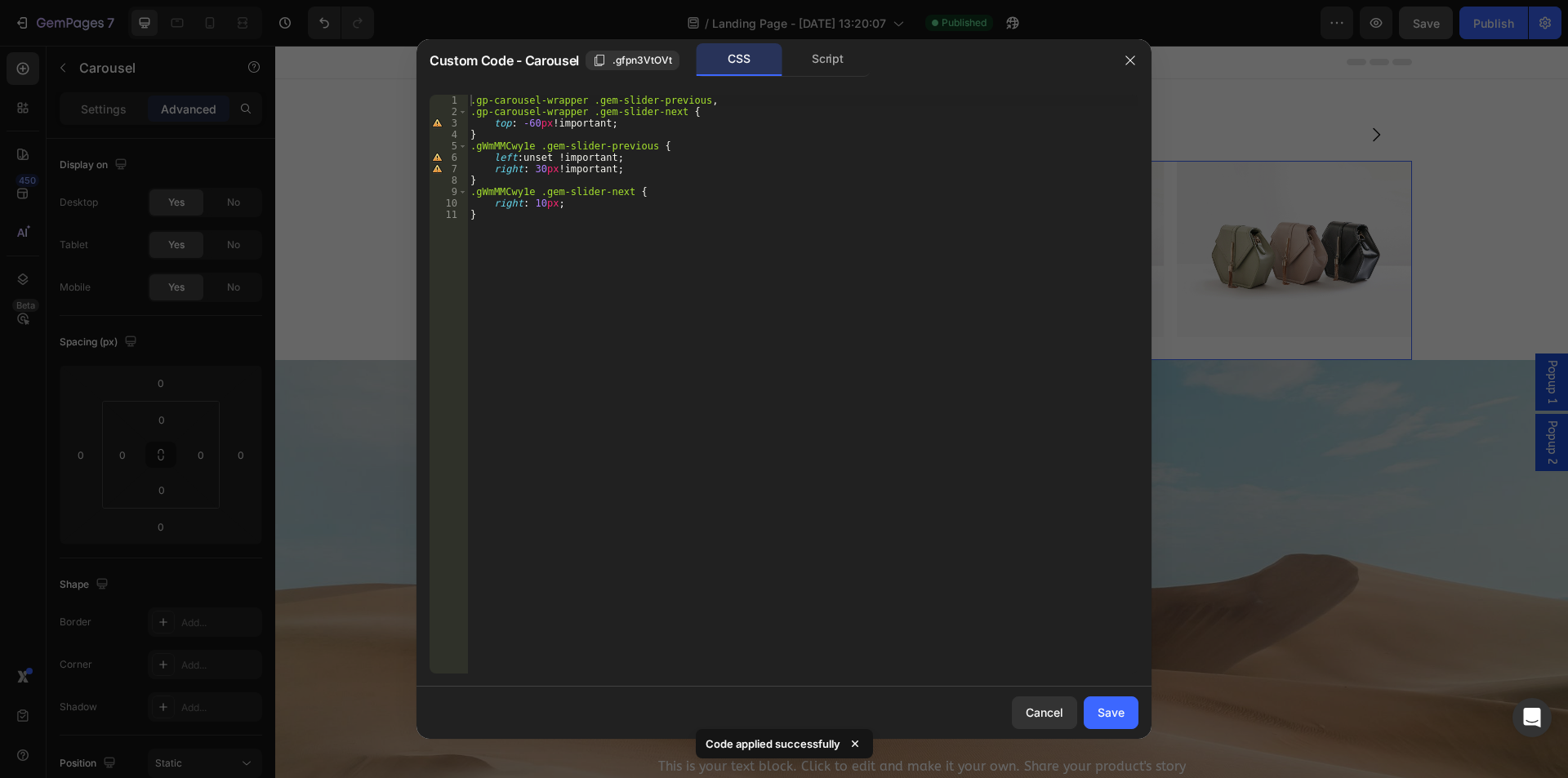
click at [538, 156] on div ".gp-carousel-wrapper .gem-slider-previous , .gp-carousel-wrapper .gem-slider-ne…" at bounding box center [802, 396] width 672 height 602
click at [537, 202] on div ".gp-carousel-wrapper .gem-slider-previous , .gp-carousel-wrapper .gem-slider-ne…" at bounding box center [802, 396] width 672 height 602
click at [606, 192] on div ".gp-carousel-wrapper .gem-slider-previous , .gp-carousel-wrapper .gem-slider-ne…" at bounding box center [802, 396] width 672 height 602
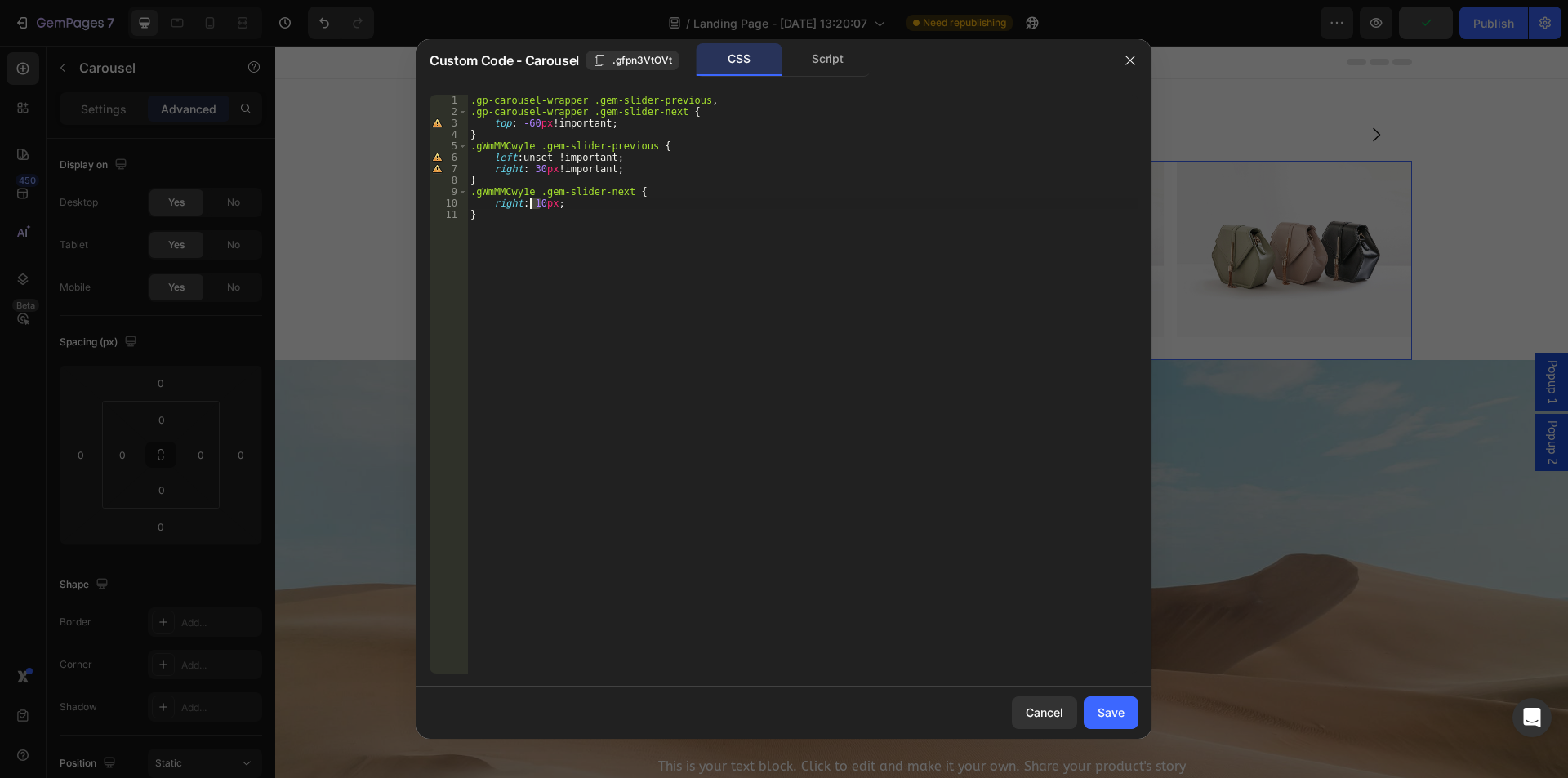
click at [532, 198] on div ".gp-carousel-wrapper .gem-slider-previous , .gp-carousel-wrapper .gem-slider-ne…" at bounding box center [802, 396] width 672 height 602
click at [551, 202] on div ".gp-carousel-wrapper .gem-slider-previous , .gp-carousel-wrapper .gem-slider-ne…" at bounding box center [802, 396] width 672 height 602
click at [541, 163] on div ".gp-carousel-wrapper .gem-slider-previous , .gp-carousel-wrapper .gem-slider-ne…" at bounding box center [802, 396] width 672 height 602
click at [668, 104] on div ".gp-carousel-wrapper .gem-slider-previous , .gp-carousel-wrapper .gem-slider-ne…" at bounding box center [802, 396] width 672 height 602
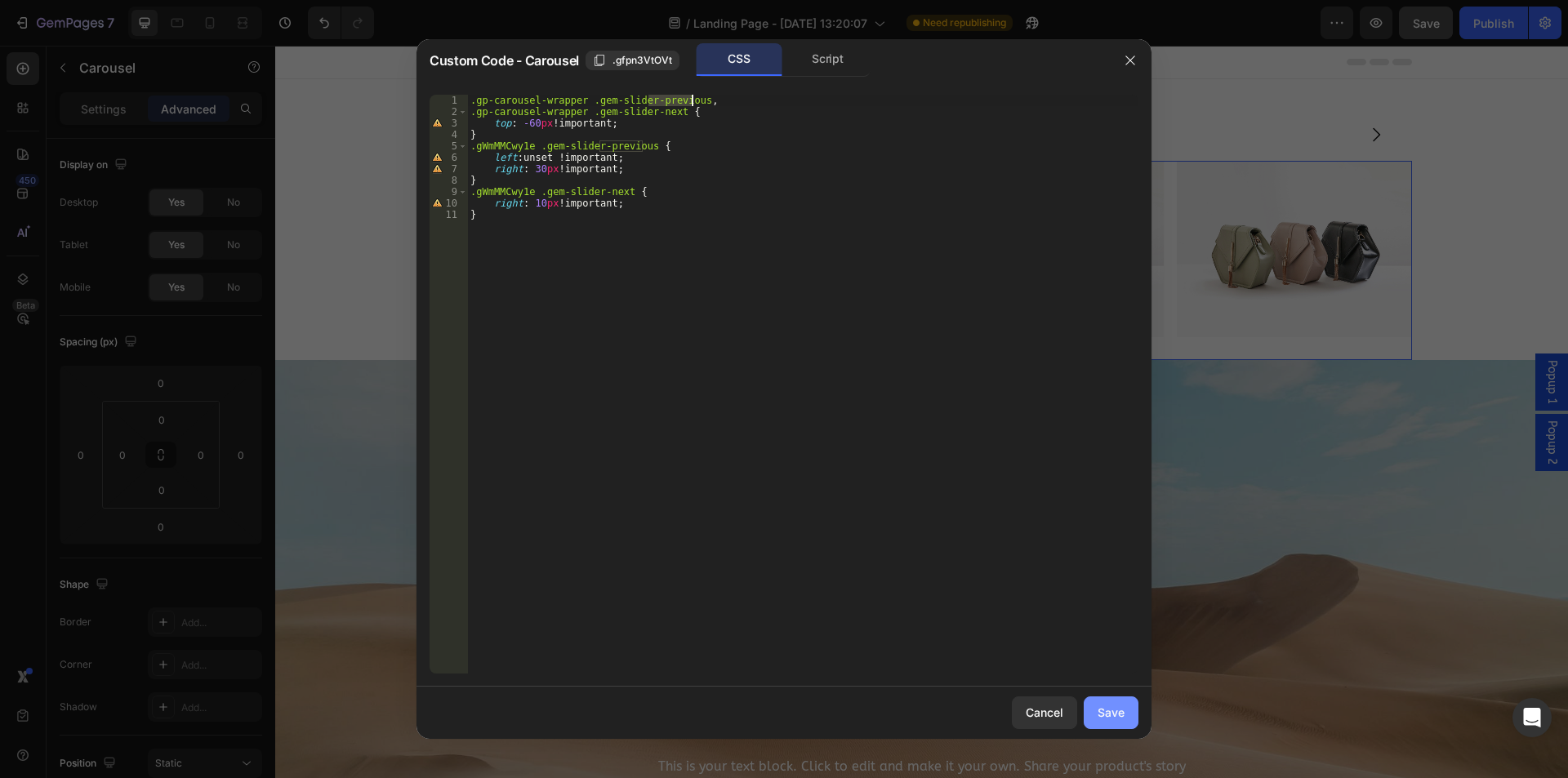
type textarea ".gp-carousel-wrapper .gem-slider-previous,"
click at [1111, 712] on div "Save" at bounding box center [1111, 712] width 27 height 17
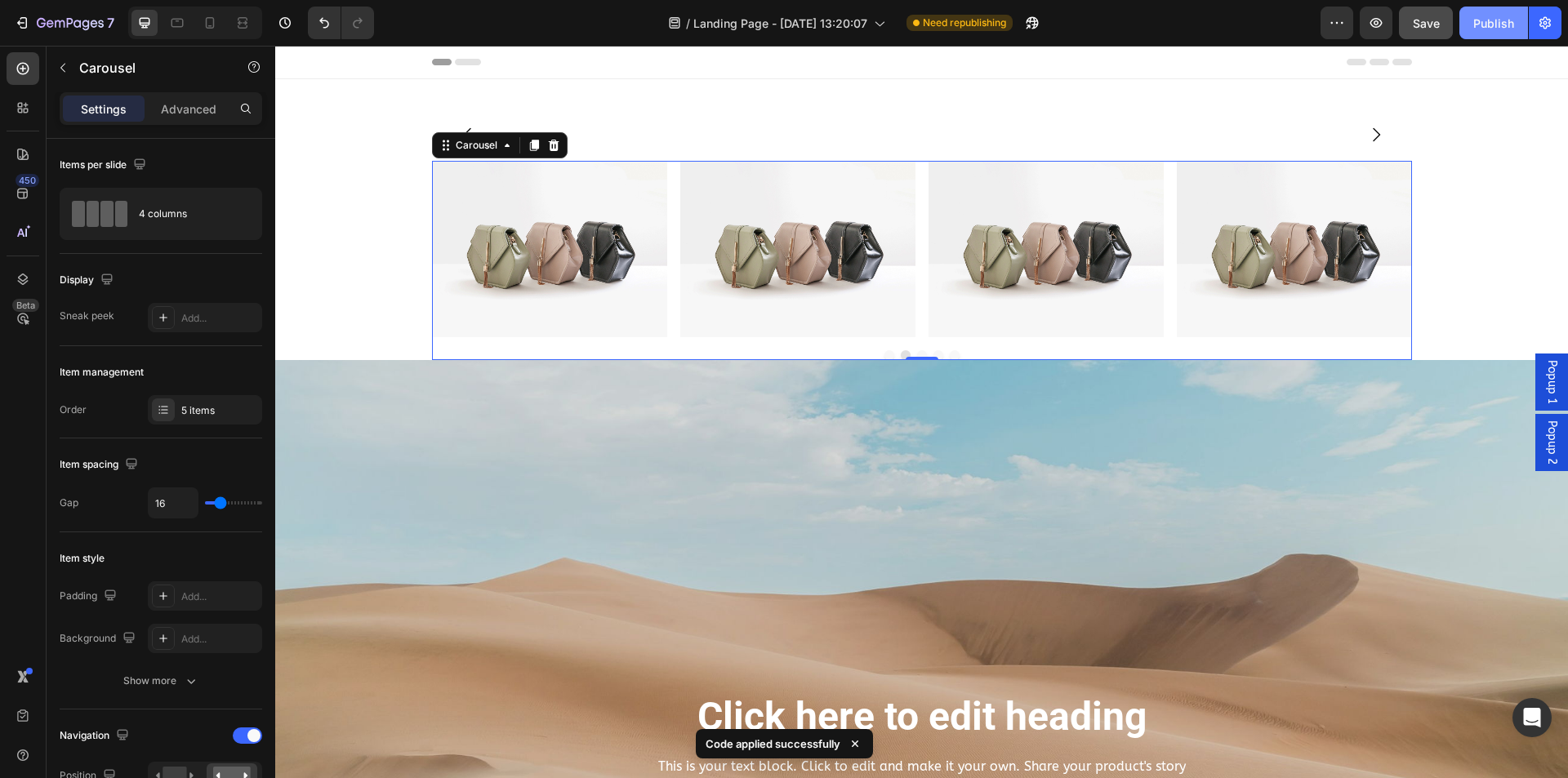
drag, startPoint x: 1501, startPoint y: 28, endPoint x: 875, endPoint y: 201, distance: 649.5
click at [1501, 28] on div "Publish" at bounding box center [1494, 23] width 41 height 17
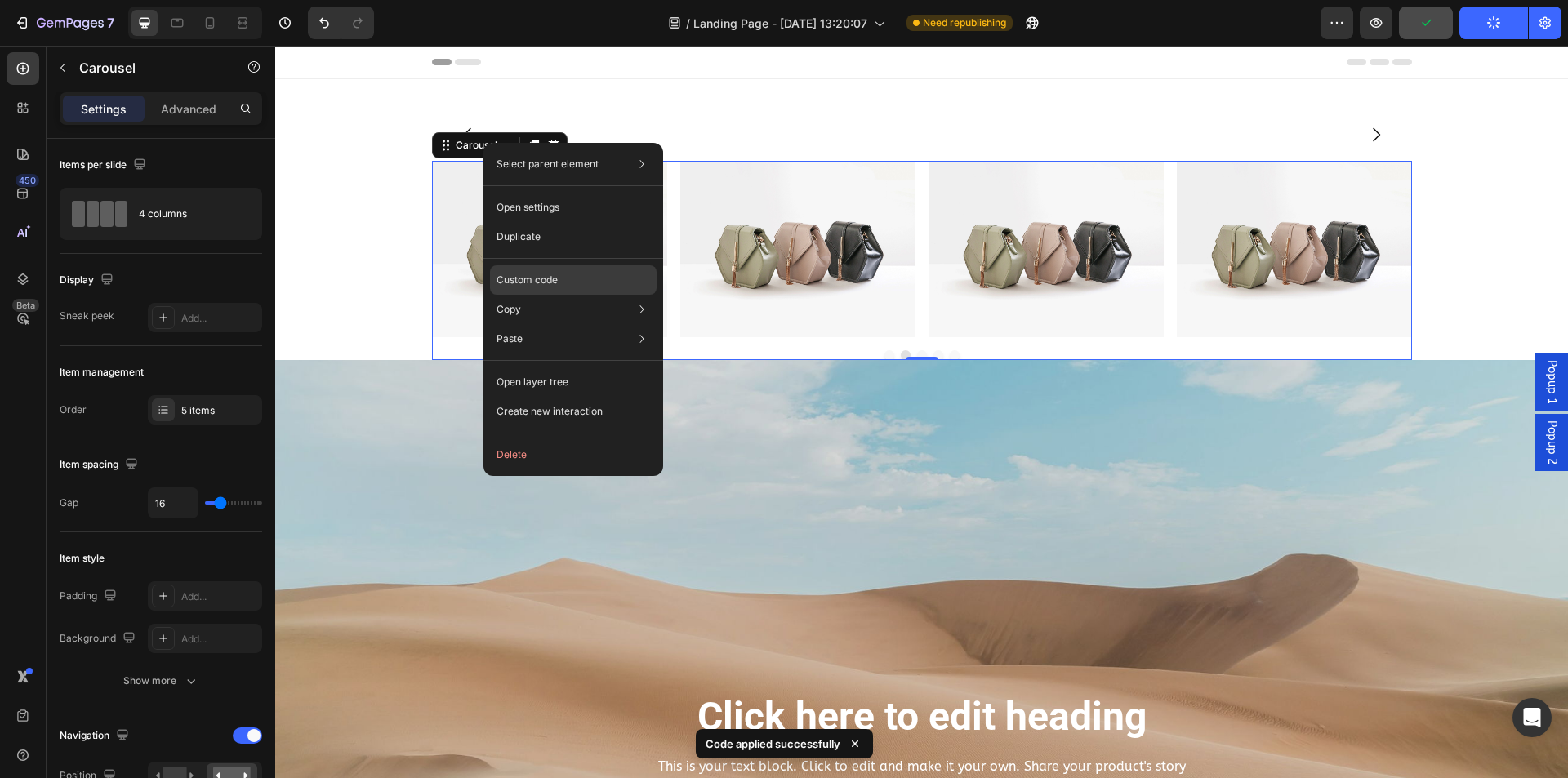
click at [531, 283] on p "Custom code" at bounding box center [527, 280] width 62 height 15
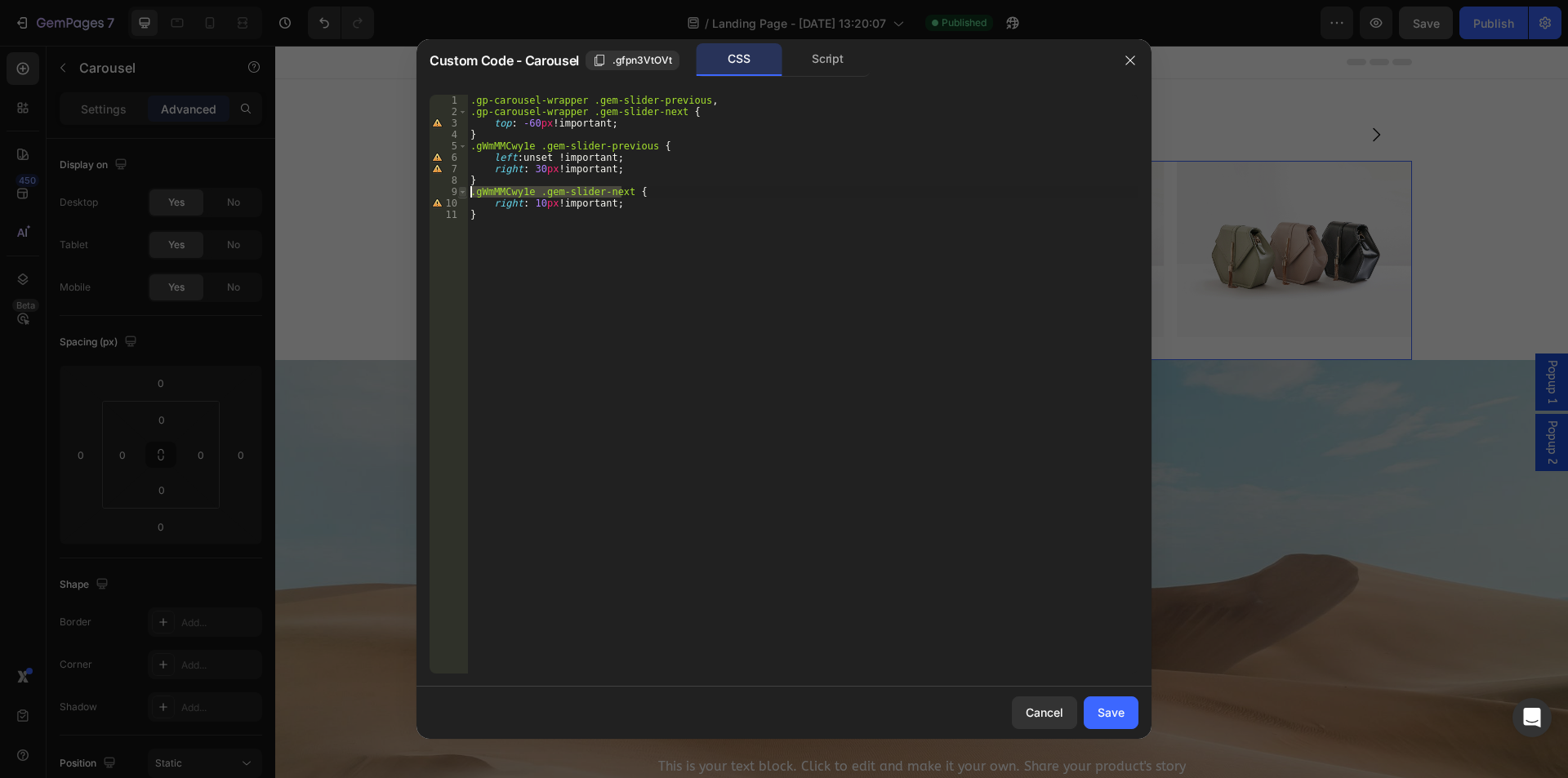
drag, startPoint x: 620, startPoint y: 189, endPoint x: 461, endPoint y: 191, distance: 159.0
click at [461, 191] on div ".gWmMMCwy1e .gem-slider-next { 1 2 3 4 5 6 7 8 9 10 11 .gp-carousel-wrapper .ge…" at bounding box center [784, 384] width 709 height 579
click at [559, 186] on div ".gp-carousel-wrapper .gem-slider-previous , .gp-carousel-wrapper .gem-slider-ne…" at bounding box center [802, 384] width 672 height 579
click at [626, 59] on span ".gfpn3VtOVt" at bounding box center [642, 60] width 60 height 15
drag, startPoint x: 532, startPoint y: 144, endPoint x: 448, endPoint y: 145, distance: 84.0
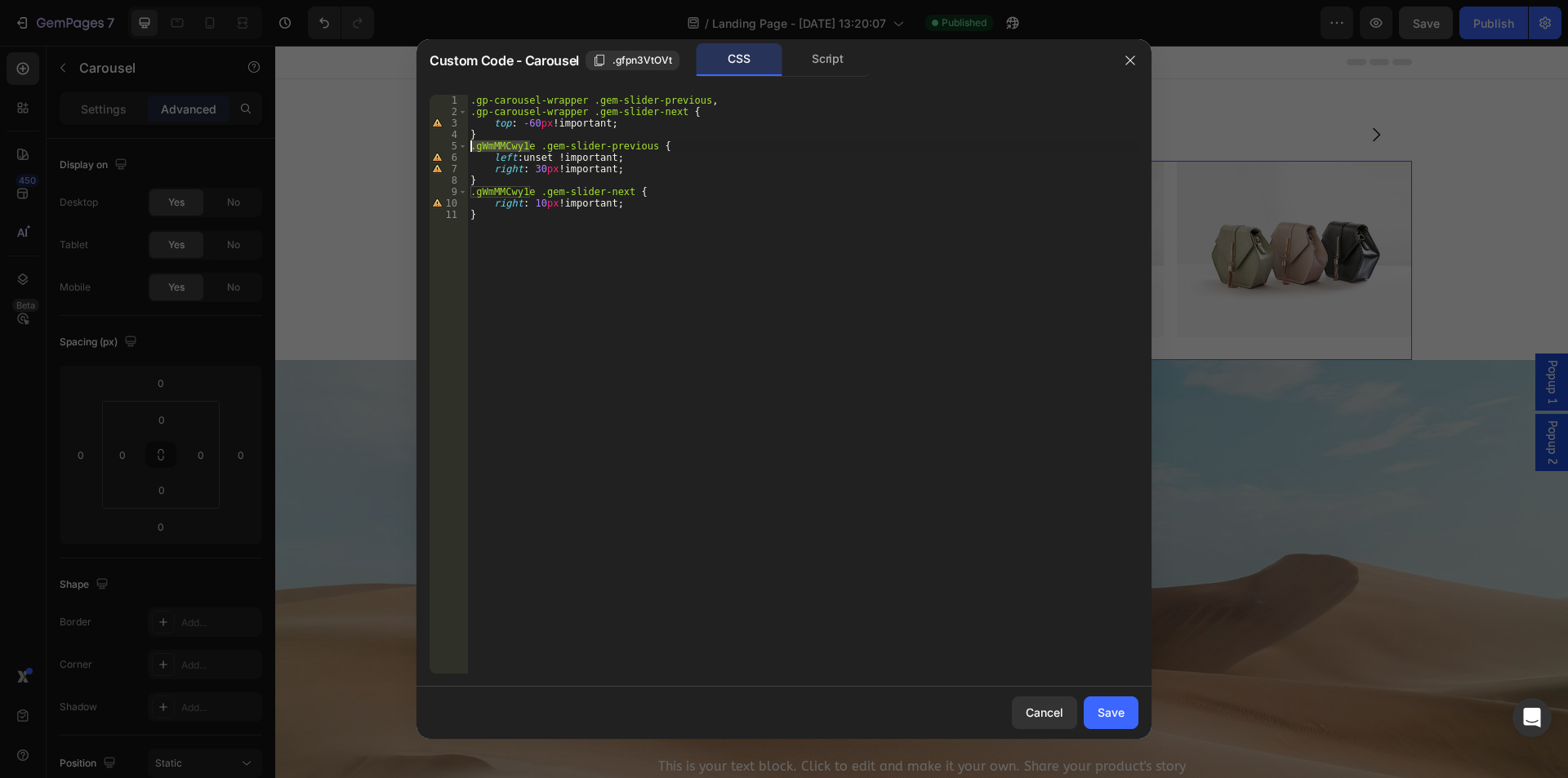
click at [448, 145] on div ".gWmMMCwy1e .gem-slider-previous { 1 2 3 4 5 6 7 8 9 10 11 .gp-carousel-wrapper…" at bounding box center [784, 384] width 709 height 579
paste textarea "fpn3VtOVt"
drag, startPoint x: 532, startPoint y: 191, endPoint x: 455, endPoint y: 191, distance: 77.0
click at [455, 191] on div ".gfpn3VtOVt .gem-slider-previous { 1 2 3 4 5 6 7 8 9 10 11 .gp-carousel-wrapper…" at bounding box center [784, 384] width 709 height 579
paste textarea "fpn3VtOVt"
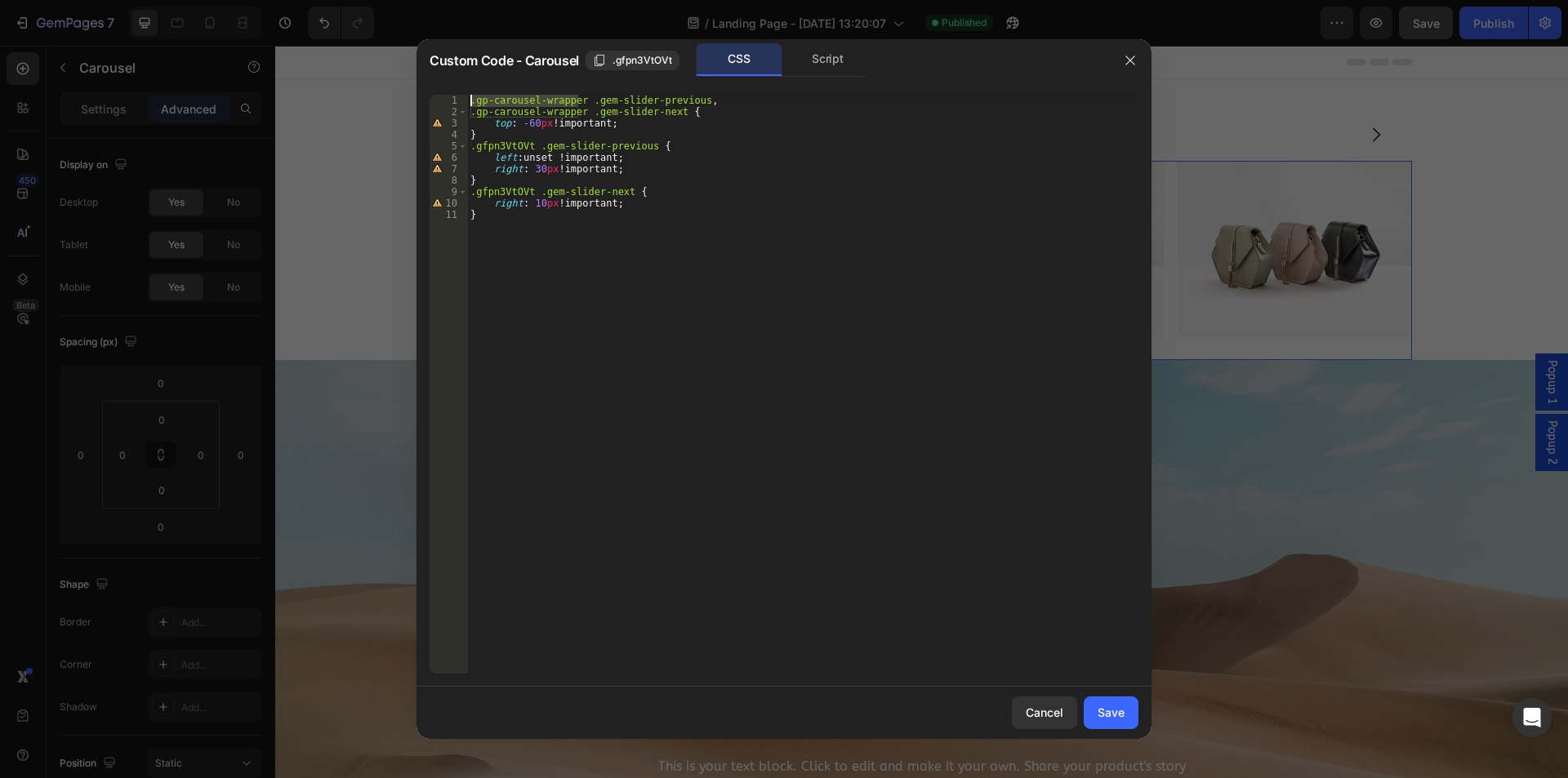
drag, startPoint x: 577, startPoint y: 97, endPoint x: 457, endPoint y: 103, distance: 120.1
click at [457, 103] on div ".gfpn3VtOVt .gem-slider-next { 1 2 3 4 5 6 7 8 9 10 11 .gp-carousel-wrapper .ge…" at bounding box center [784, 384] width 709 height 579
paste textarea "fpn3VtOVt"
drag, startPoint x: 579, startPoint y: 111, endPoint x: 460, endPoint y: 111, distance: 119.0
click at [460, 111] on div ".gfpn3VtOVt .gem-slider-previous, 1 2 3 4 5 6 7 8 9 10 11 .gfpn3VtOVt .gem-slid…" at bounding box center [784, 384] width 709 height 579
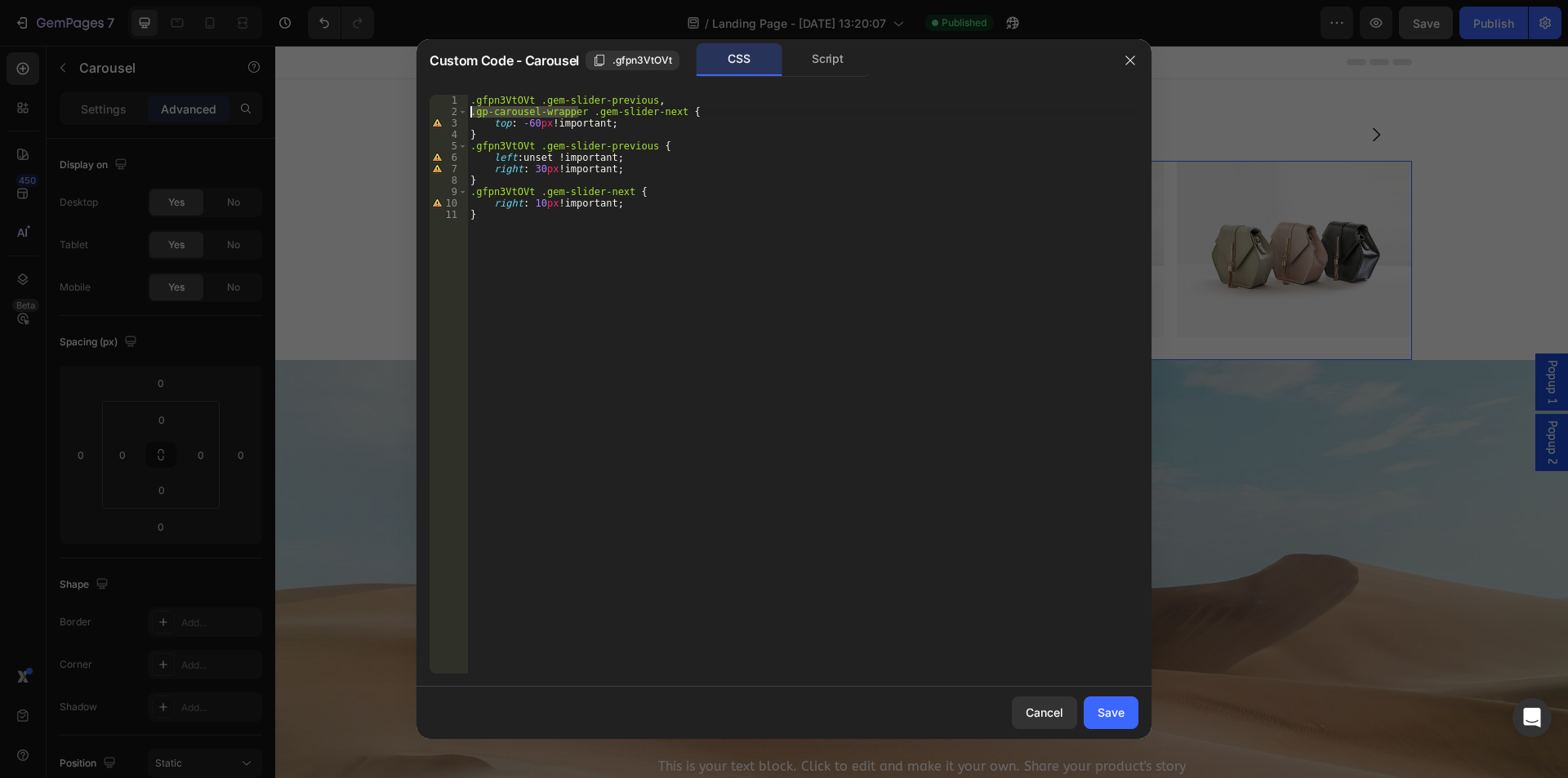
paste textarea "fpn3VtOVt"
type textarea ".gfpn3VtOVt .gem-slider-next {"
drag, startPoint x: 1122, startPoint y: 706, endPoint x: 1141, endPoint y: 88, distance: 618.3
click at [1122, 706] on div "Save" at bounding box center [1111, 712] width 27 height 17
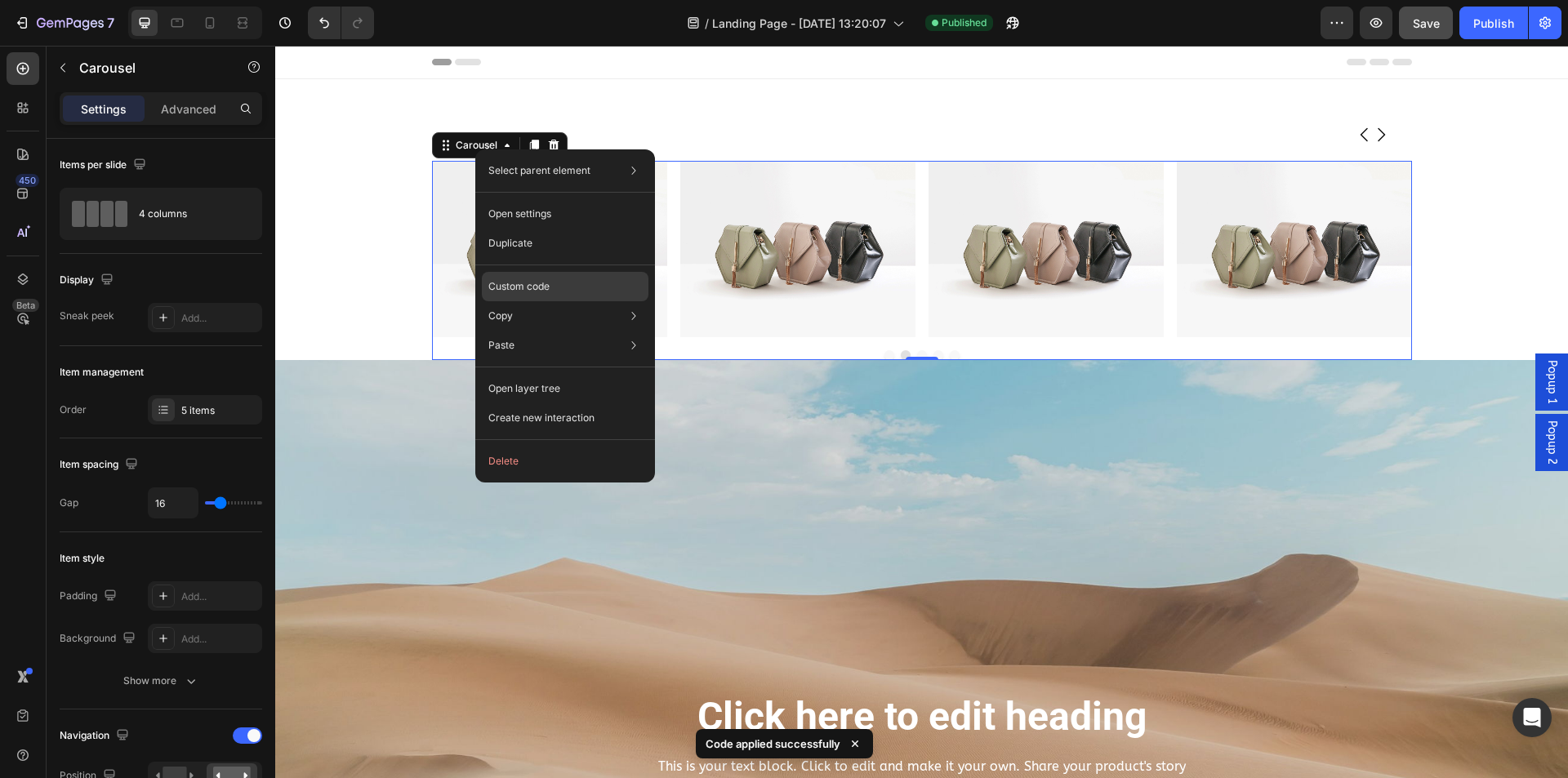
click at [528, 288] on p "Custom code" at bounding box center [519, 286] width 62 height 15
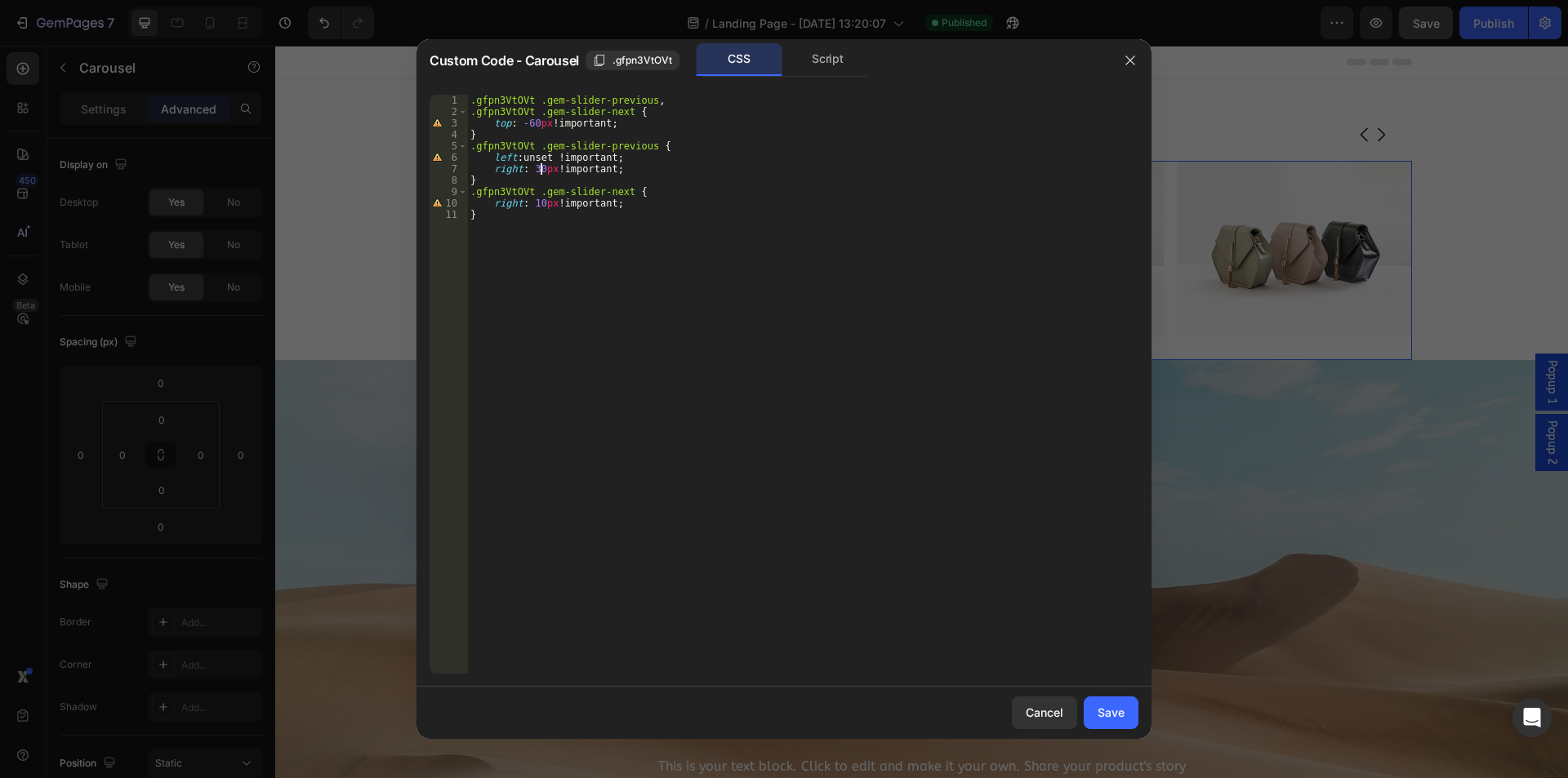
click at [539, 168] on div ".gfpn3VtOVt .gem-slider-previous , .gfpn3VtOVt .gem-slider-next { top : -60 px …" at bounding box center [802, 396] width 672 height 602
drag, startPoint x: 540, startPoint y: 201, endPoint x: 532, endPoint y: 199, distance: 8.2
click at [532, 199] on div ".gfpn3VtOVt .gem-slider-previous , .gfpn3VtOVt .gem-slider-next { top : -60 px …" at bounding box center [802, 396] width 672 height 602
drag, startPoint x: 539, startPoint y: 165, endPoint x: 528, endPoint y: 165, distance: 11.0
click at [528, 165] on div ".gfpn3VtOVt .gem-slider-previous , .gfpn3VtOVt .gem-slider-next { top : -60 px …" at bounding box center [802, 396] width 672 height 602
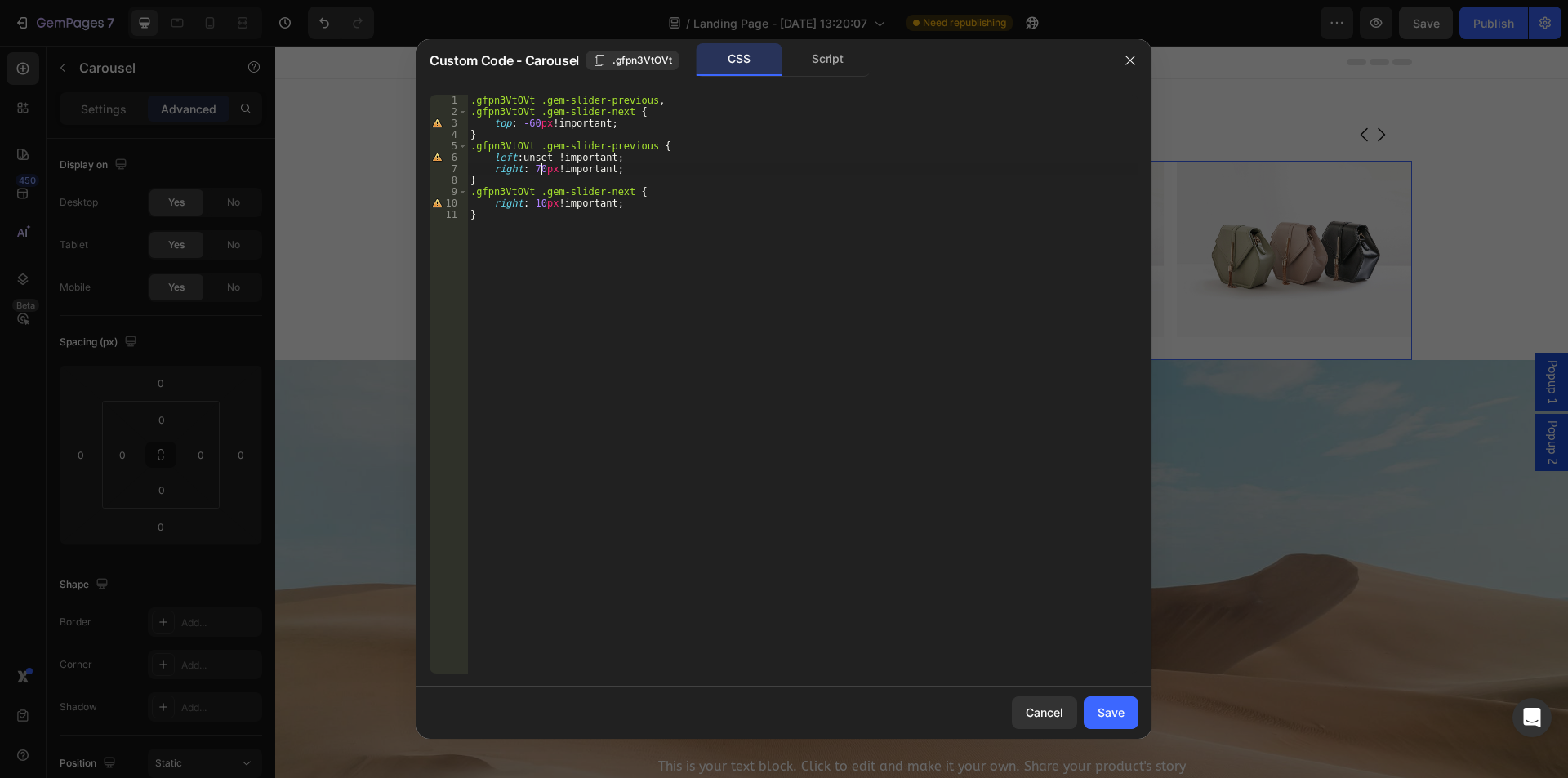
scroll to position [0, 6]
type textarea "right: 70px !important;"
click at [1122, 710] on div "Save" at bounding box center [1111, 712] width 27 height 17
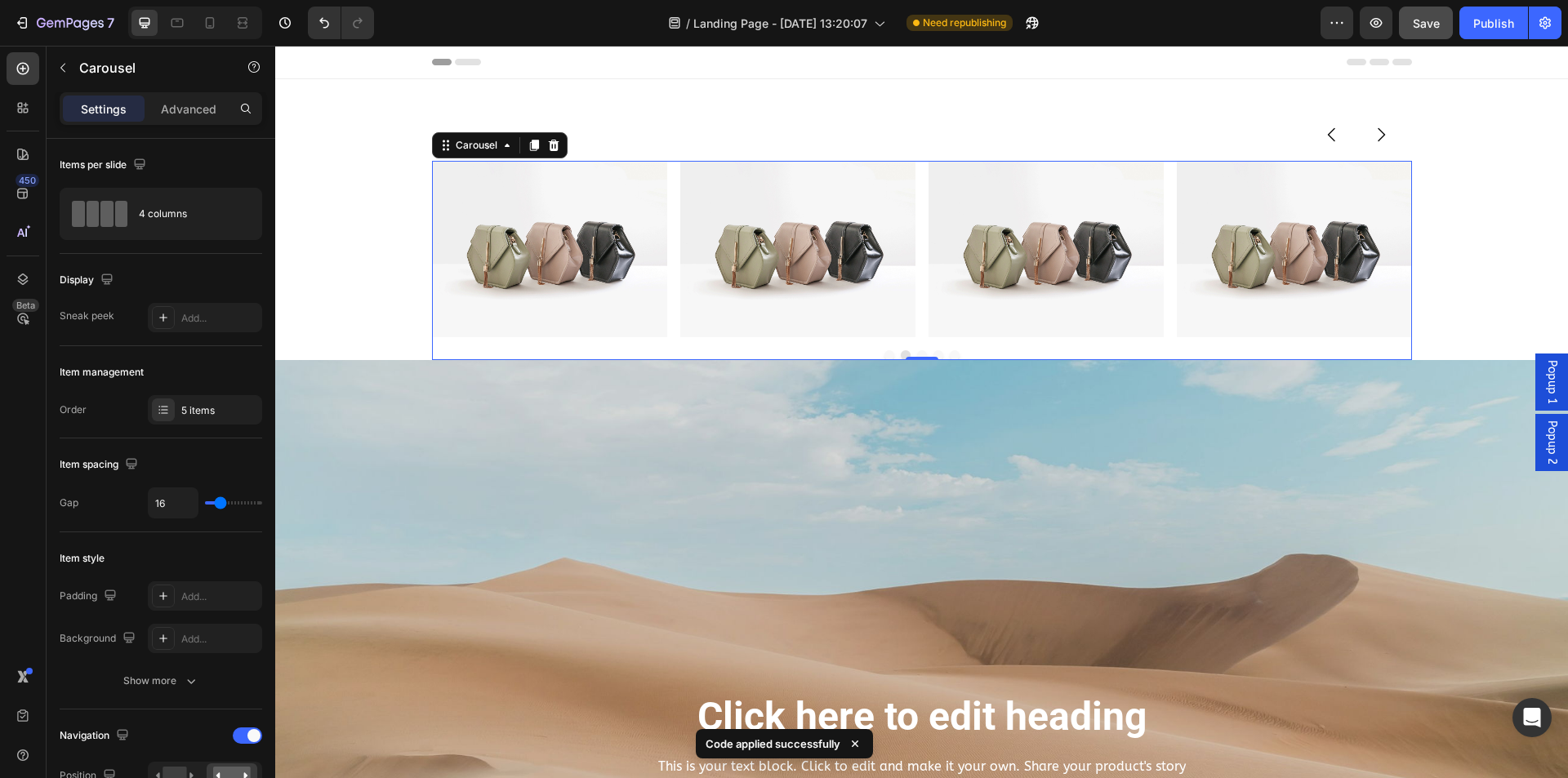
click at [1371, 139] on icon "Carousel Next Arrow" at bounding box center [1381, 134] width 20 height 20
click at [1322, 139] on icon "Carousel Back Arrow" at bounding box center [1332, 134] width 20 height 20
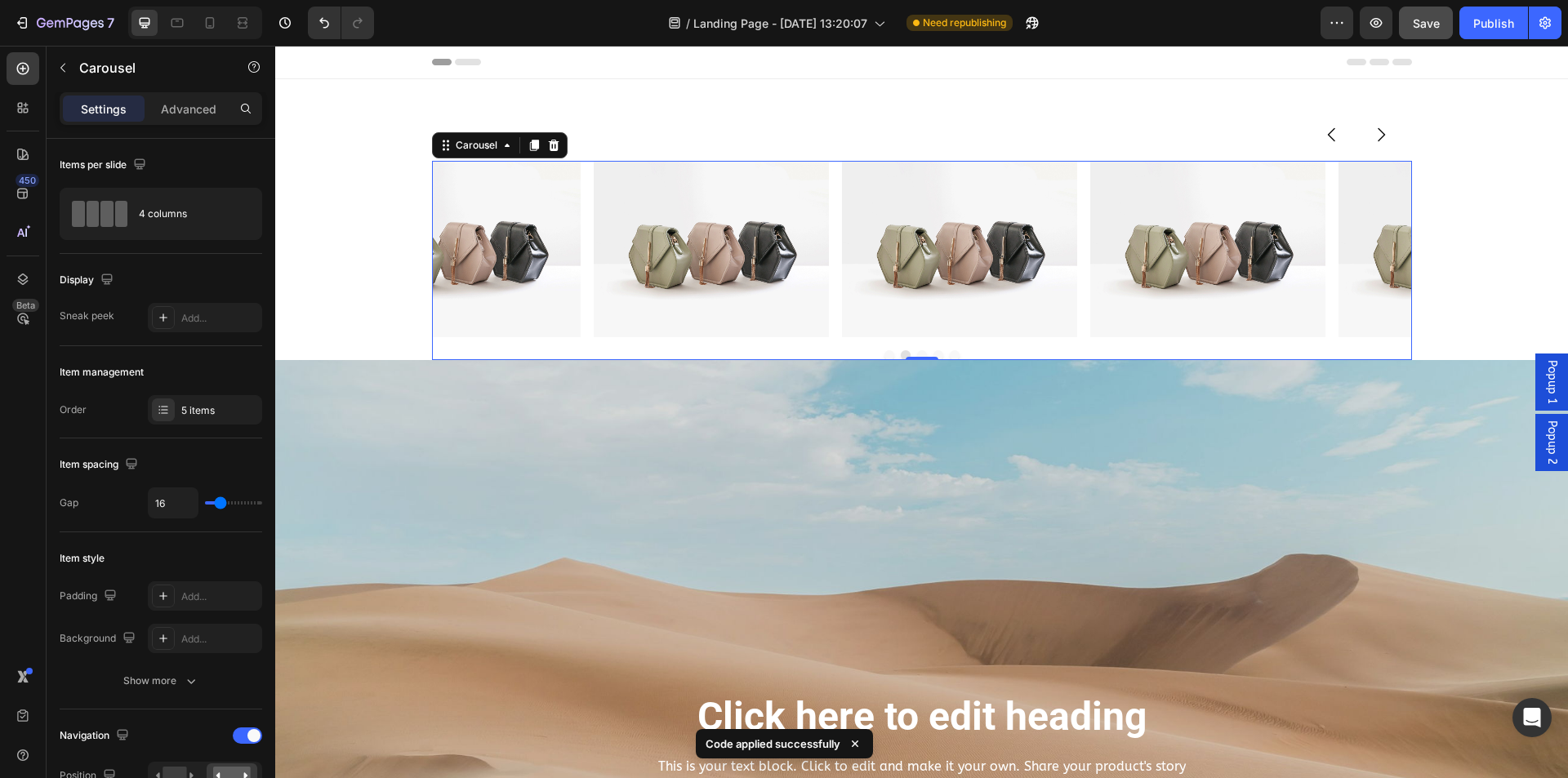
click at [1322, 139] on icon "Carousel Back Arrow" at bounding box center [1332, 134] width 20 height 20
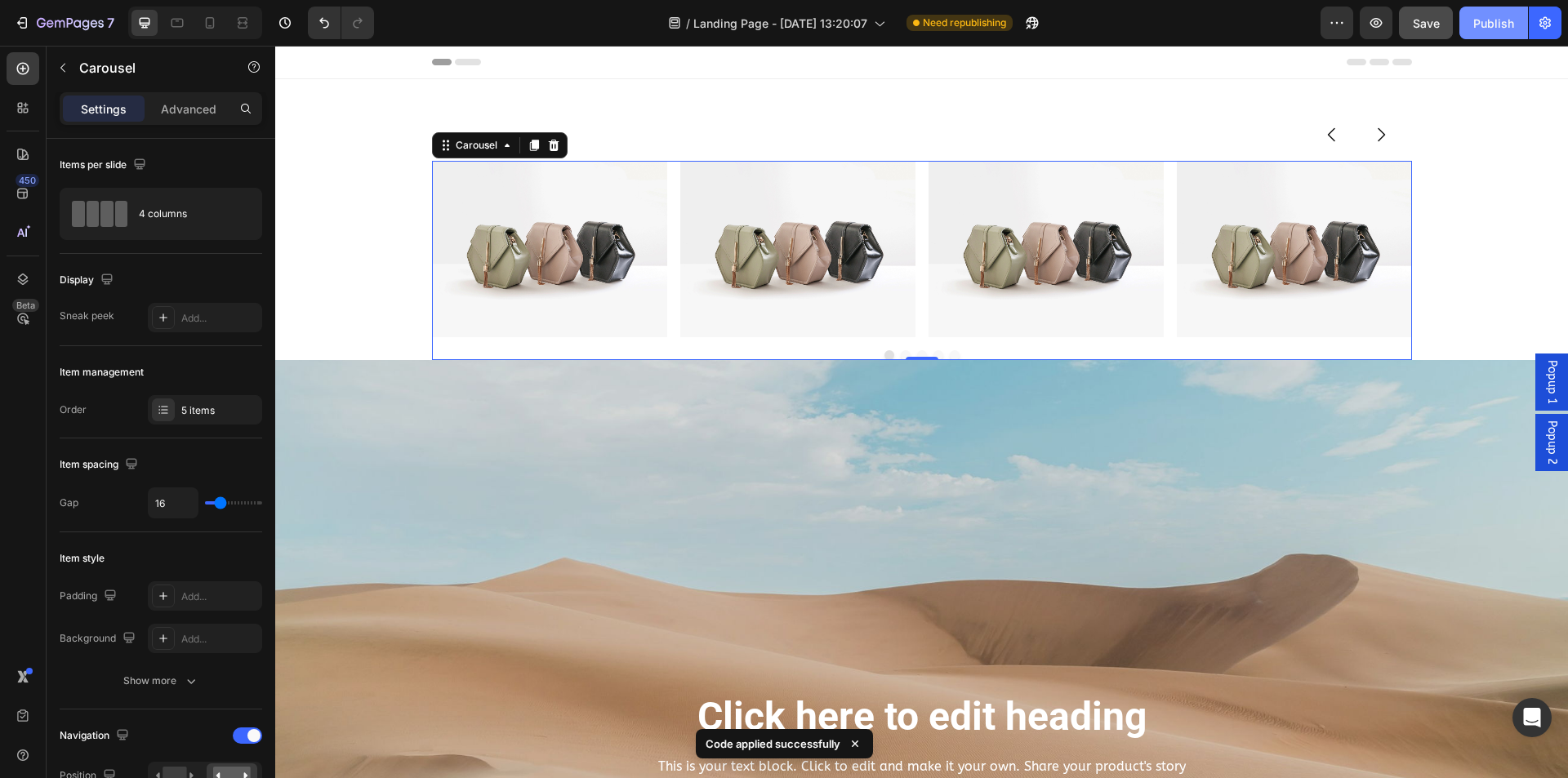
drag, startPoint x: 1495, startPoint y: 21, endPoint x: 1192, endPoint y: 81, distance: 308.9
click at [1495, 21] on div "Publish" at bounding box center [1494, 23] width 41 height 17
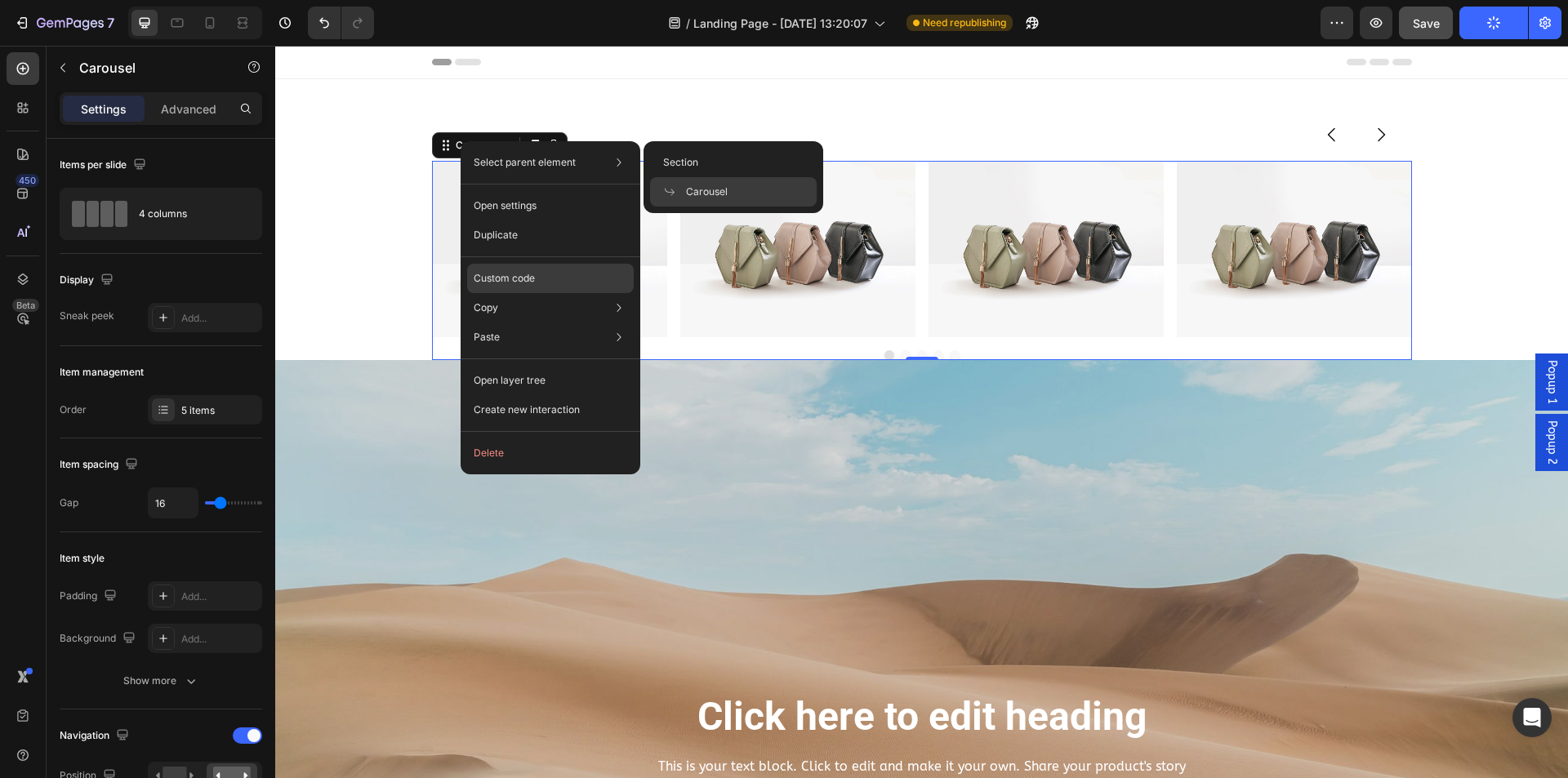
click at [513, 322] on div "Custom code" at bounding box center [550, 337] width 167 height 29
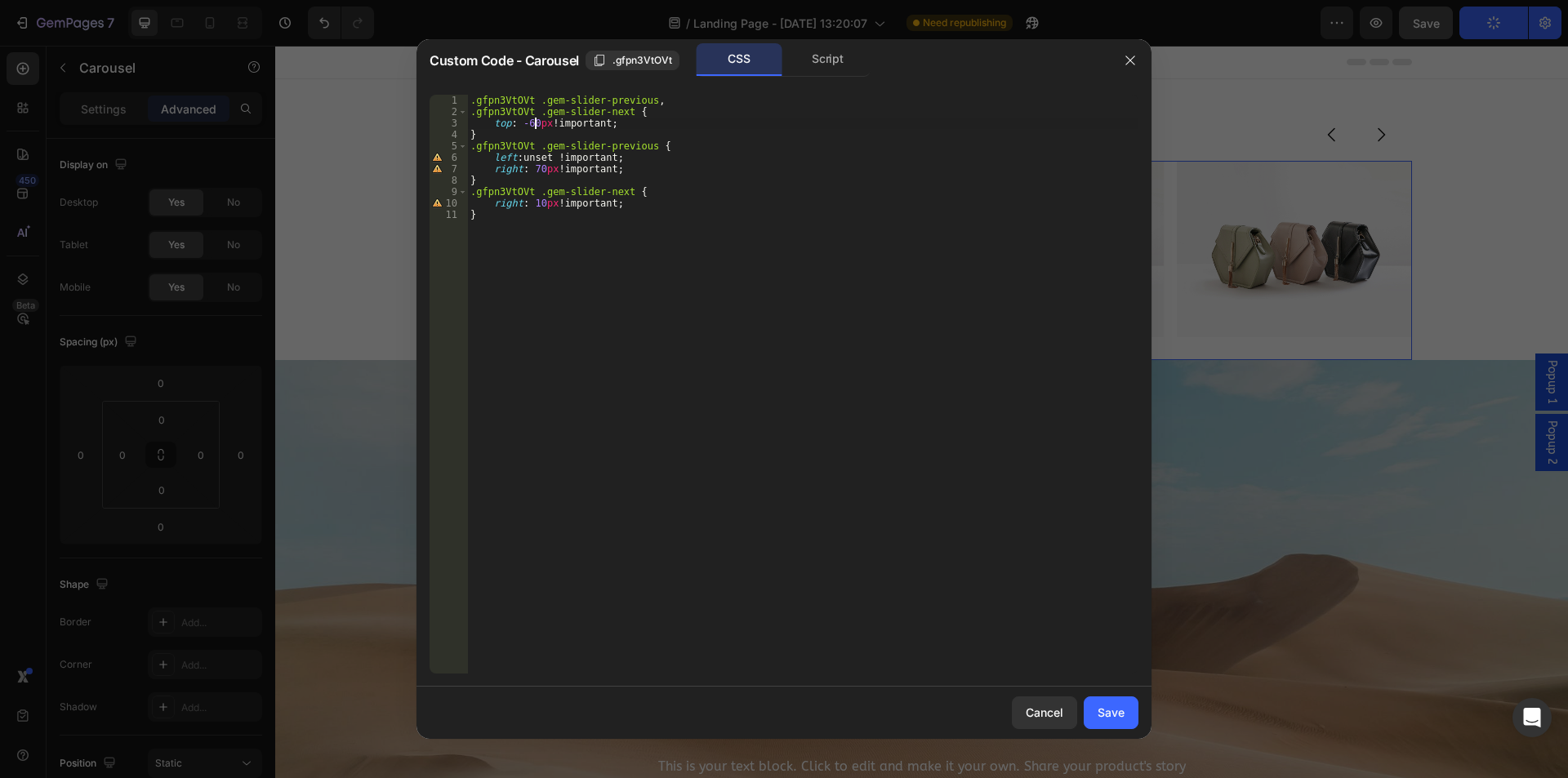
click at [534, 121] on div ".gfpn3VtOVt .gem-slider-previous , .gfpn3VtOVt .gem-slider-next { top : -60 px …" at bounding box center [802, 396] width 672 height 602
click at [530, 121] on div ".gfpn3VtOVt .gem-slider-previous , .gfpn3VtOVt .gem-slider-next { top : -60 px …" at bounding box center [802, 396] width 672 height 602
type textarea "top: -70px !important;"
click at [1111, 710] on div "Save" at bounding box center [1111, 712] width 27 height 17
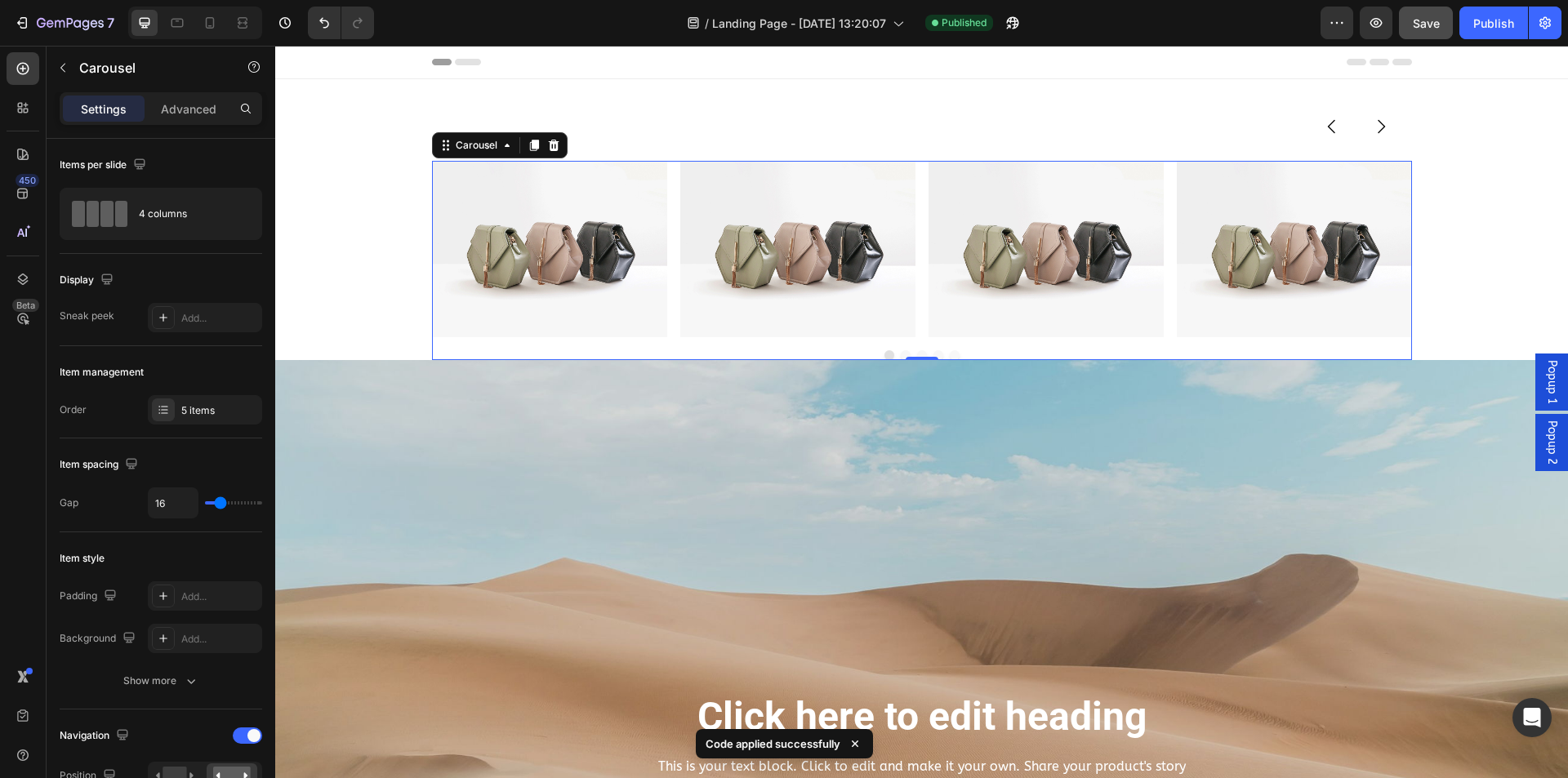
click at [1372, 127] on icon "Carousel Next Arrow" at bounding box center [1381, 127] width 20 height 20
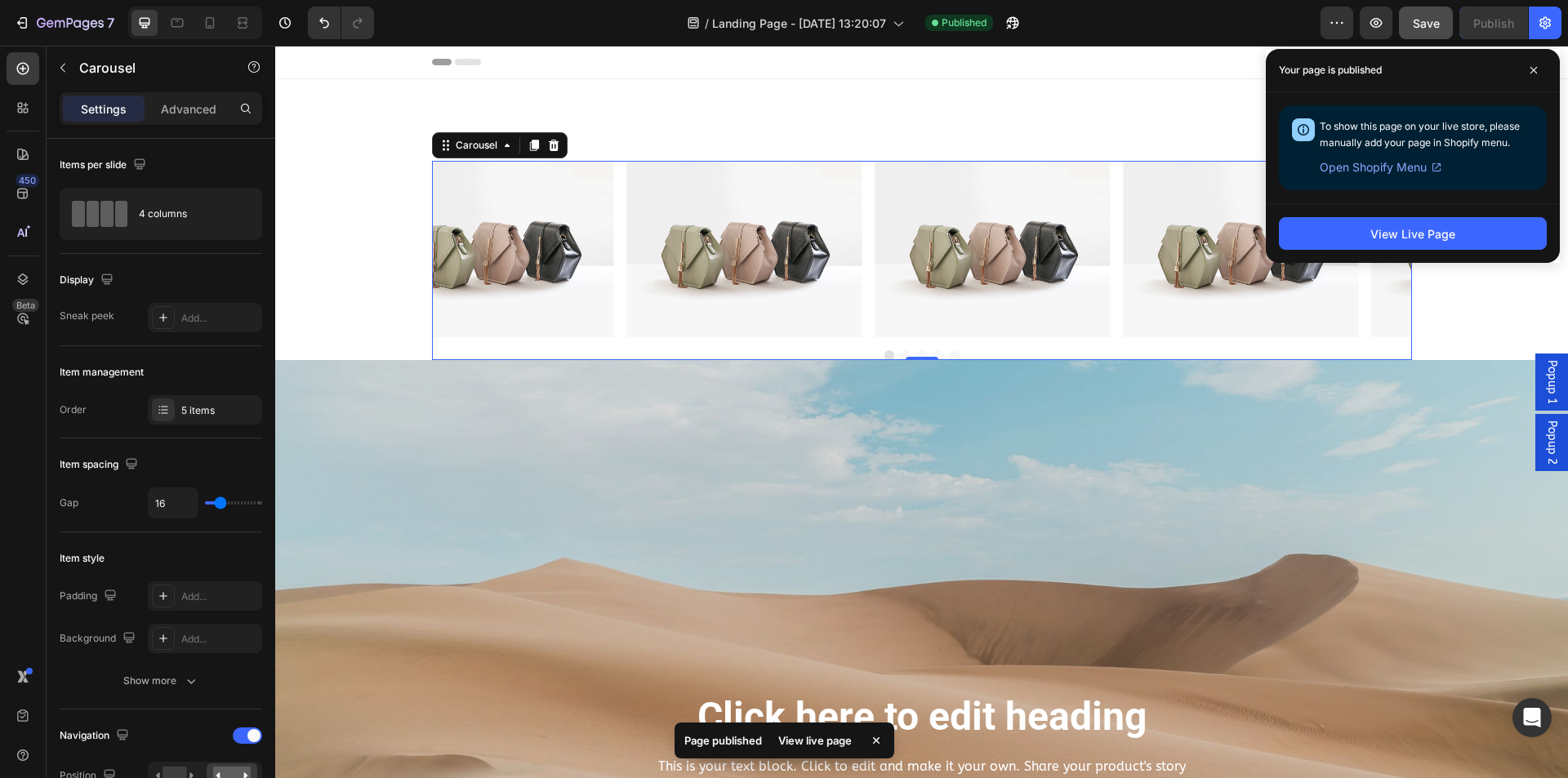
click at [1322, 132] on span "To show this page on your live store, please manually add your page in Shopify …" at bounding box center [1420, 133] width 200 height 28
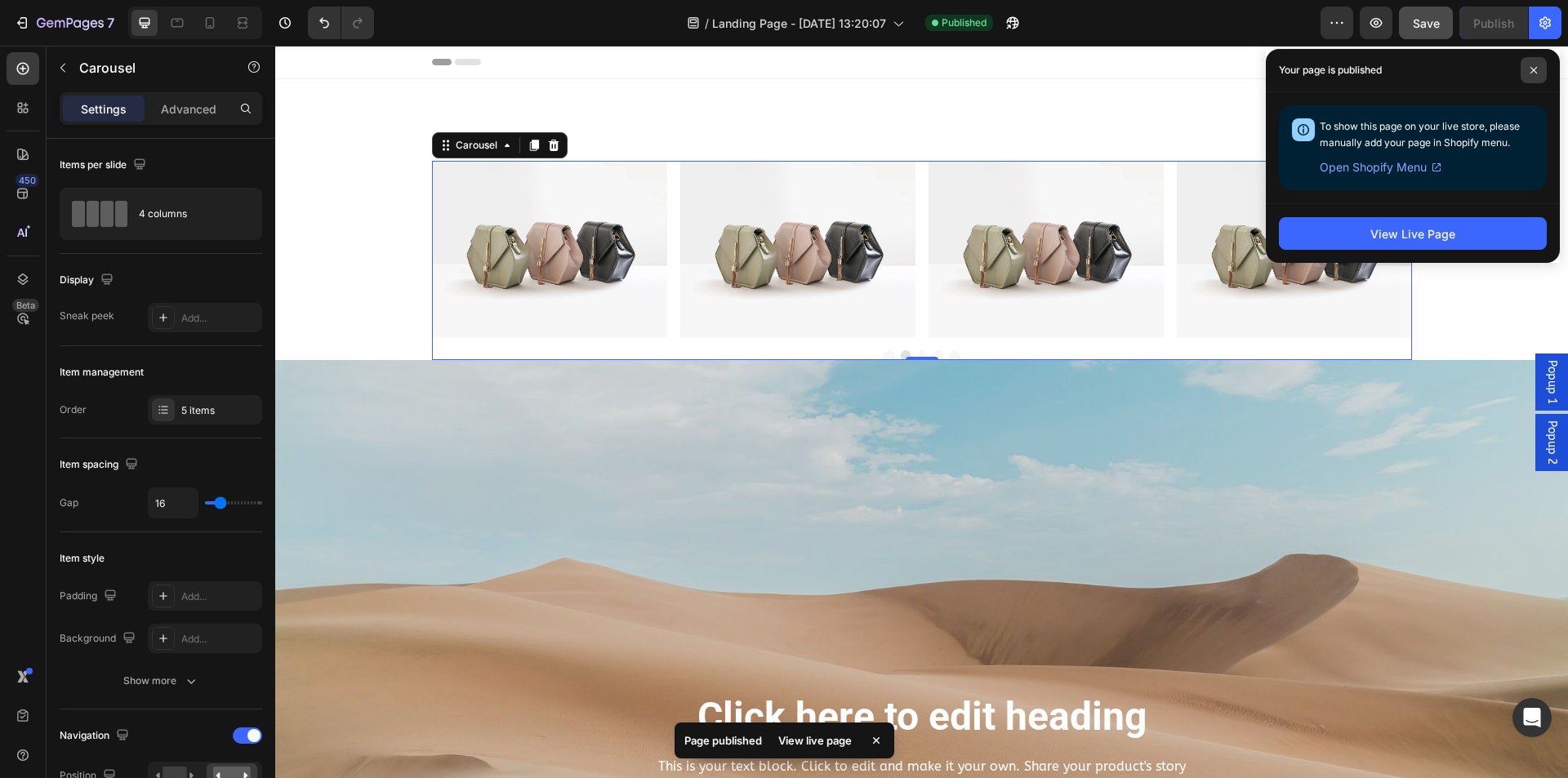
click at [1534, 64] on span at bounding box center [1534, 70] width 27 height 27
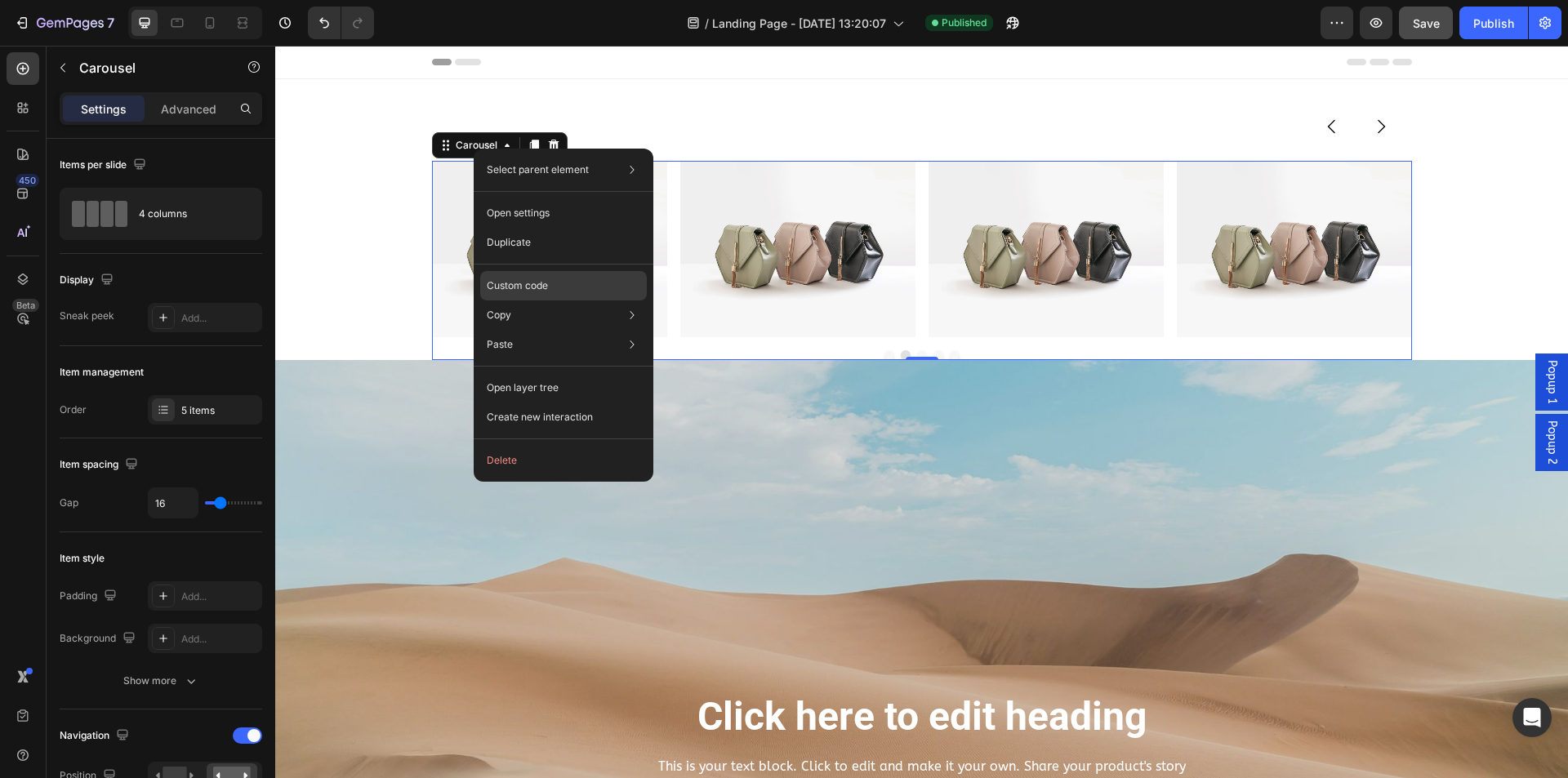
click at [547, 282] on p "Custom code" at bounding box center [518, 286] width 62 height 15
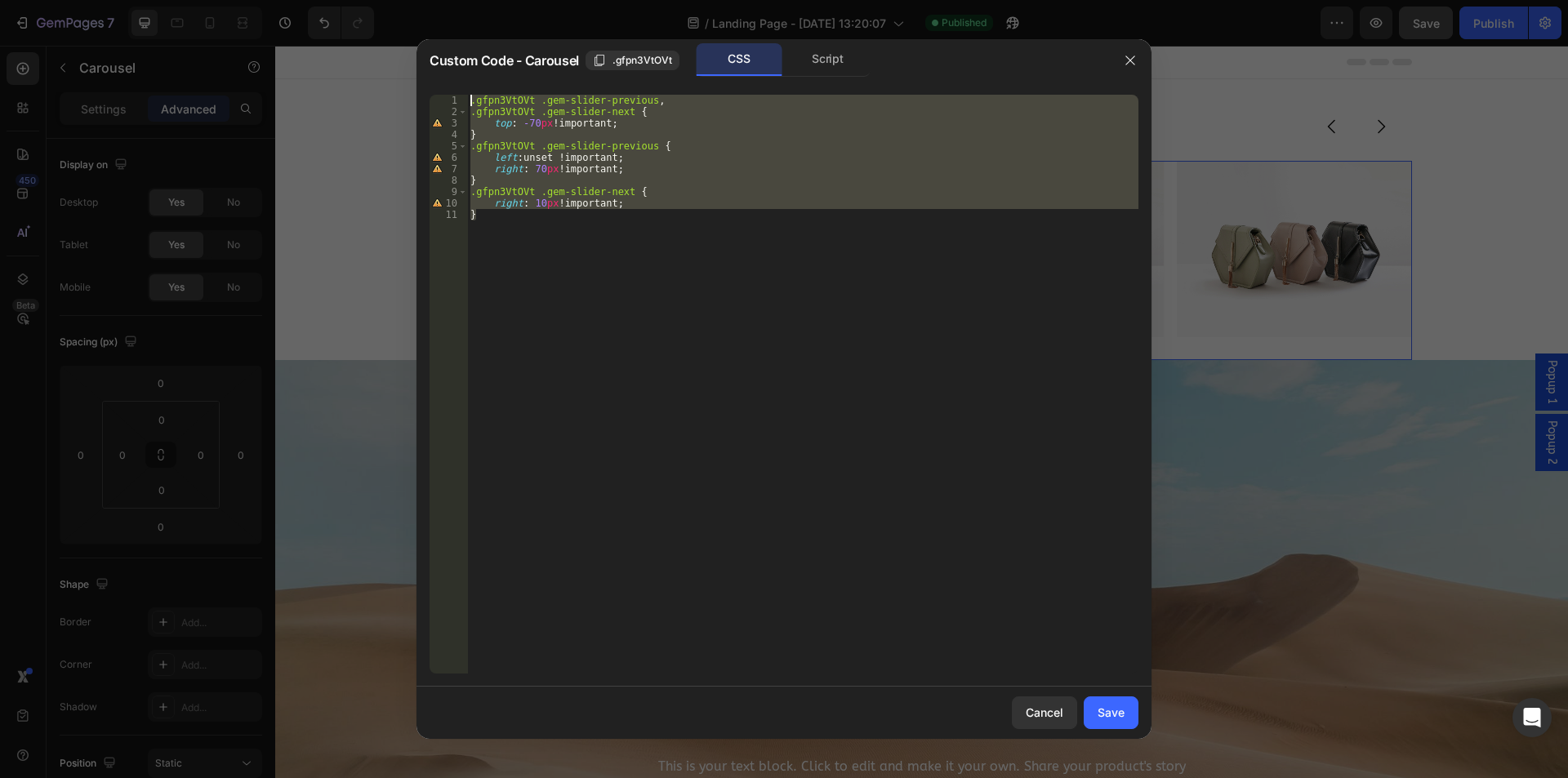
drag, startPoint x: 486, startPoint y: 215, endPoint x: 457, endPoint y: 96, distance: 122.5
click at [457, 96] on div "} 1 2 3 4 5 6 7 8 9 10 11 .gfpn3VtOVt .gem-slider-previous , .gfpn3VtOVt .gem-s…" at bounding box center [784, 384] width 709 height 579
click at [584, 201] on div ".gfpn3VtOVt .gem-slider-previous , .gfpn3VtOVt .gem-slider-next { top : -70 px …" at bounding box center [802, 384] width 672 height 579
type textarea "right: 10px !important;"
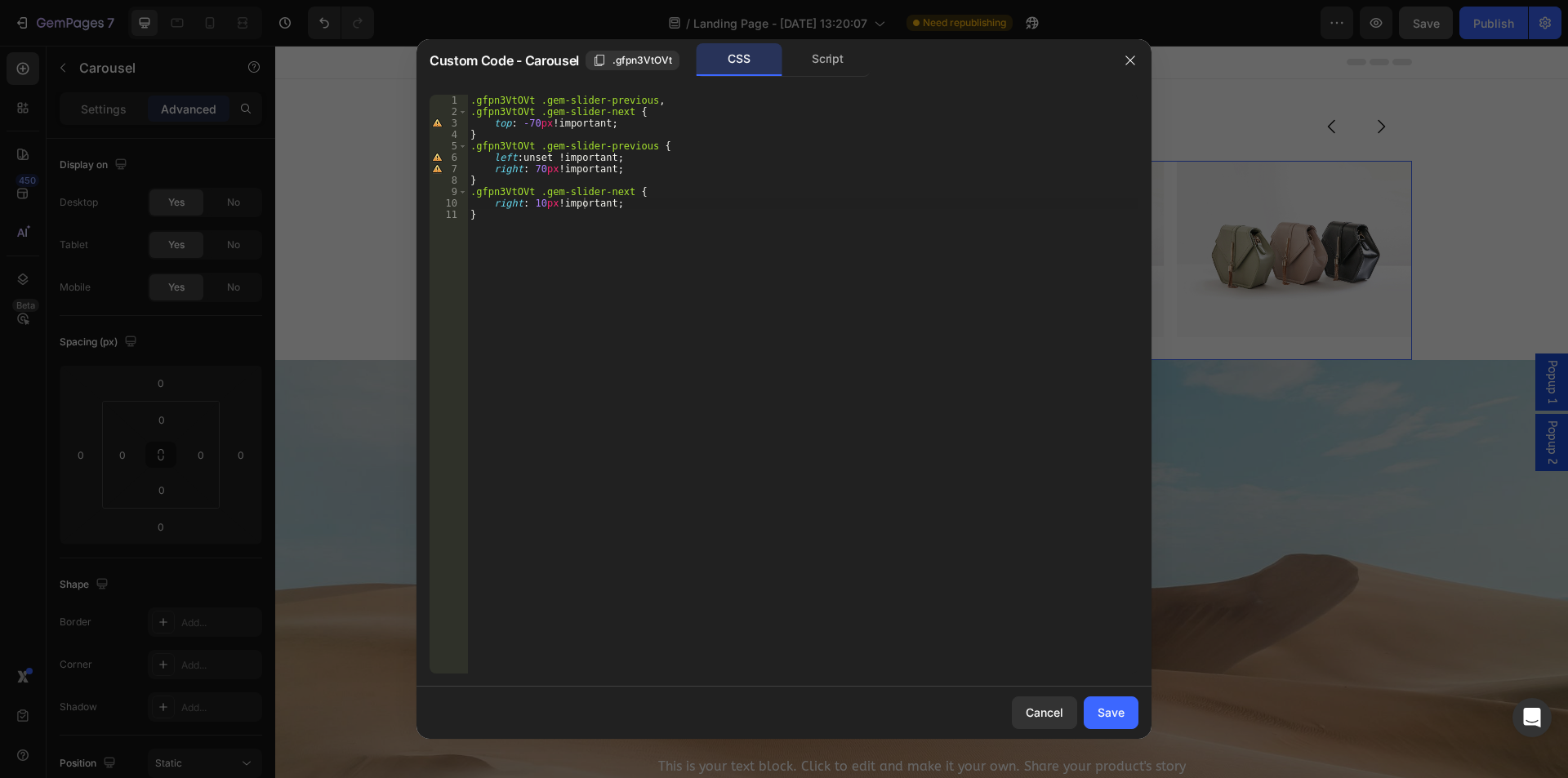
click at [1127, 62] on icon "button" at bounding box center [1130, 60] width 9 height 9
